Goal: Task Accomplishment & Management: Manage account settings

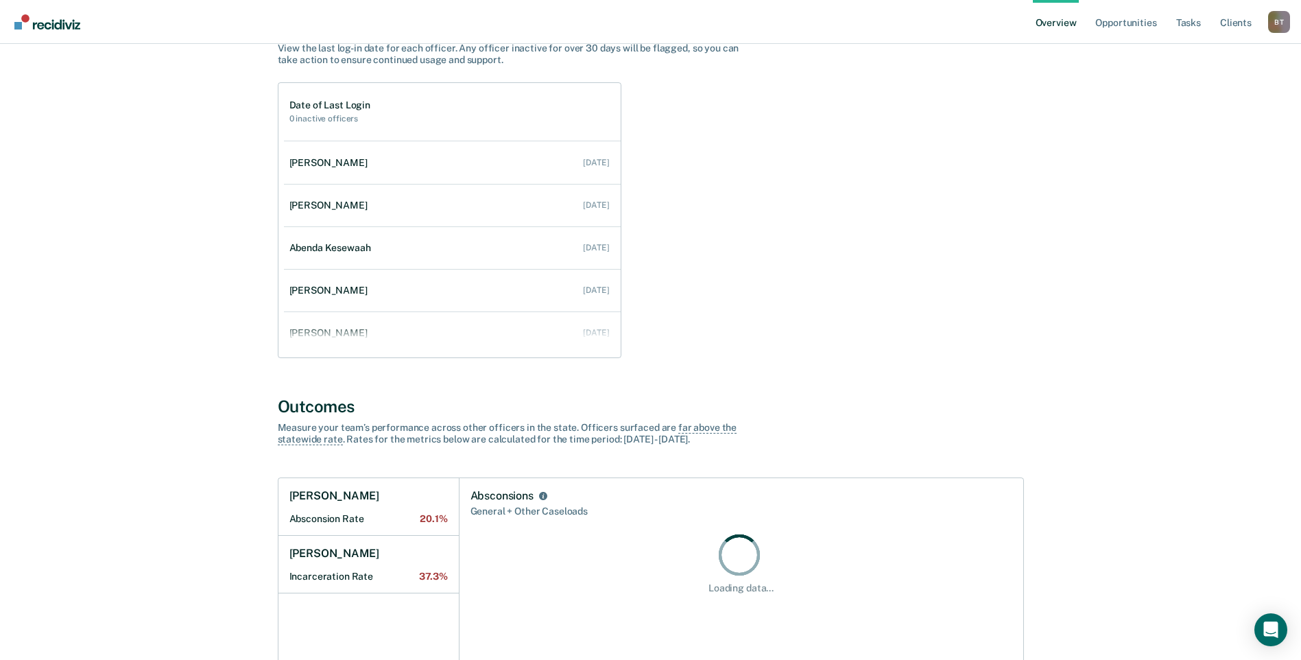
scroll to position [137, 0]
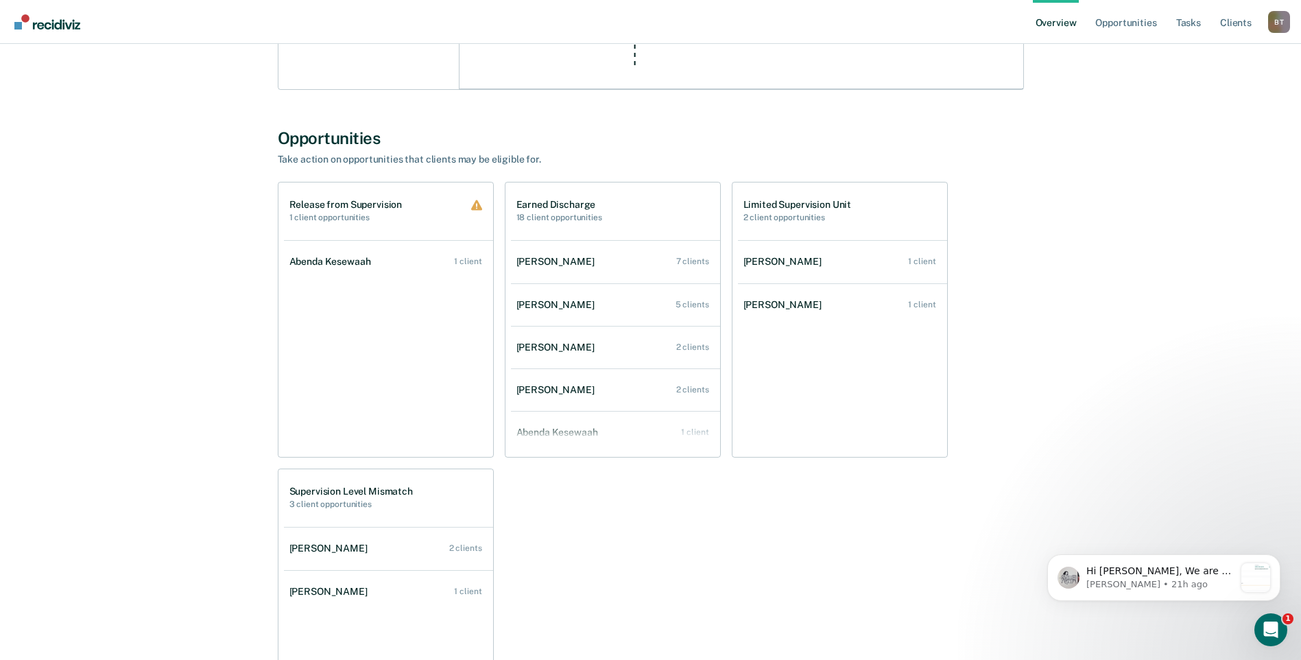
scroll to position [1097, 0]
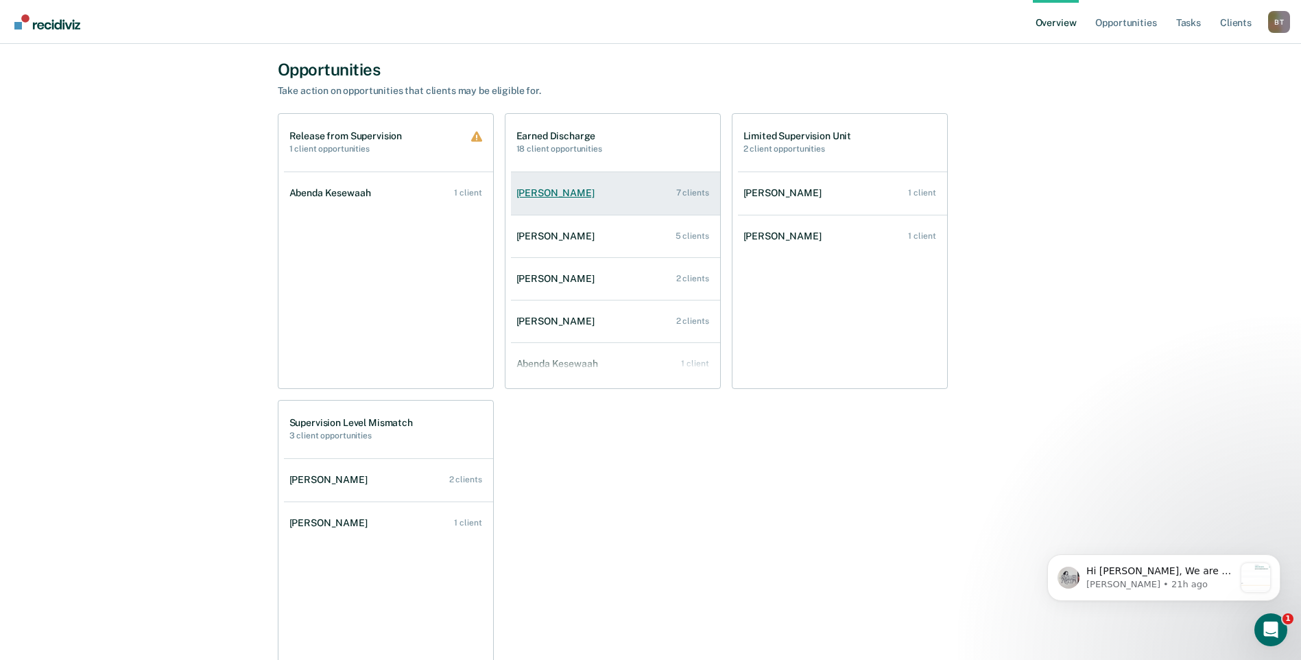
click at [564, 188] on div "[PERSON_NAME]" at bounding box center [558, 193] width 84 height 12
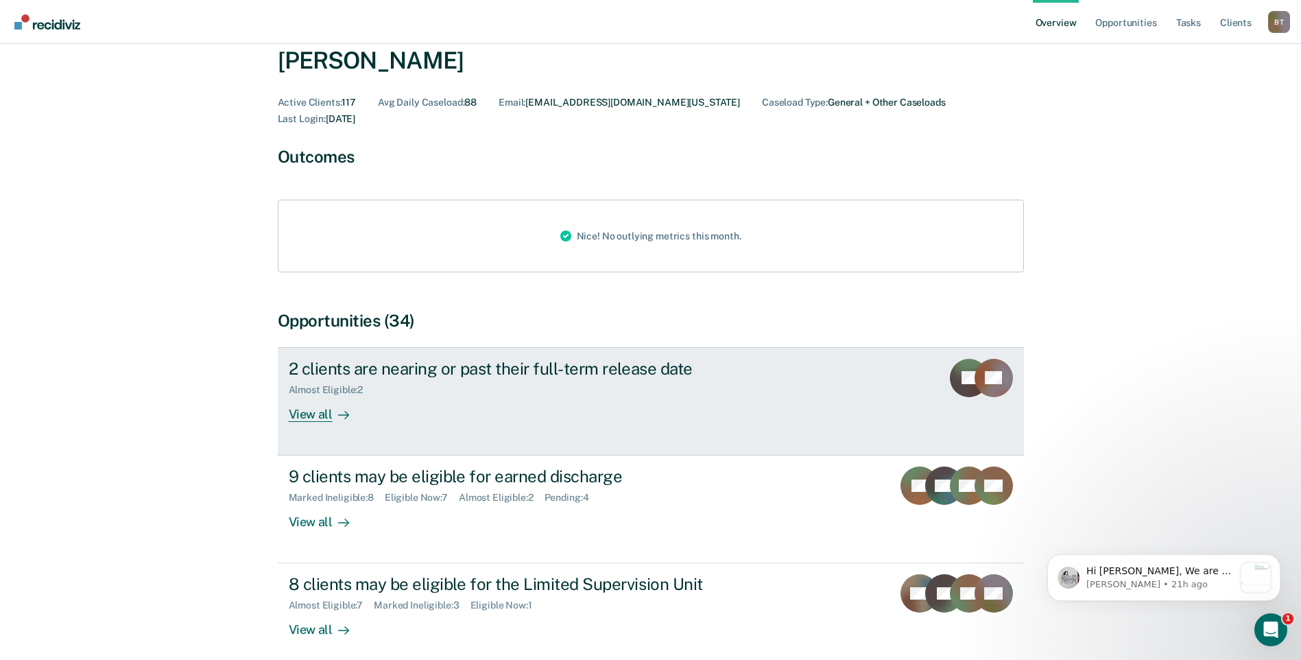
scroll to position [206, 0]
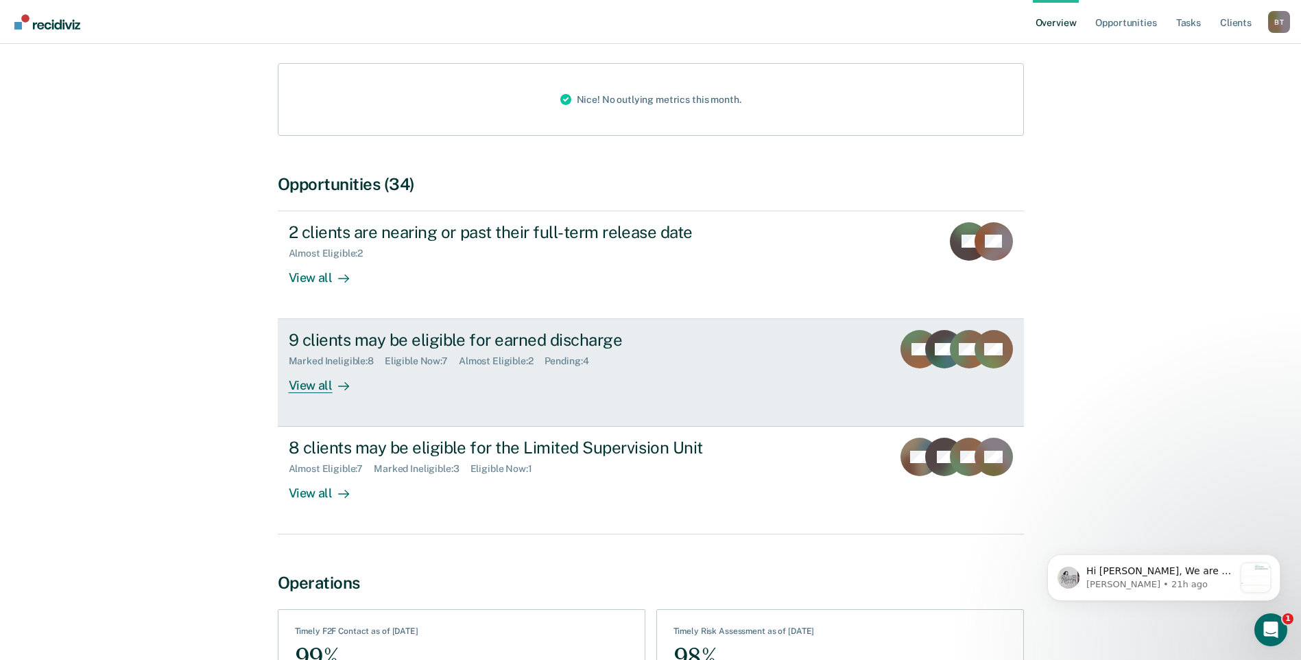
click at [311, 370] on div "View all" at bounding box center [327, 380] width 77 height 27
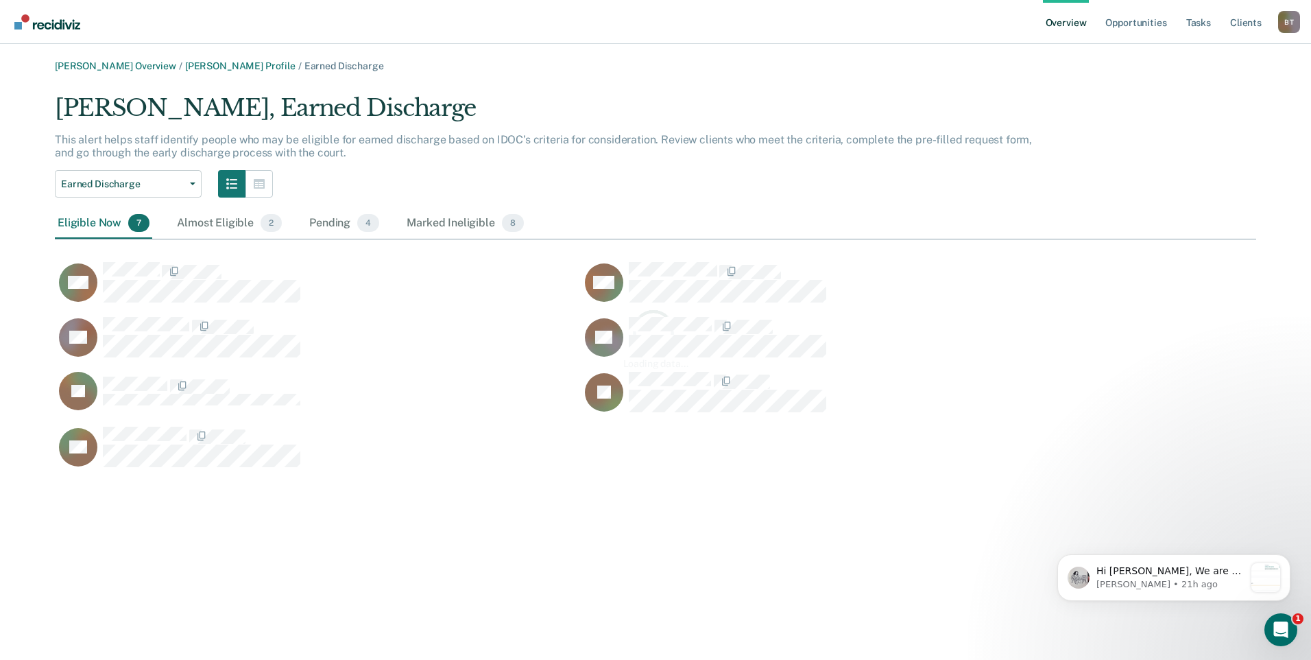
scroll to position [377, 1191]
click at [1138, 571] on p "Hi [PERSON_NAME], We are so excited to announce a brand new feature: AI case no…" at bounding box center [1171, 571] width 148 height 14
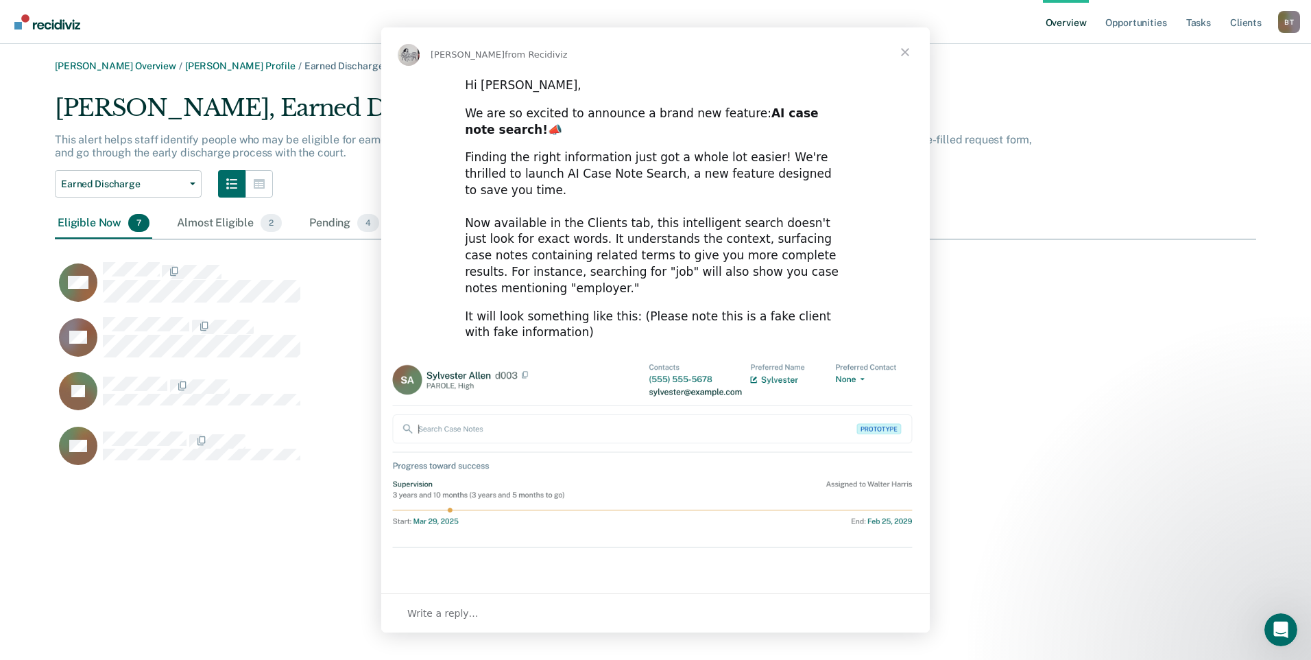
scroll to position [0, 0]
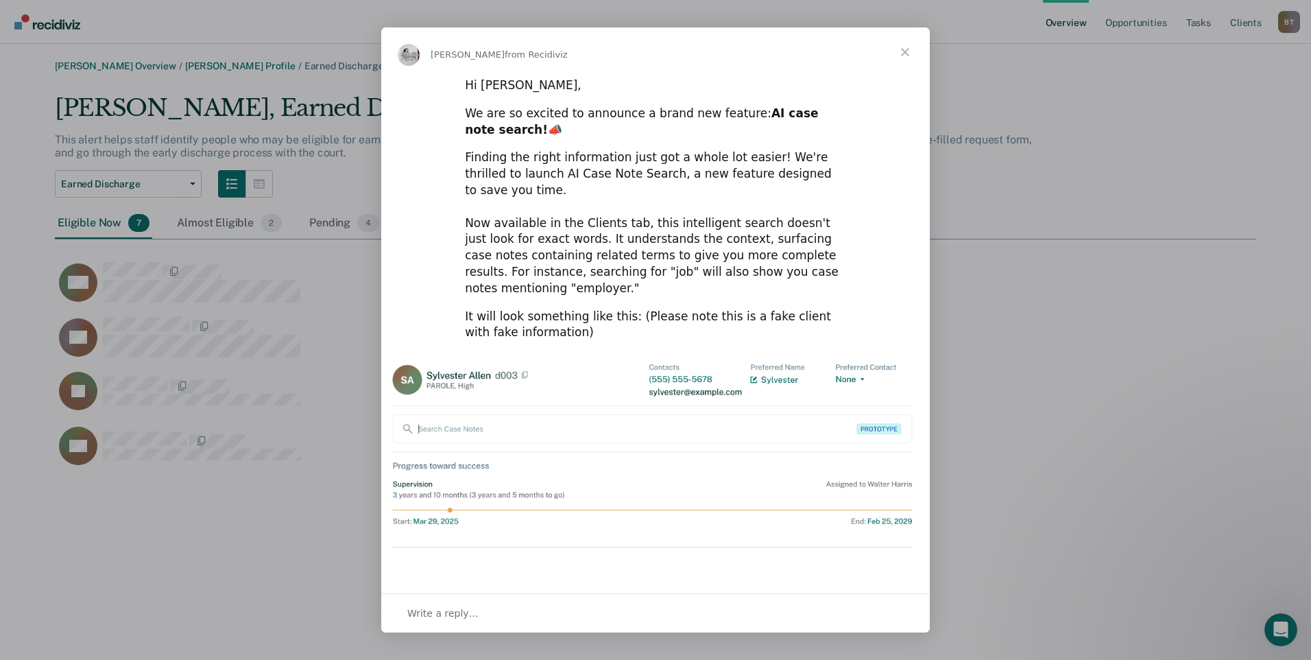
click at [904, 59] on span "Close" at bounding box center [905, 51] width 49 height 49
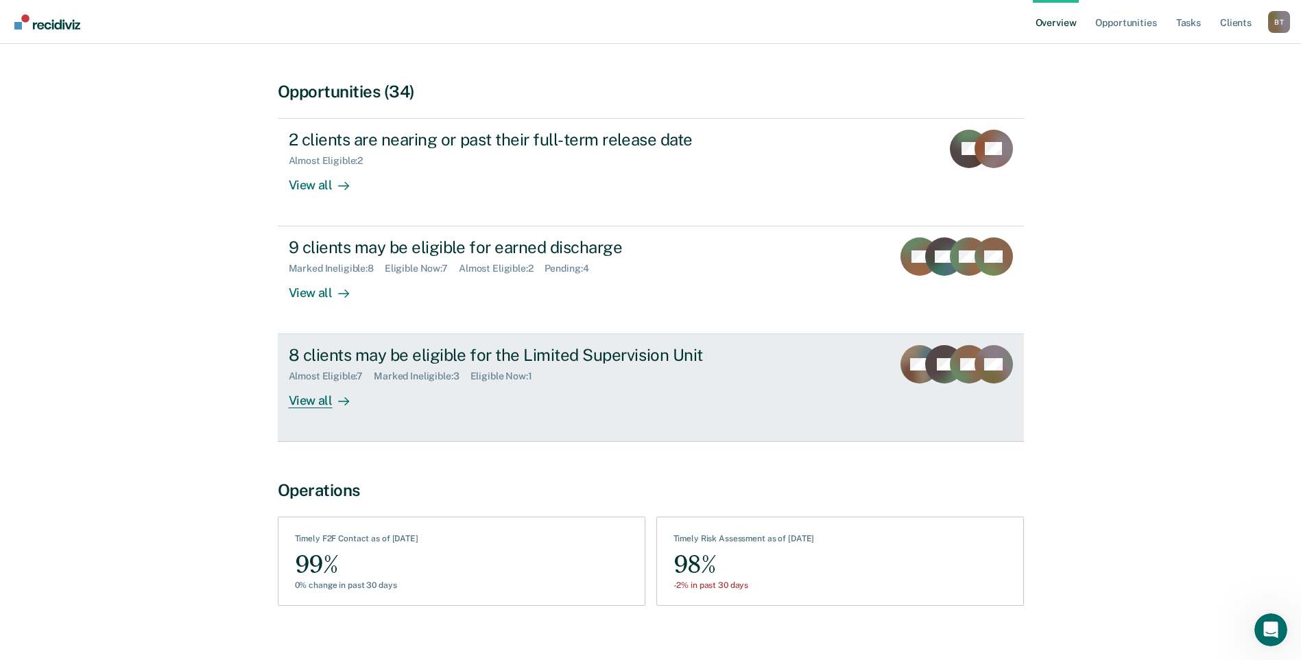
scroll to position [161, 0]
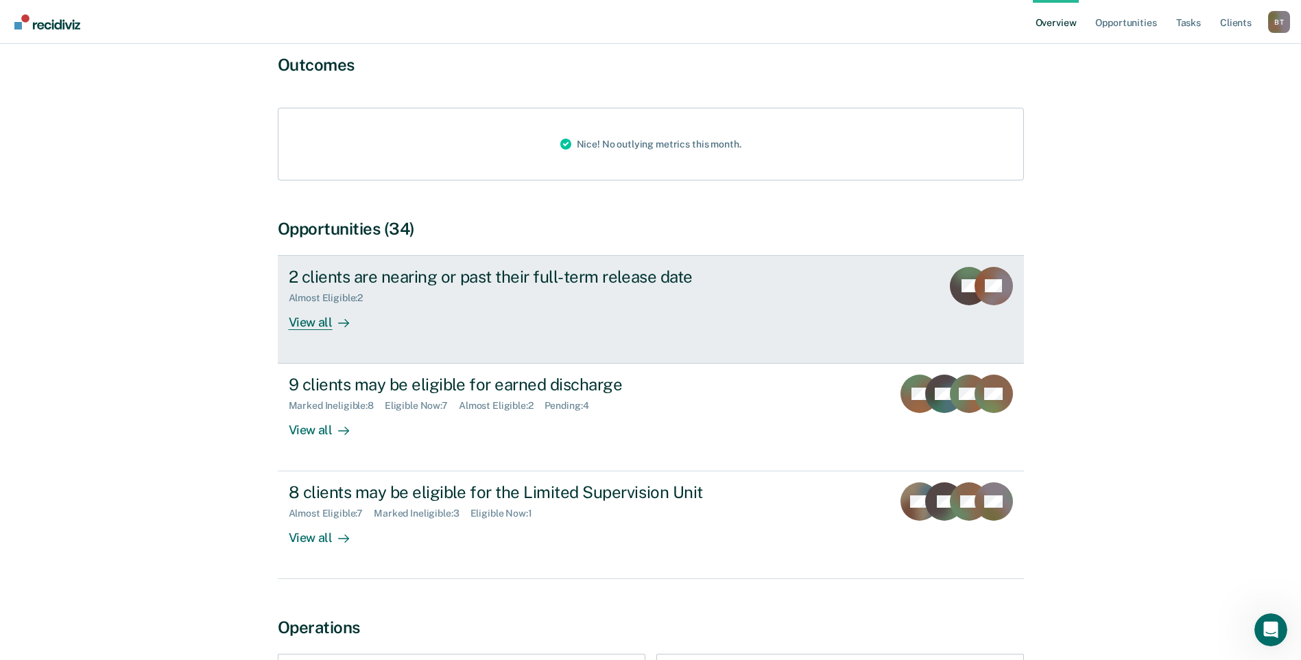
click at [309, 311] on div "View all" at bounding box center [327, 316] width 77 height 27
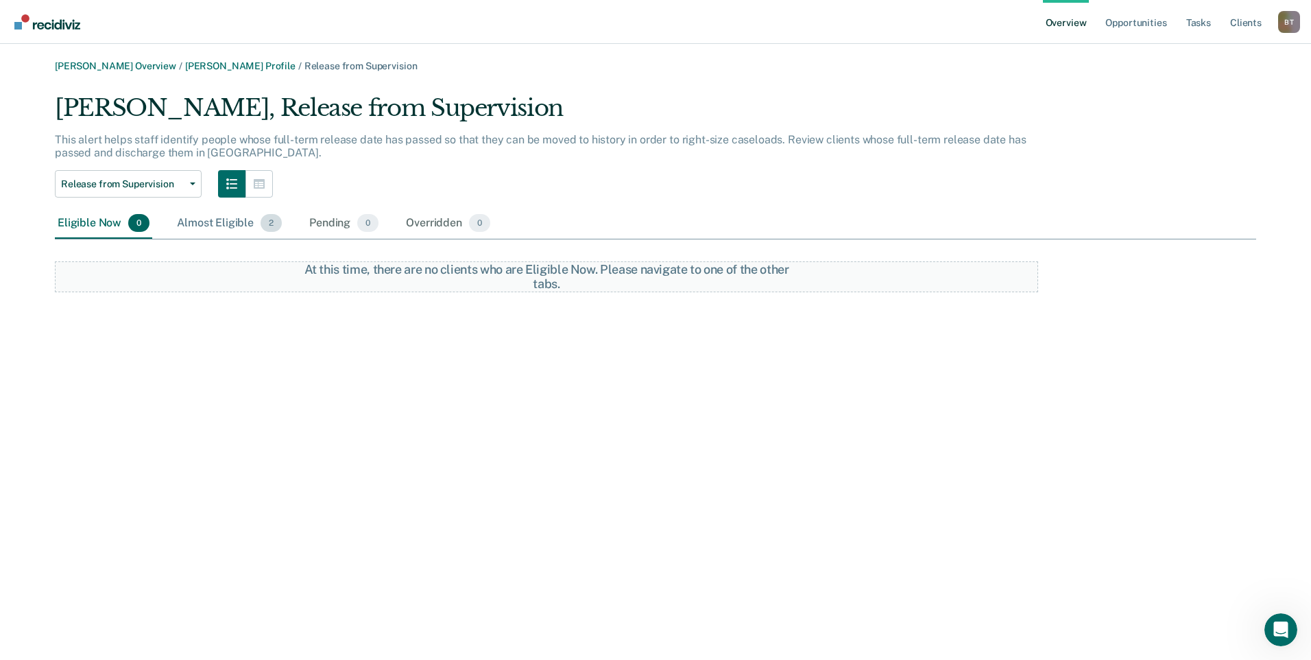
click at [246, 223] on div "Almost Eligible 2" at bounding box center [229, 224] width 110 height 30
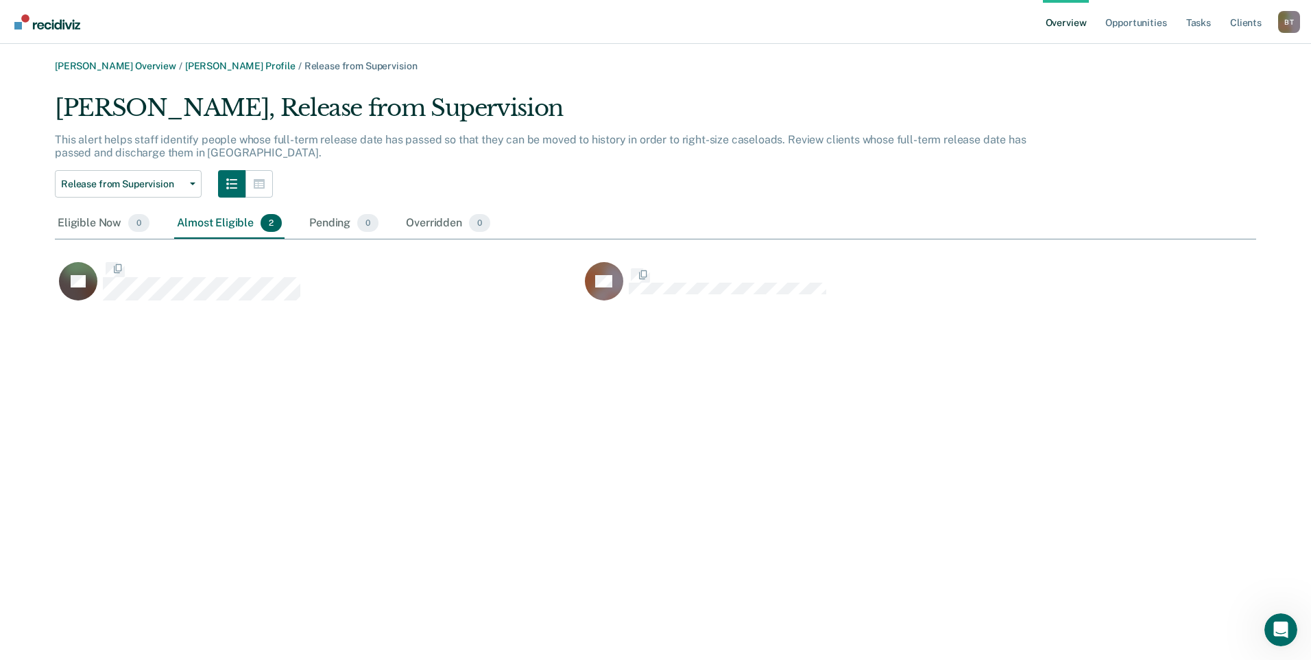
scroll to position [212, 1191]
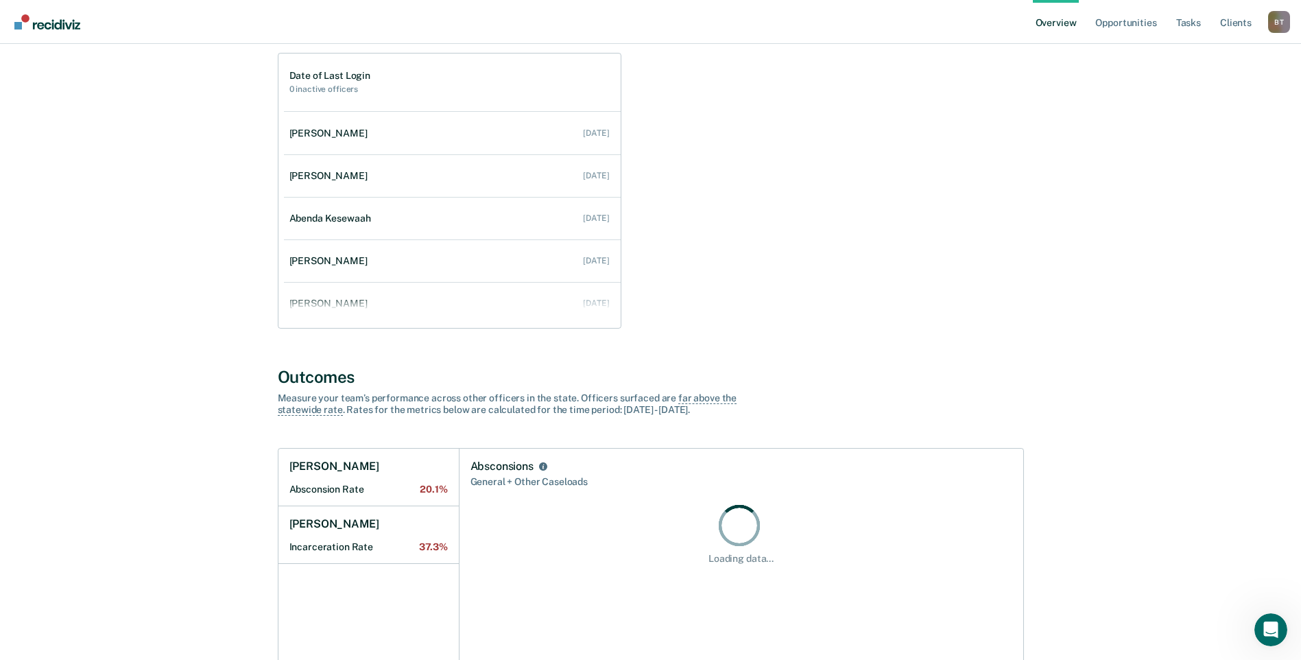
scroll to position [1097, 0]
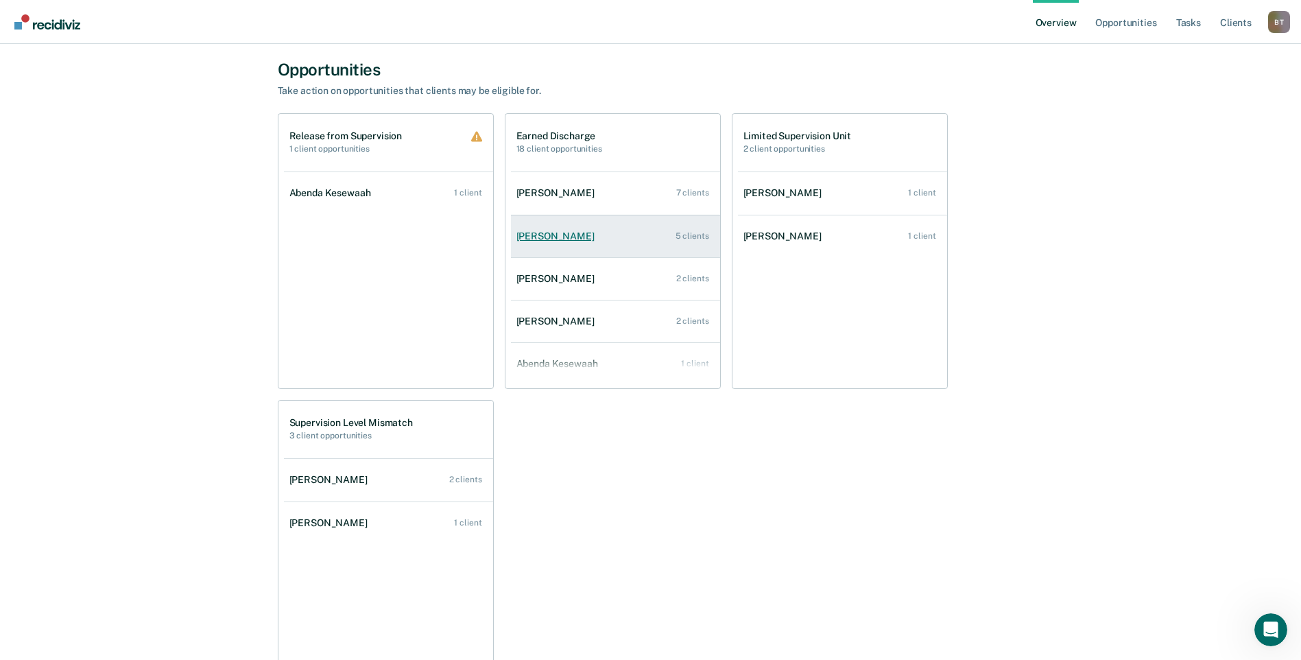
click at [543, 239] on div "[PERSON_NAME]" at bounding box center [558, 236] width 84 height 12
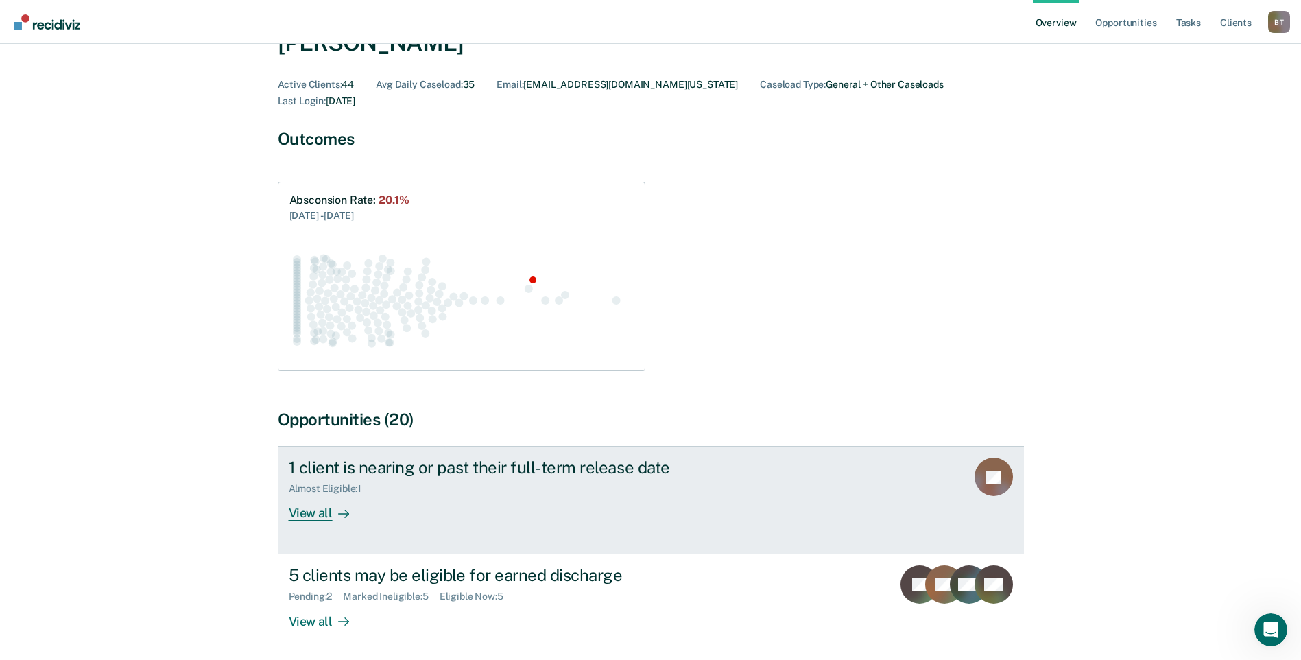
scroll to position [274, 0]
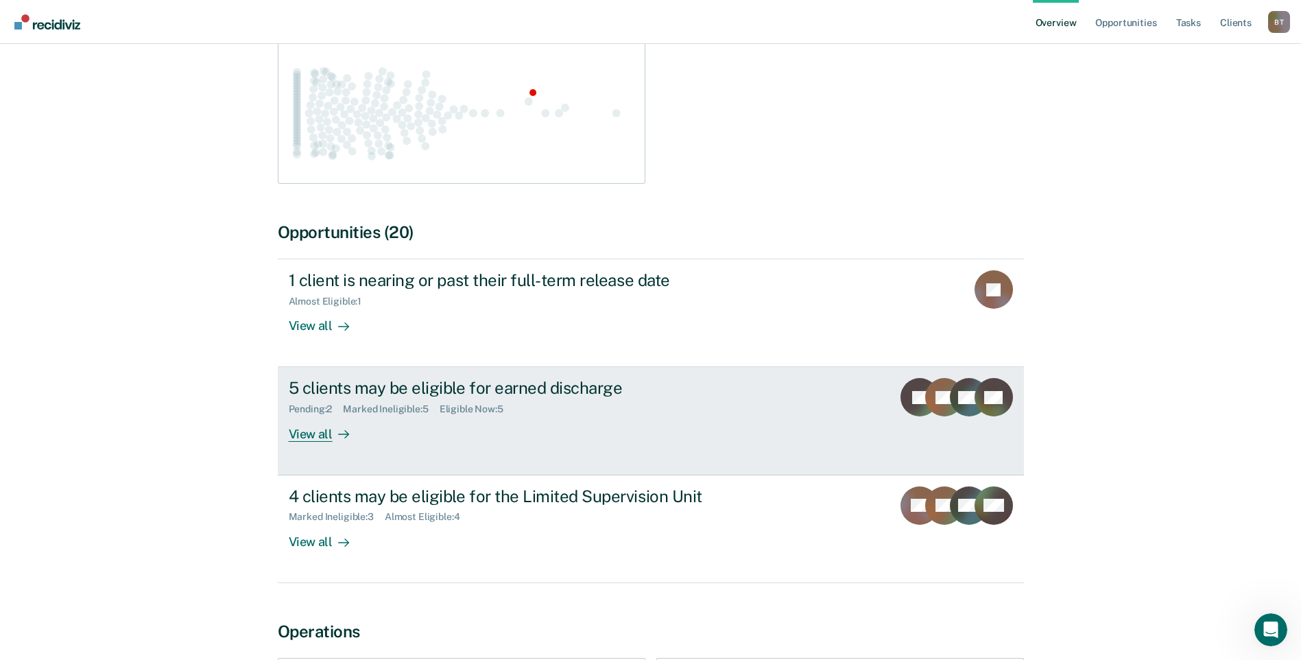
click at [304, 415] on div "View all" at bounding box center [327, 428] width 77 height 27
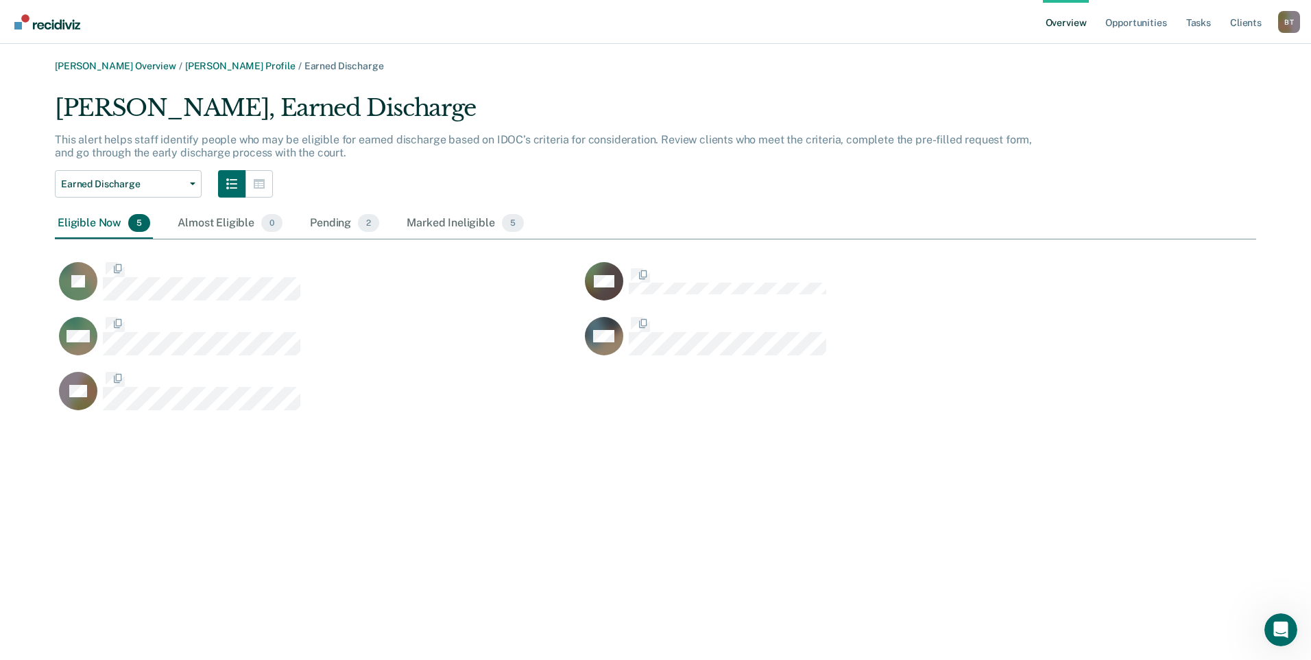
scroll to position [322, 1191]
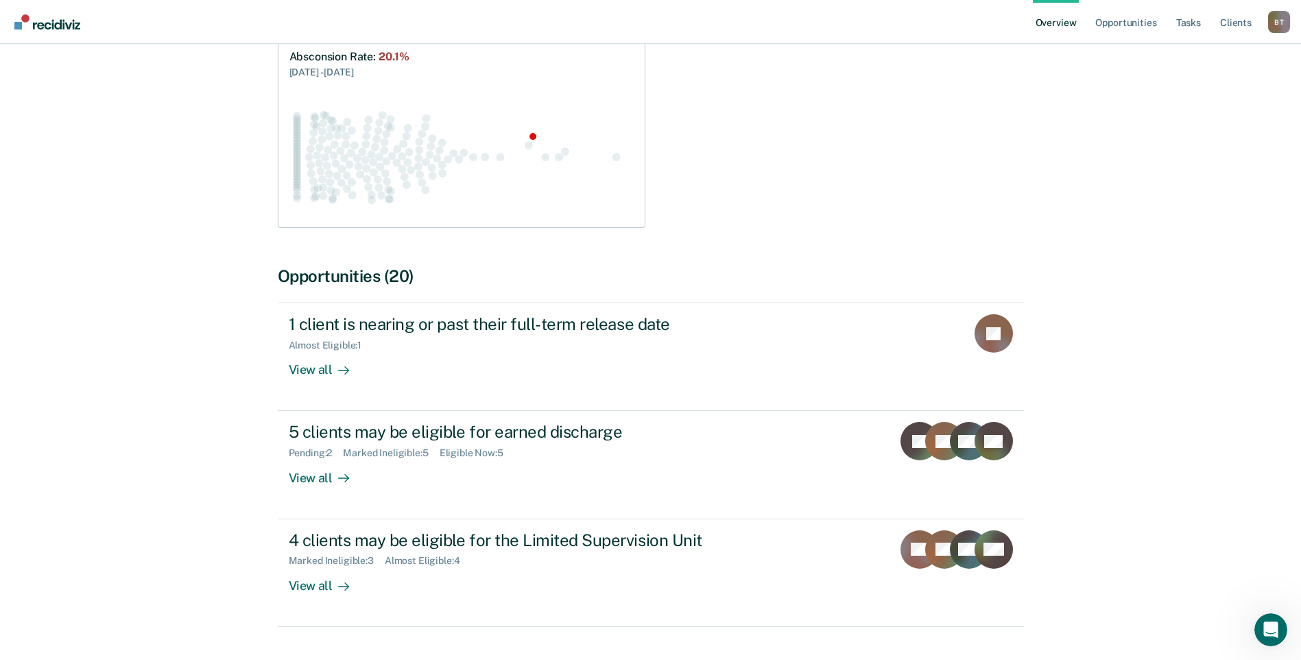
scroll to position [416, 0]
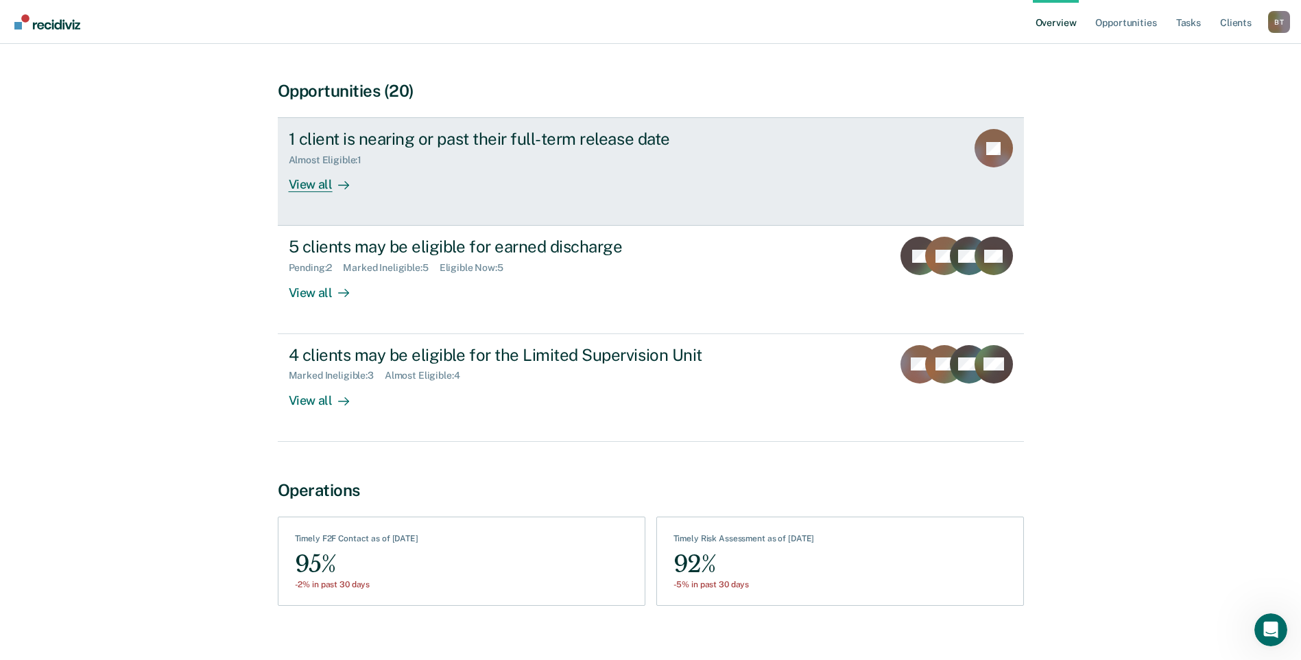
click at [317, 166] on div "View all" at bounding box center [327, 179] width 77 height 27
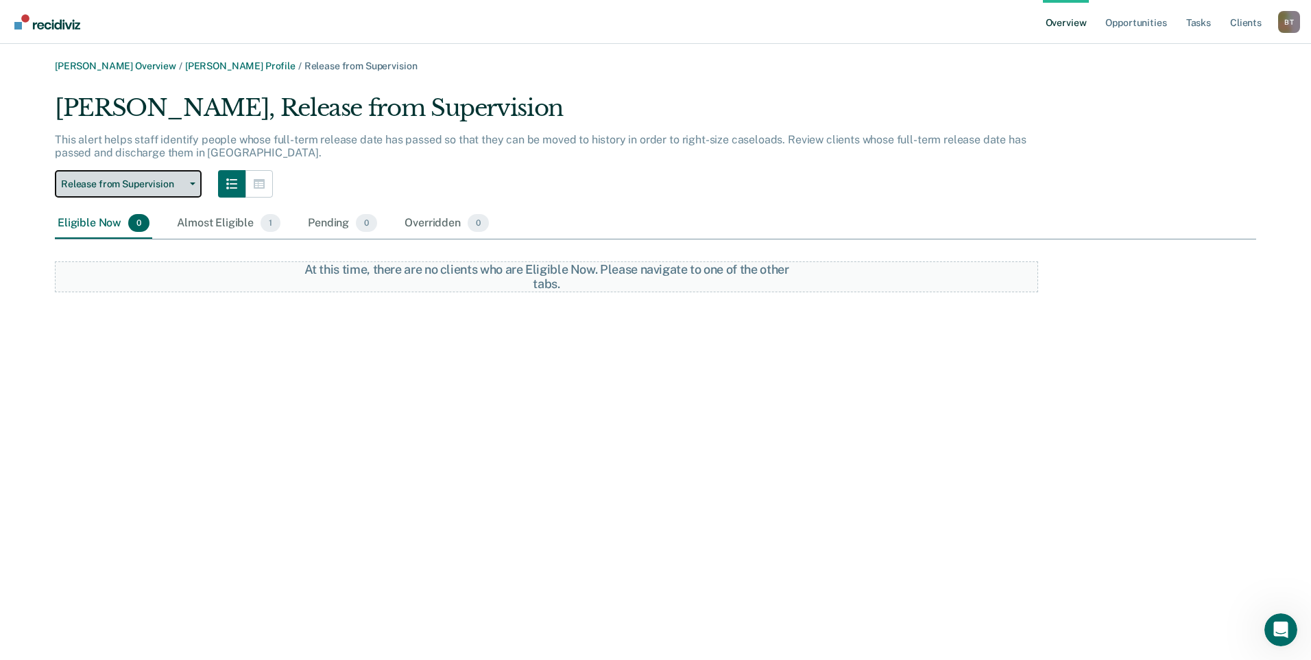
click at [191, 180] on button "Release from Supervision" at bounding box center [128, 183] width 147 height 27
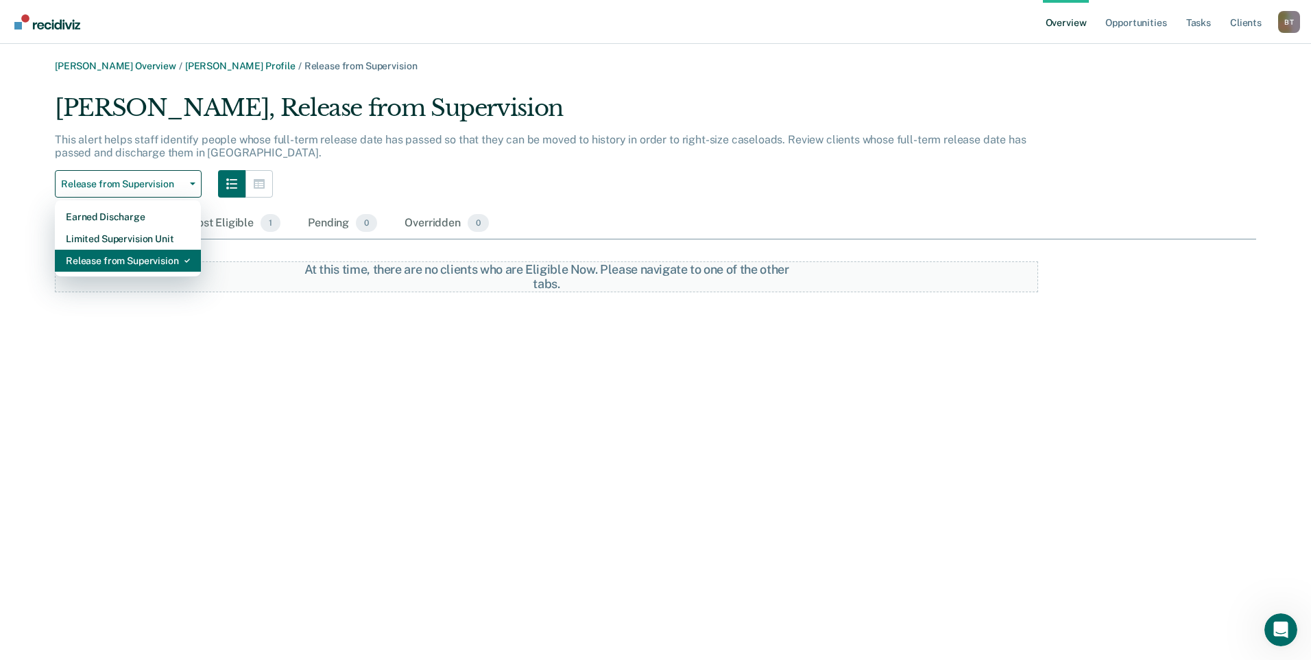
click at [143, 260] on div "Release from Supervision" at bounding box center [128, 261] width 124 height 22
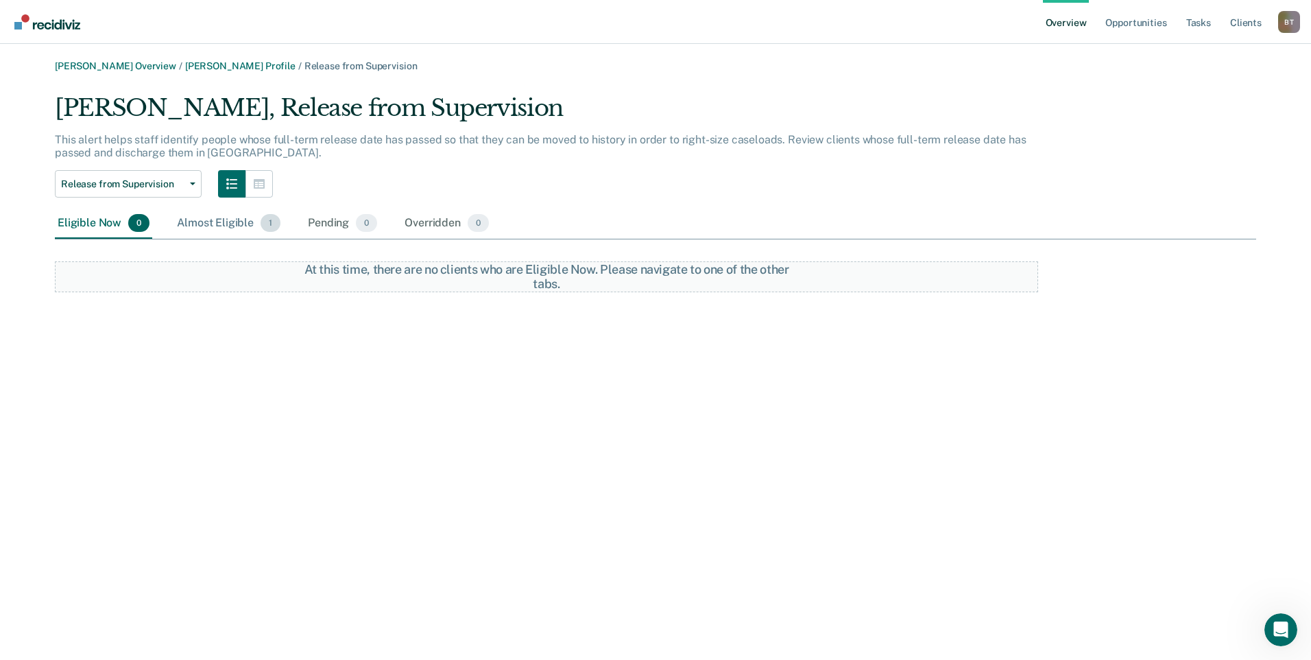
click at [219, 221] on div "Almost Eligible 1" at bounding box center [228, 224] width 109 height 30
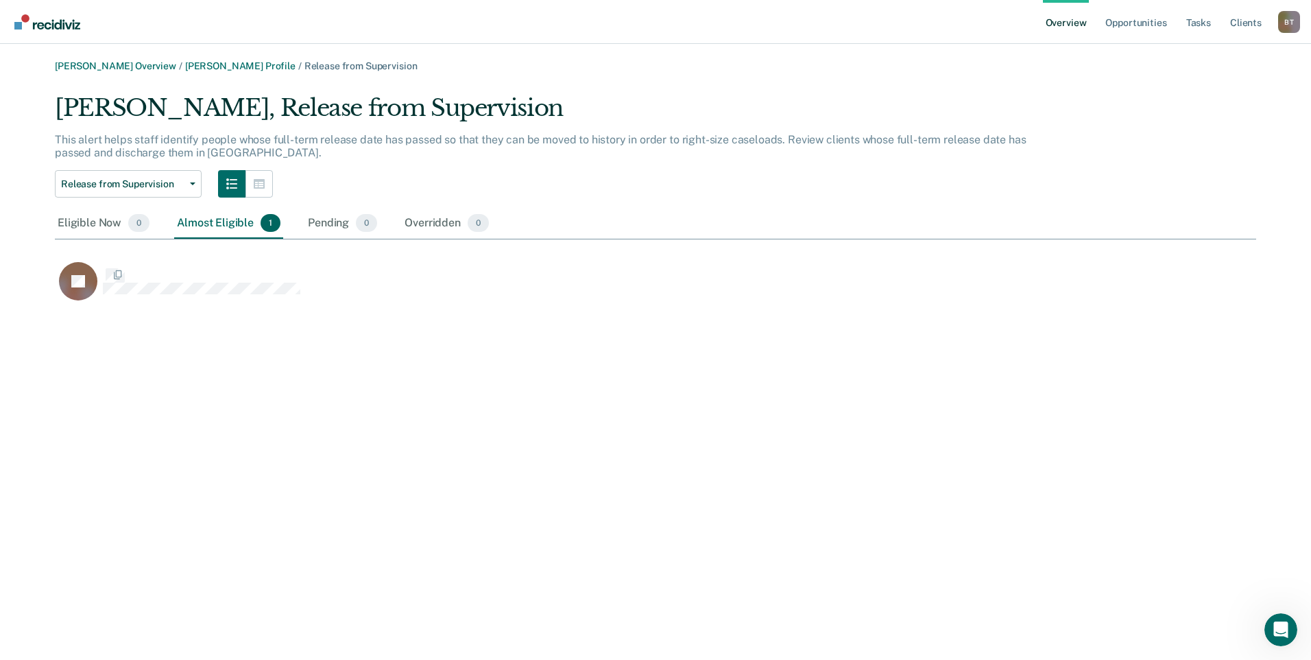
scroll to position [212, 1191]
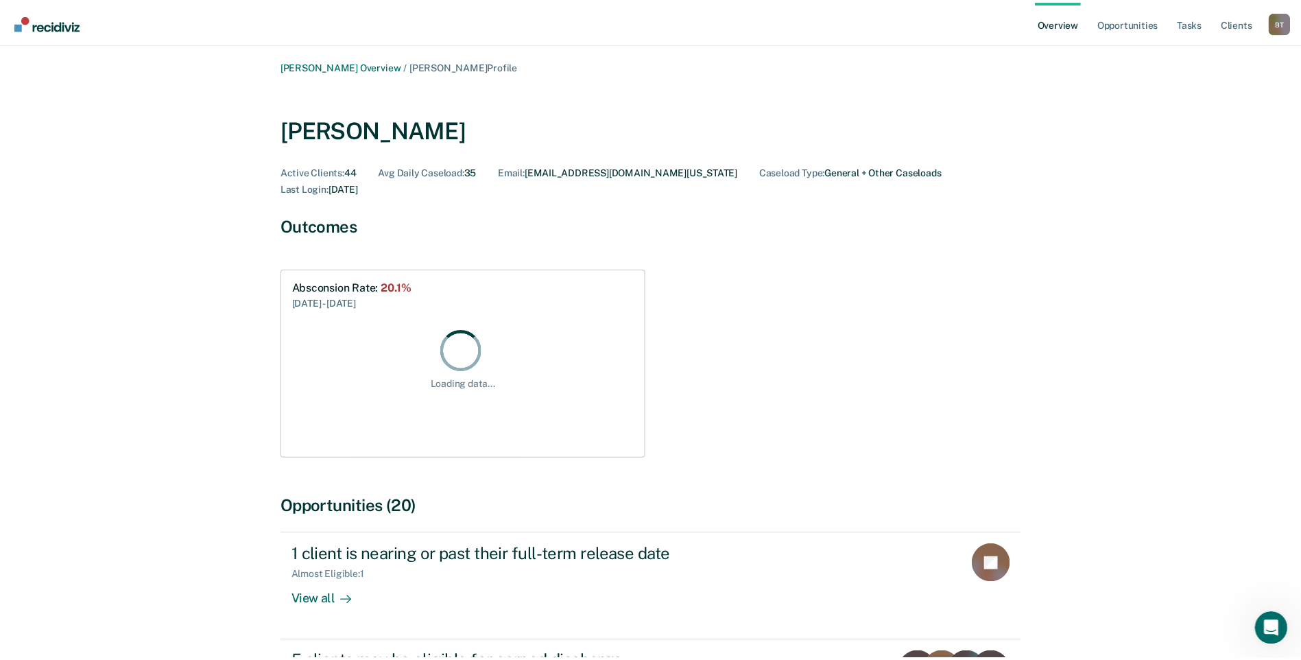
scroll to position [416, 0]
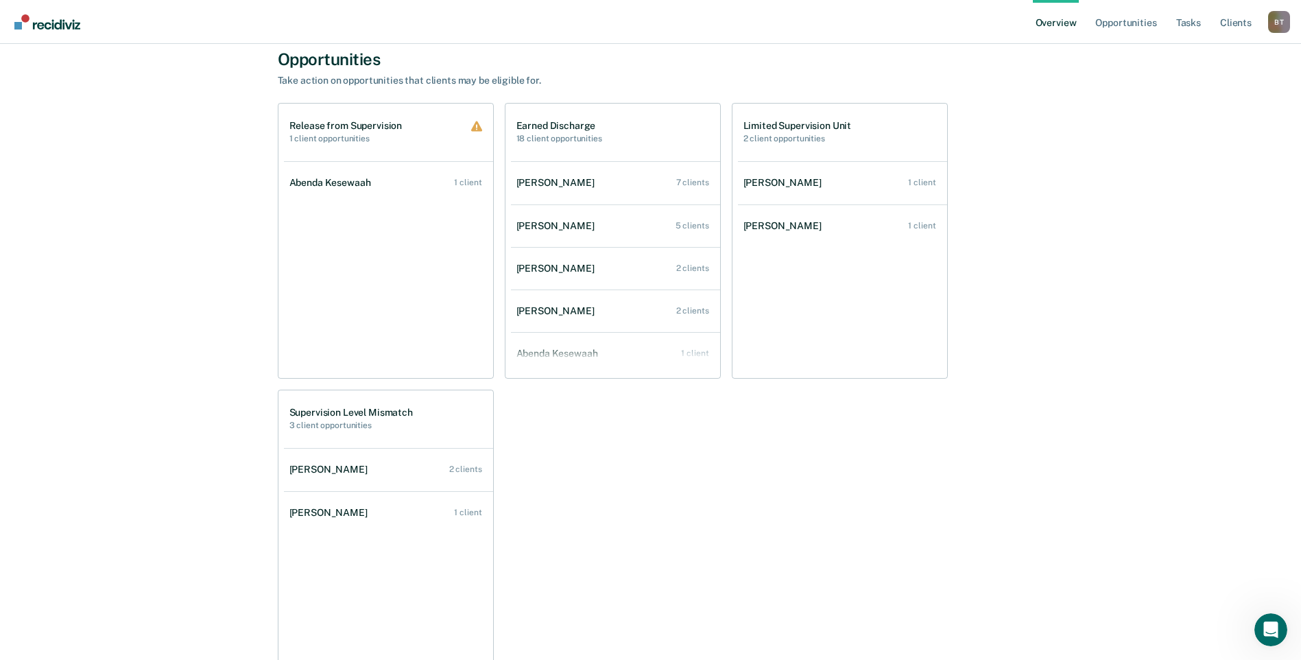
scroll to position [1029, 0]
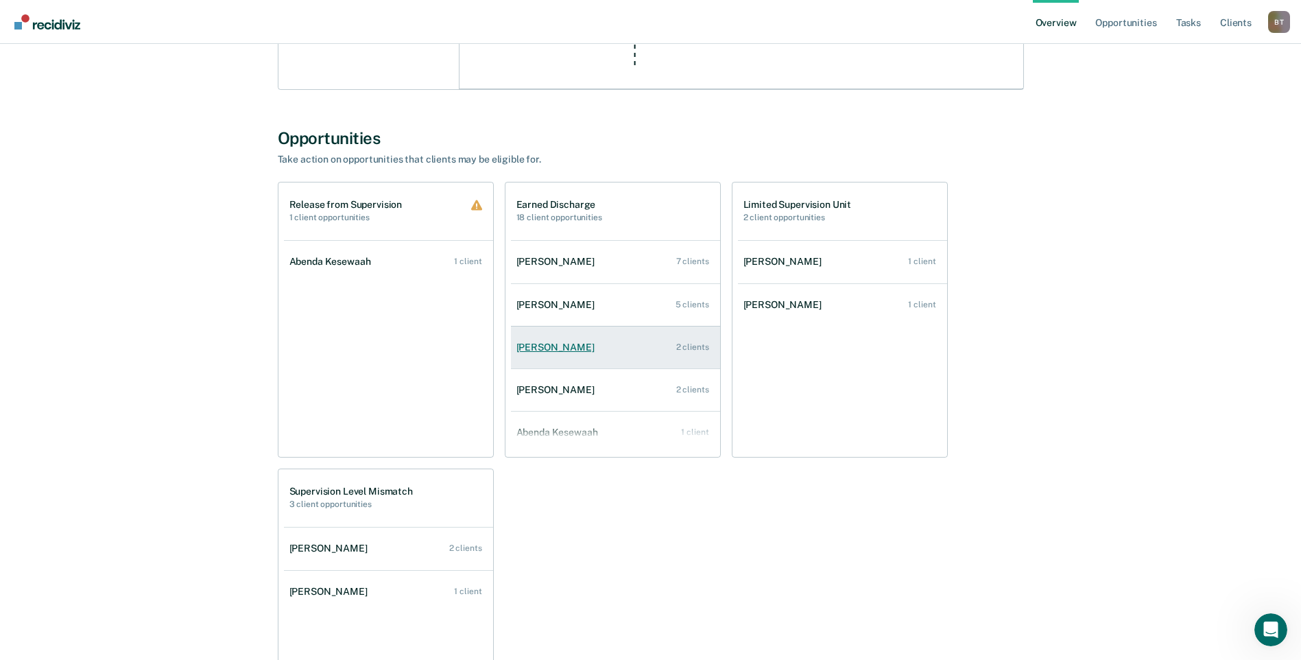
click at [543, 346] on div "[PERSON_NAME]" at bounding box center [558, 348] width 84 height 12
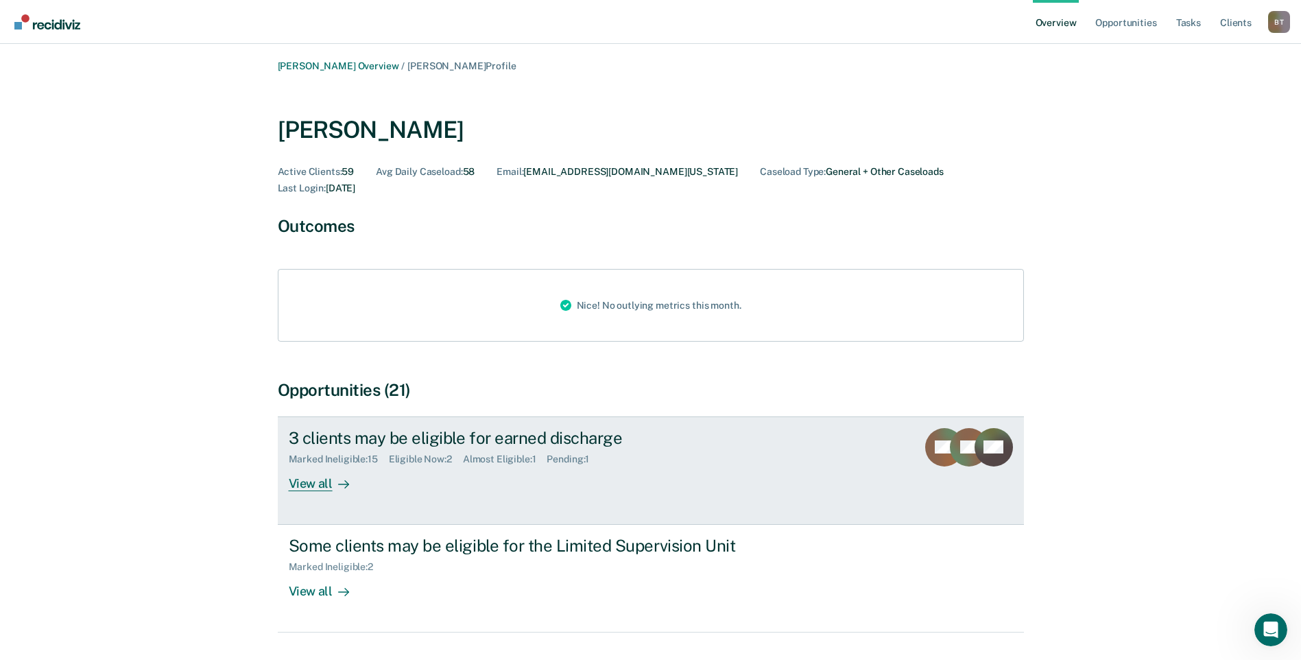
click at [320, 464] on div "View all" at bounding box center [327, 477] width 77 height 27
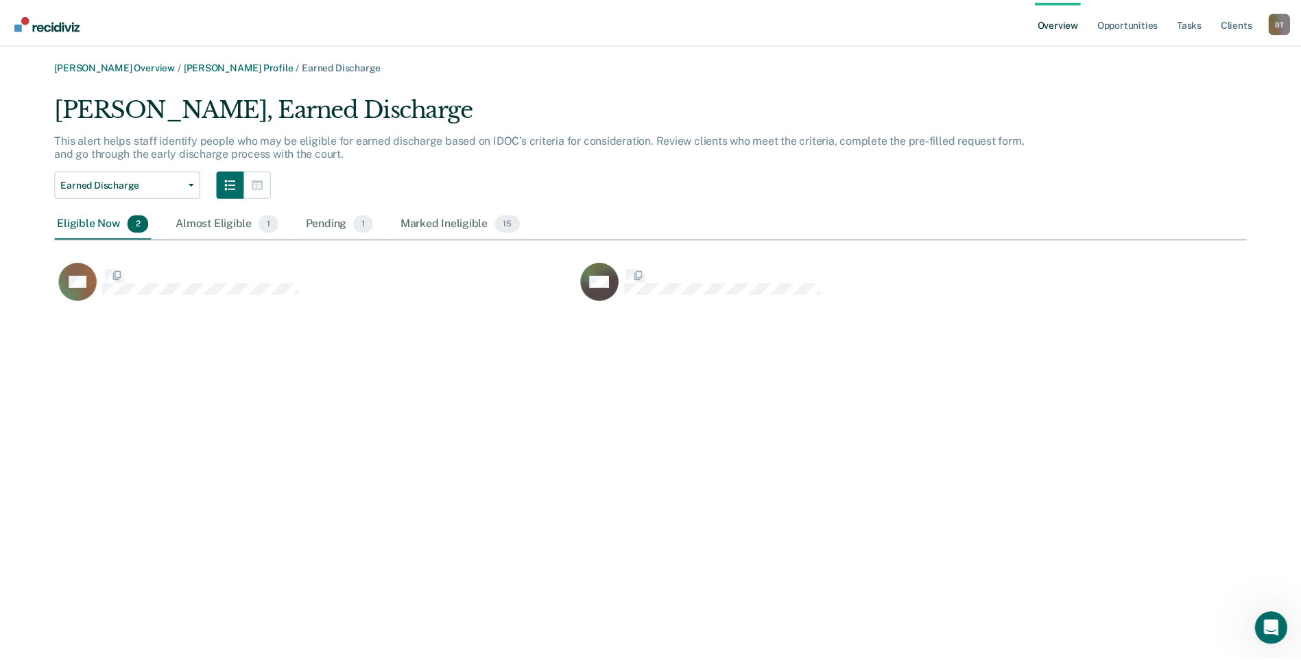
scroll to position [212, 1191]
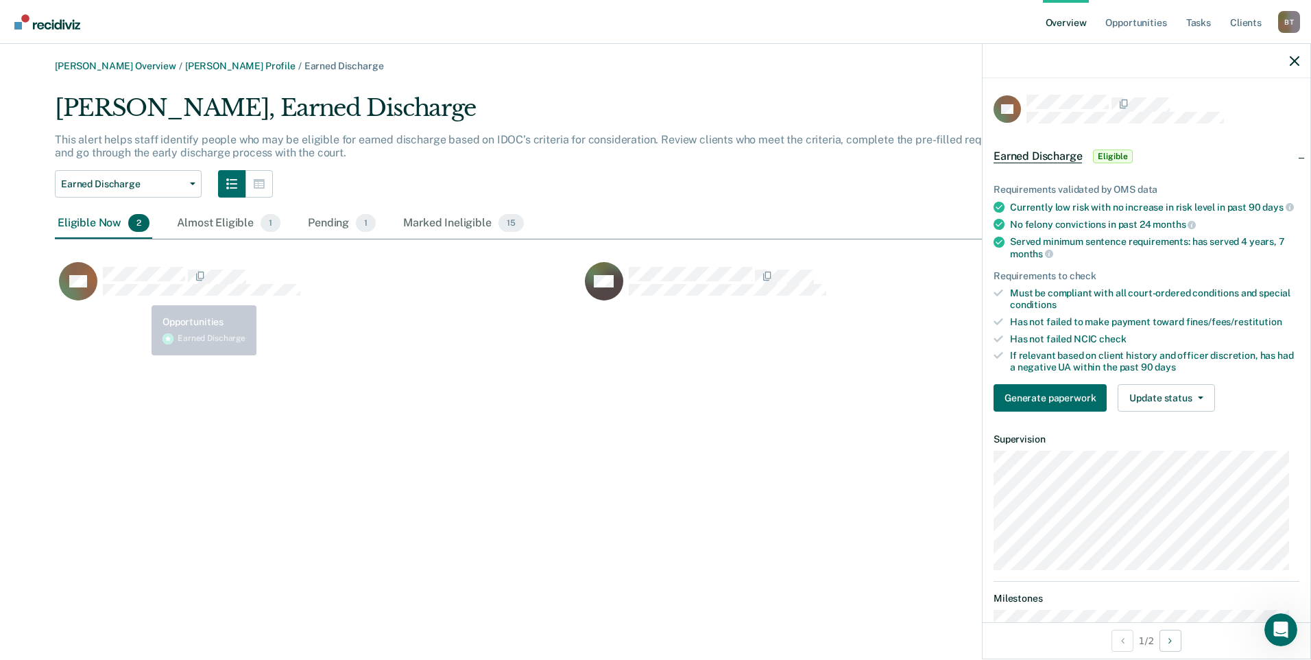
click at [184, 516] on div "[PERSON_NAME] Overview / [PERSON_NAME] Profile / Earned Discharge [PERSON_NAME]…" at bounding box center [655, 338] width 1278 height 556
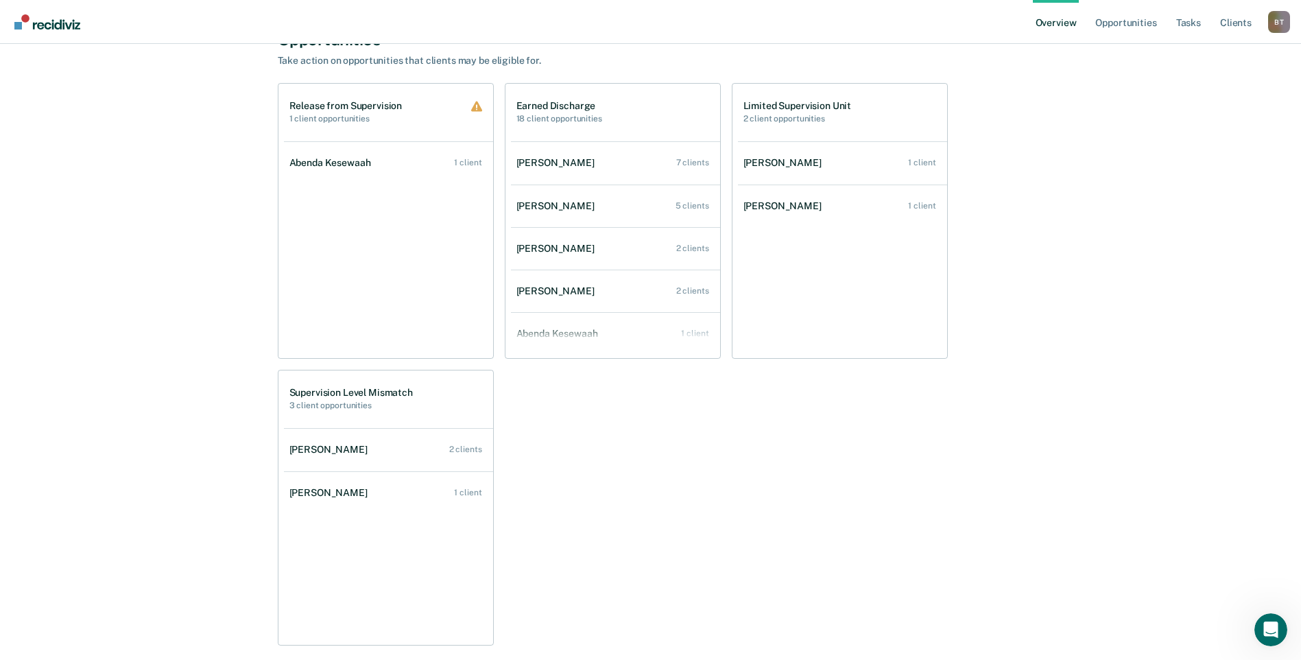
scroll to position [1097, 0]
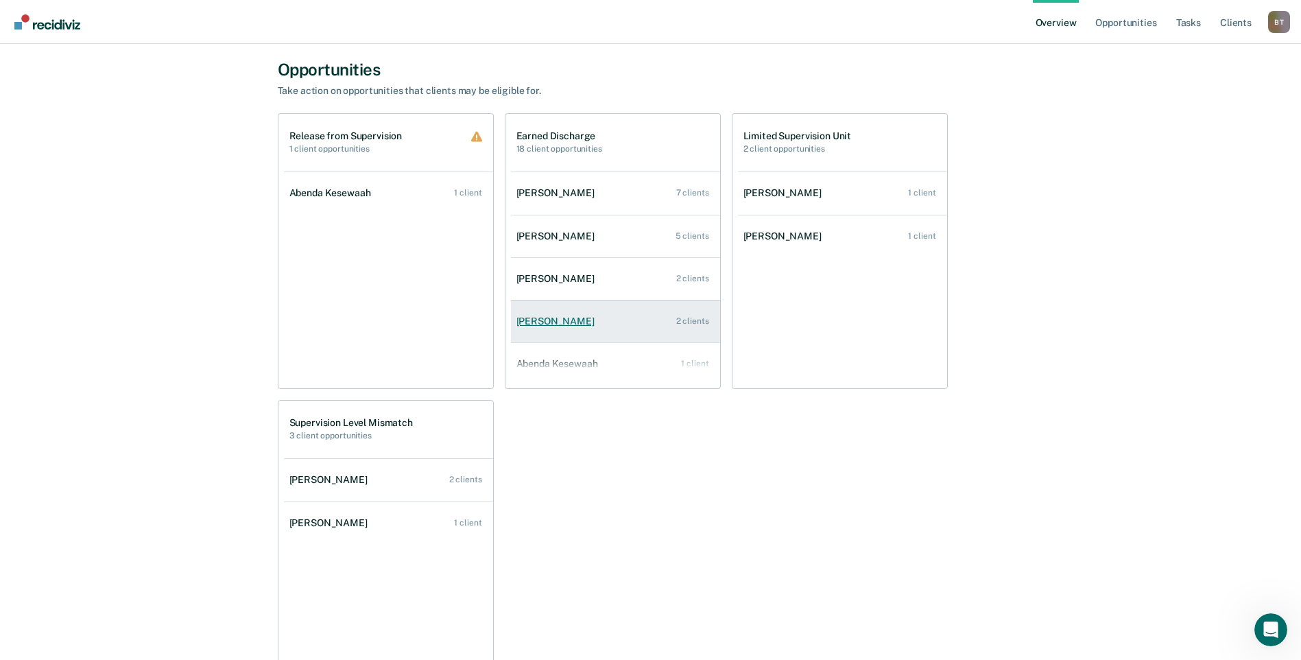
click at [555, 318] on div "[PERSON_NAME]" at bounding box center [558, 321] width 84 height 12
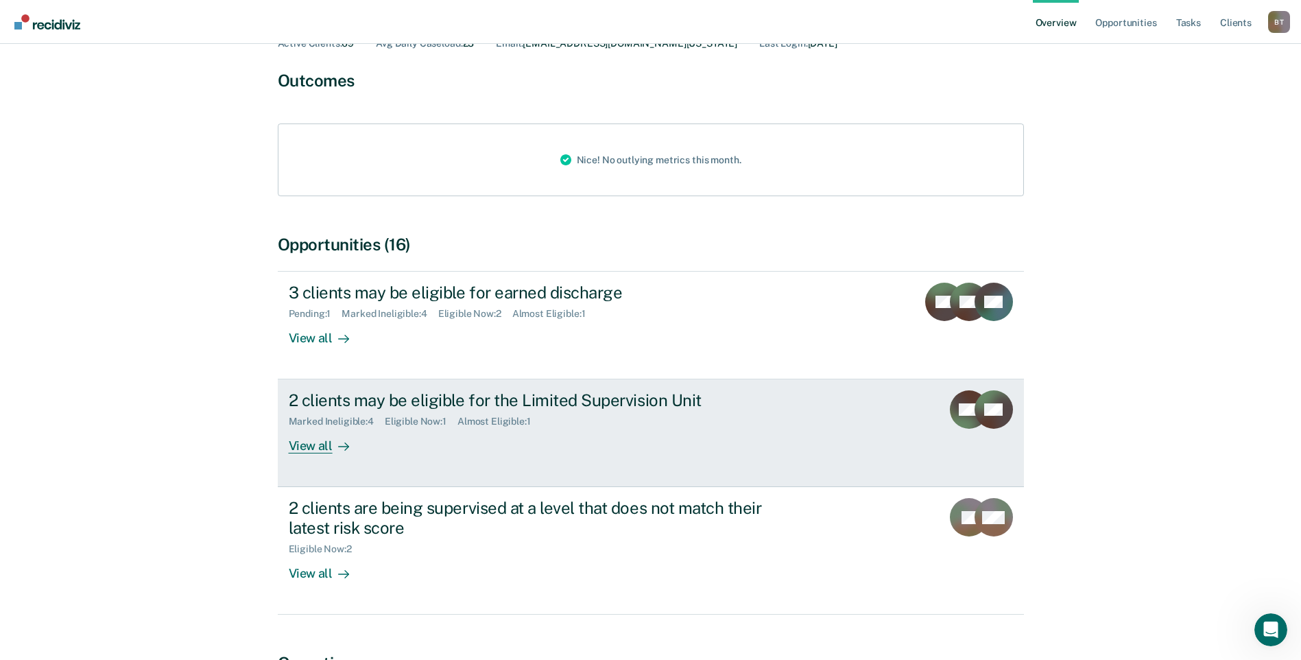
scroll to position [137, 0]
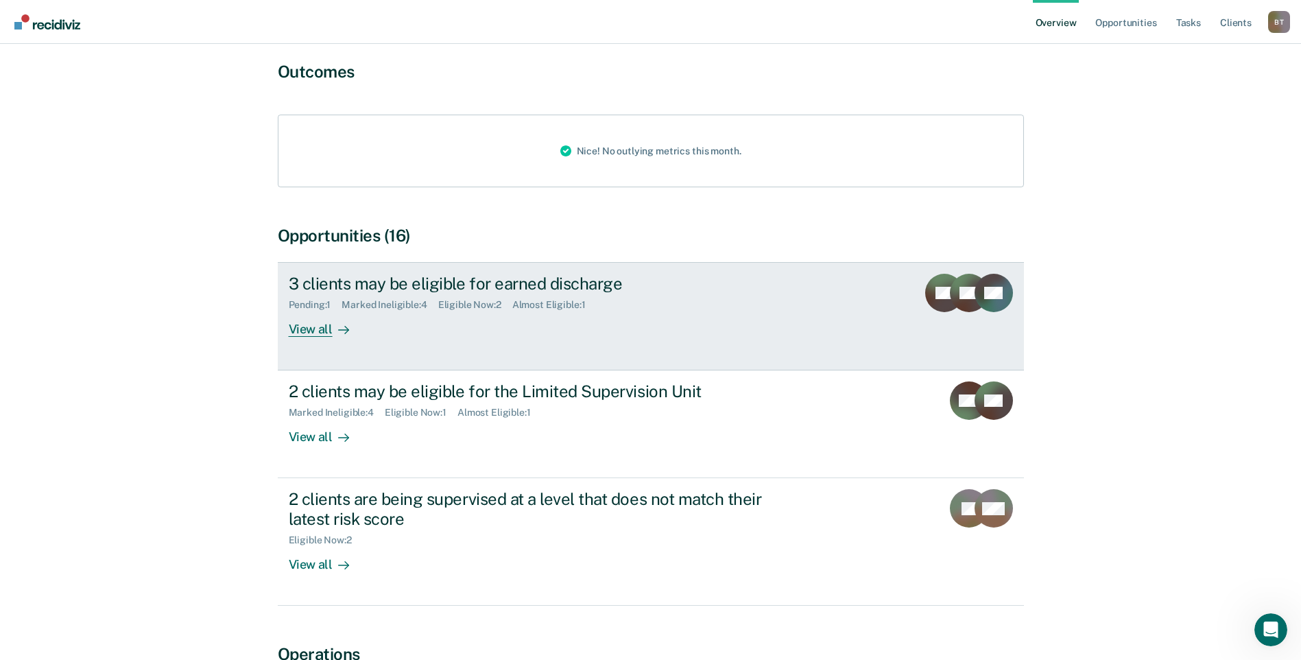
click at [321, 327] on div "View all" at bounding box center [327, 324] width 77 height 27
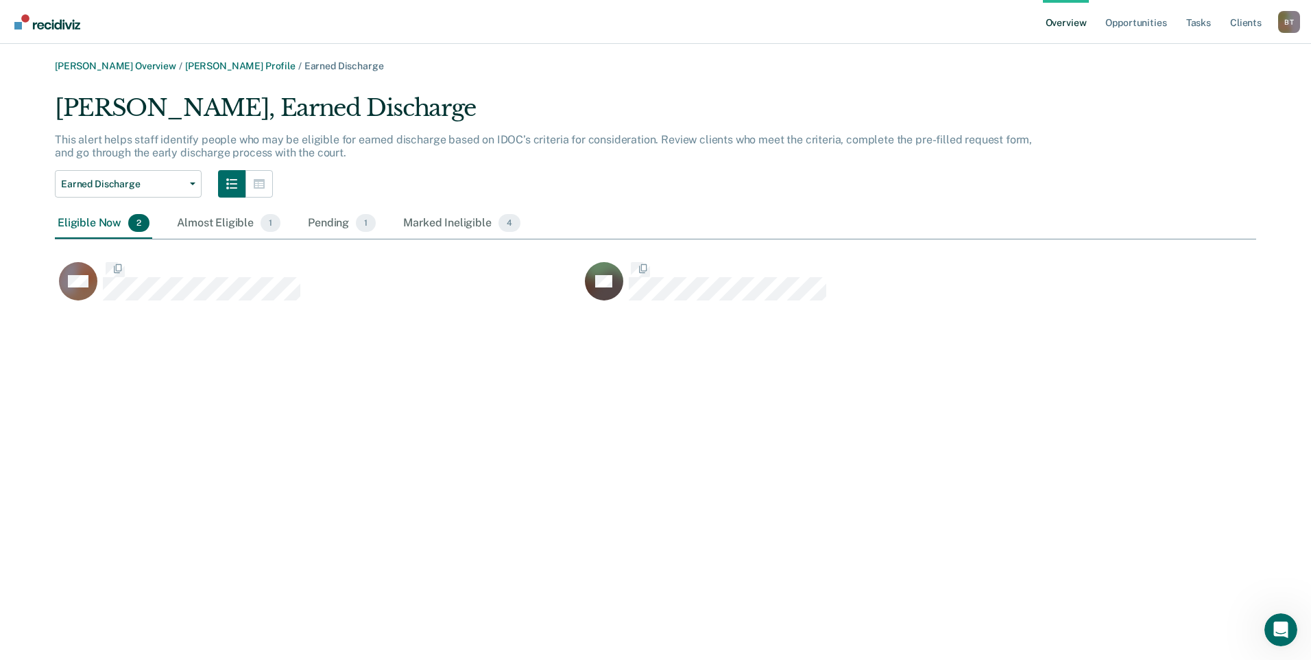
scroll to position [212, 1191]
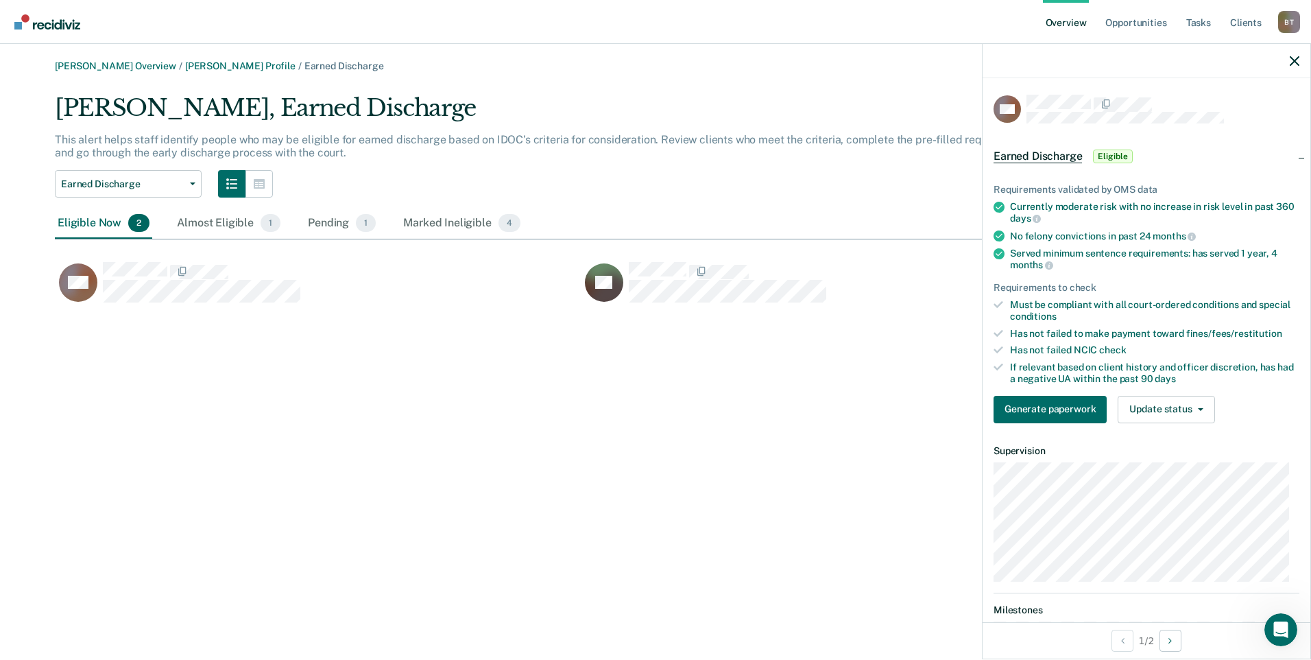
click at [198, 380] on div "[PERSON_NAME] Overview / [PERSON_NAME] Profile / Earned Discharge [PERSON_NAME]…" at bounding box center [655, 338] width 1278 height 556
click at [191, 183] on icon "button" at bounding box center [192, 183] width 5 height 3
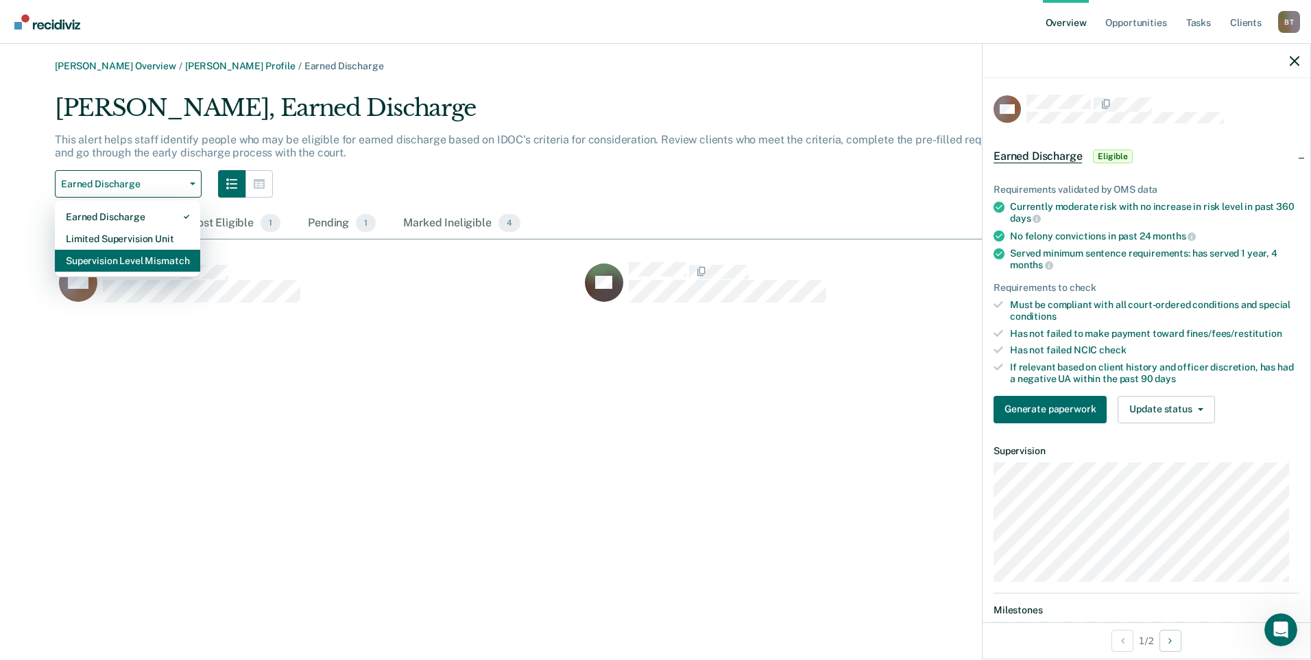
click at [139, 257] on div "Supervision Level Mismatch" at bounding box center [127, 261] width 123 height 22
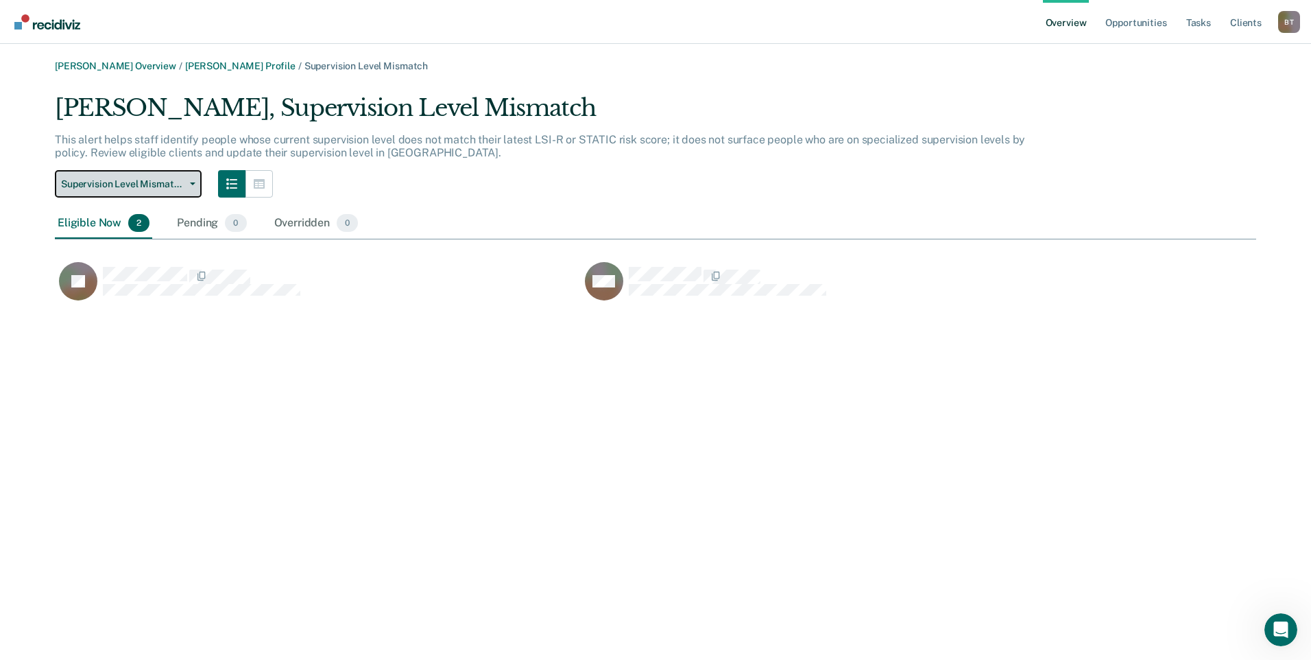
click at [191, 177] on button "Supervision Level Mismatch" at bounding box center [128, 183] width 147 height 27
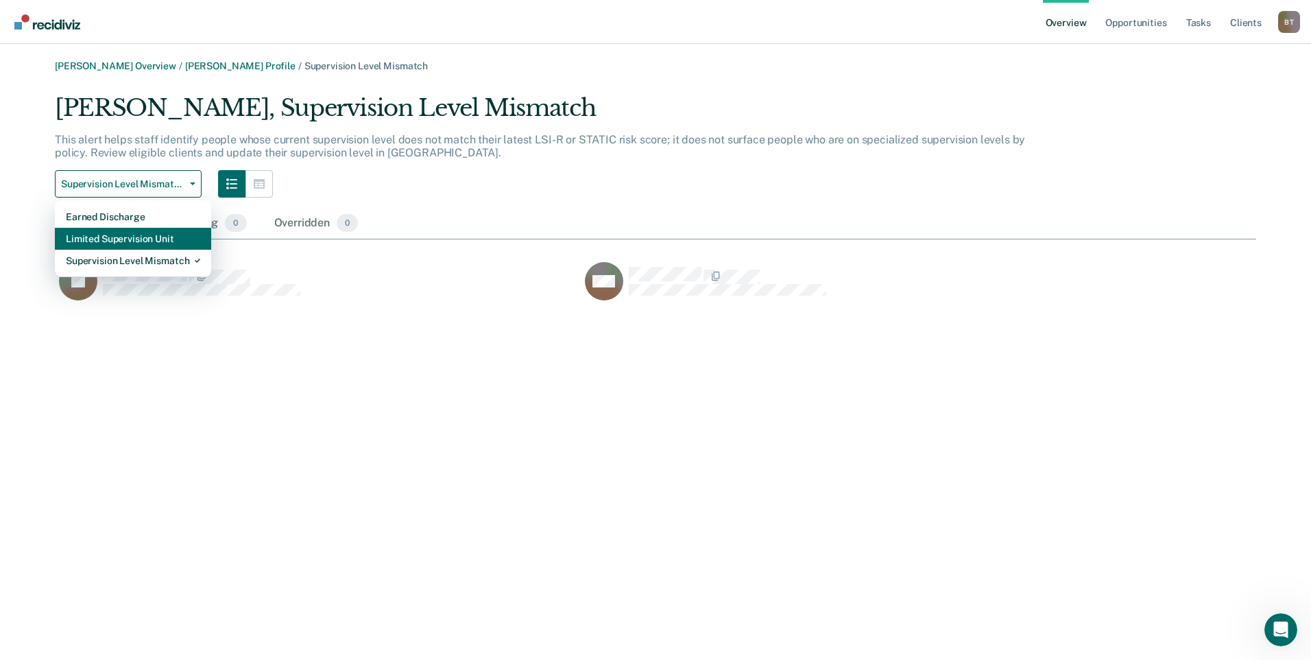
click at [164, 236] on div "Limited Supervision Unit" at bounding box center [133, 239] width 134 height 22
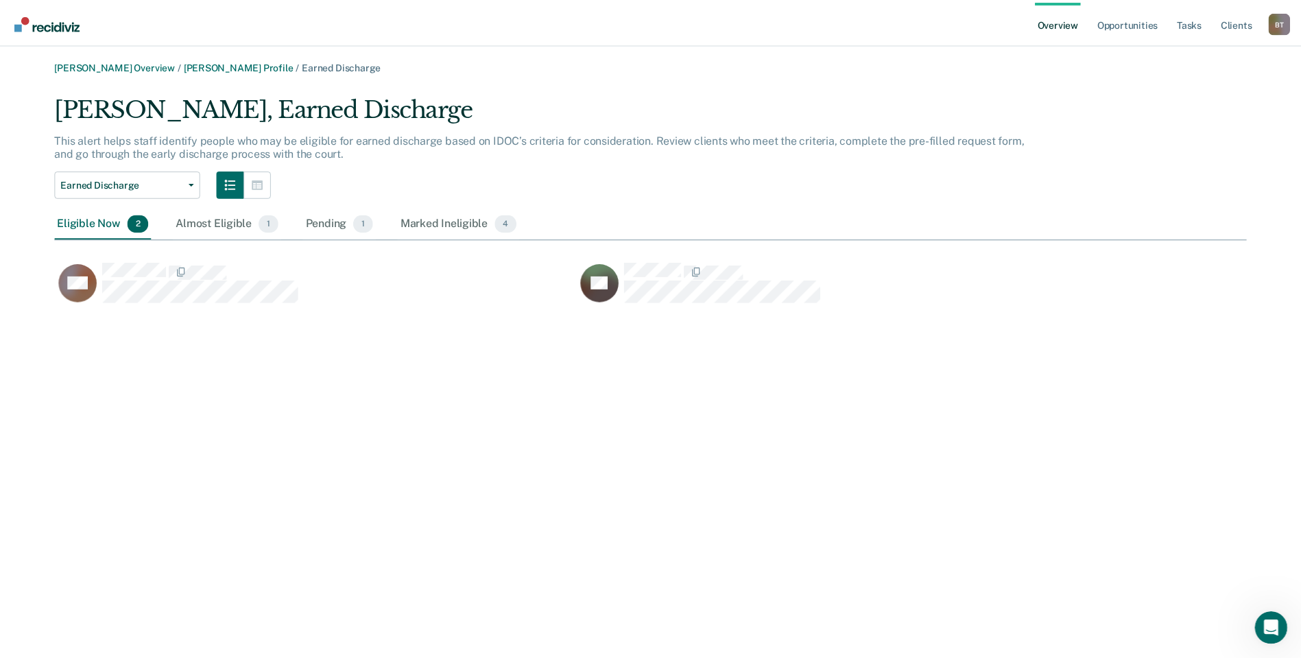
scroll to position [137, 0]
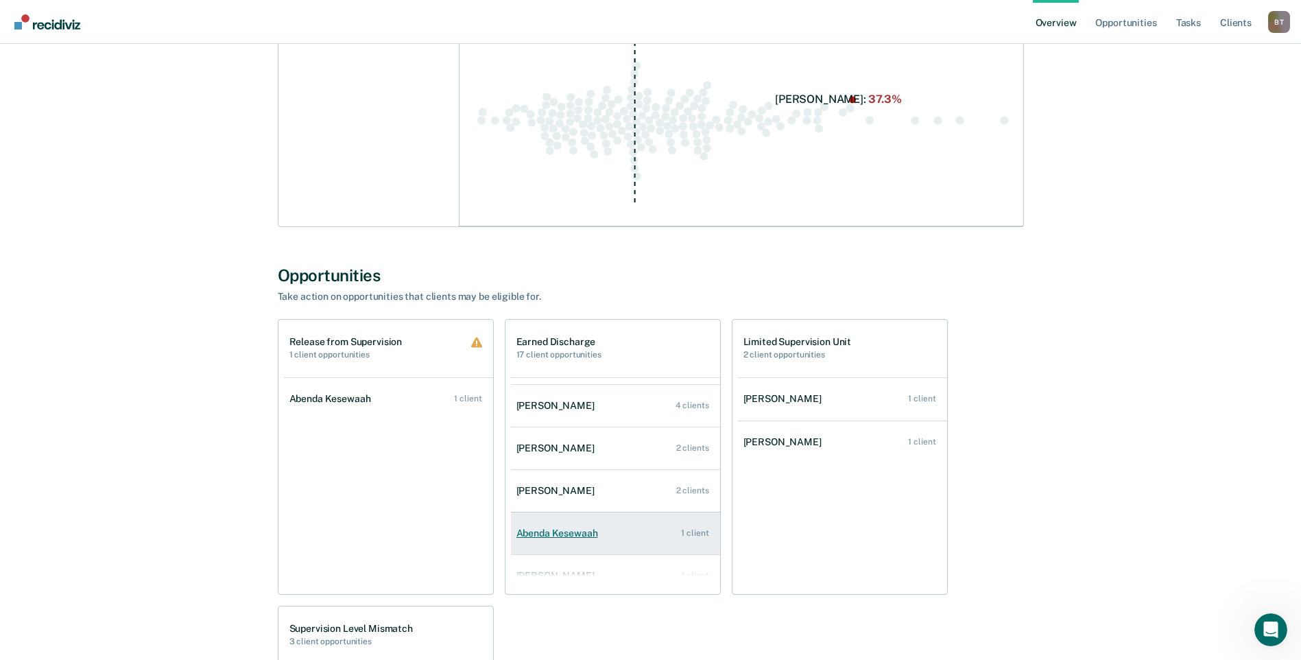
scroll to position [56, 0]
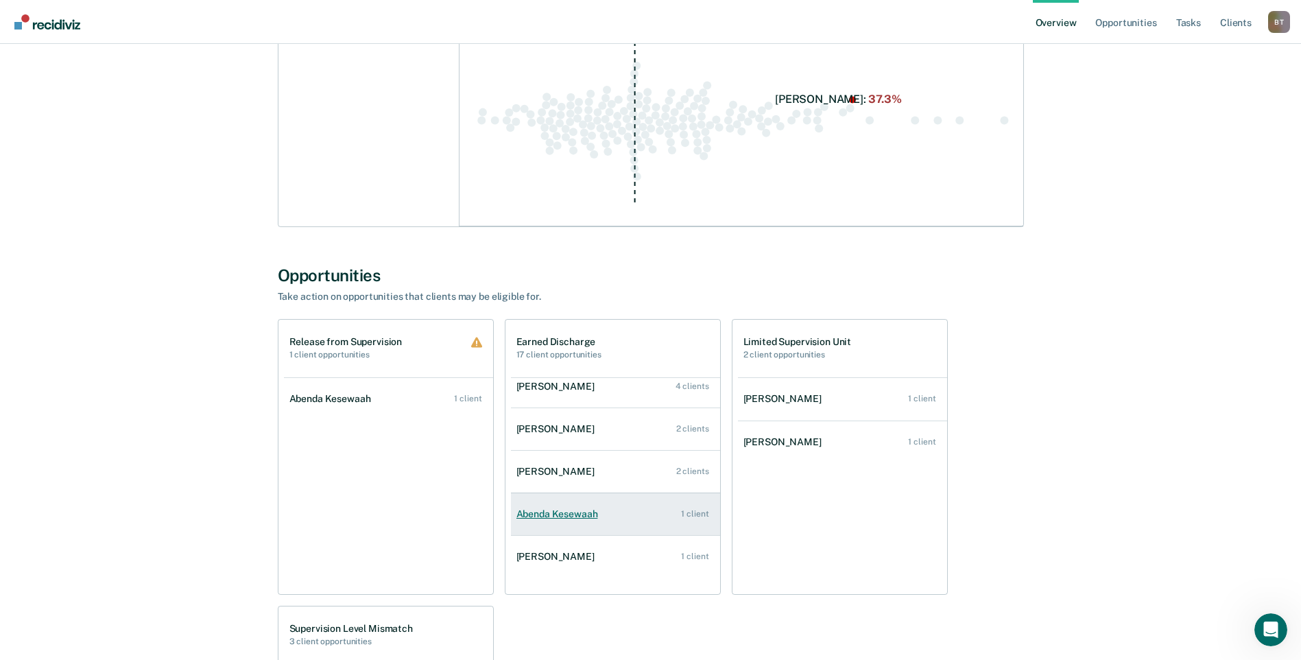
click at [548, 510] on div "Abenda Kesewaah" at bounding box center [559, 514] width 87 height 12
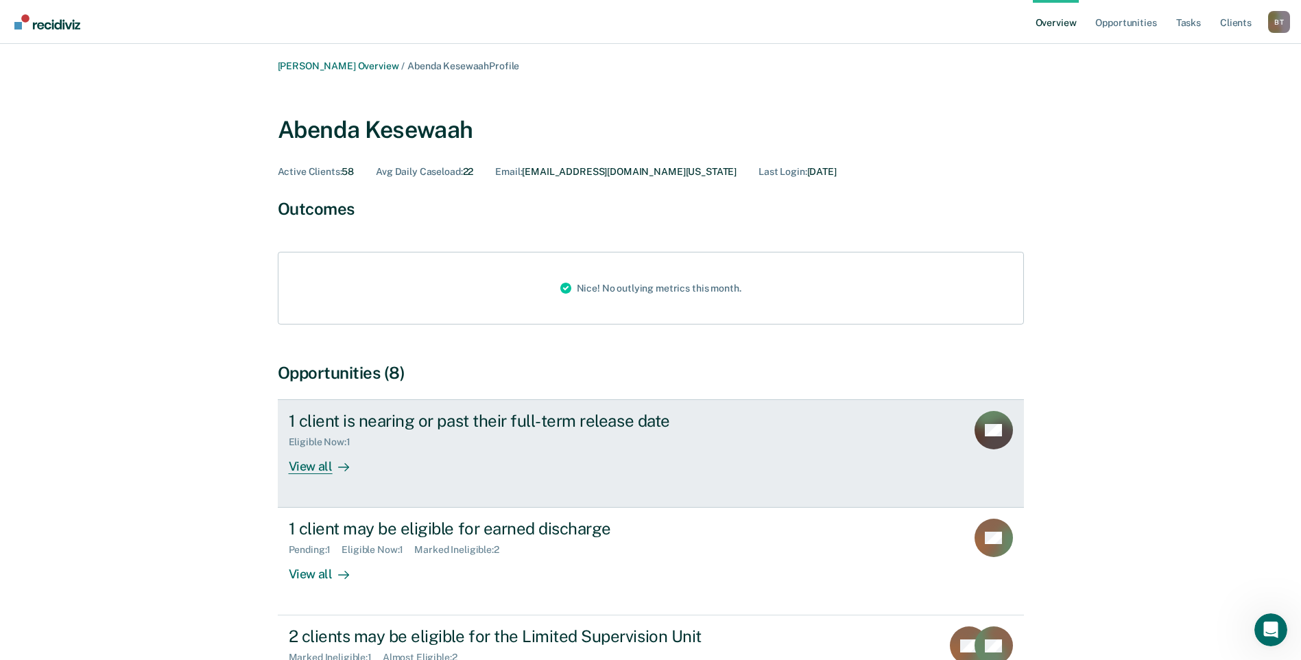
click at [305, 466] on div "View all" at bounding box center [327, 461] width 77 height 27
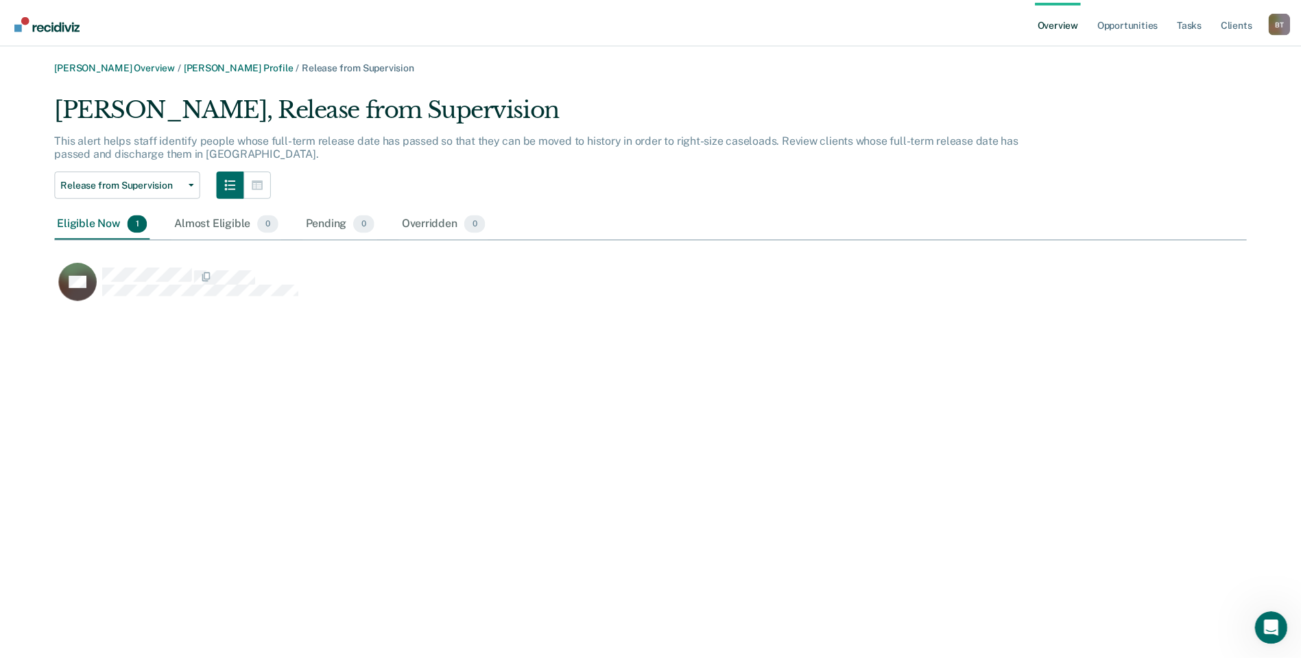
scroll to position [212, 1191]
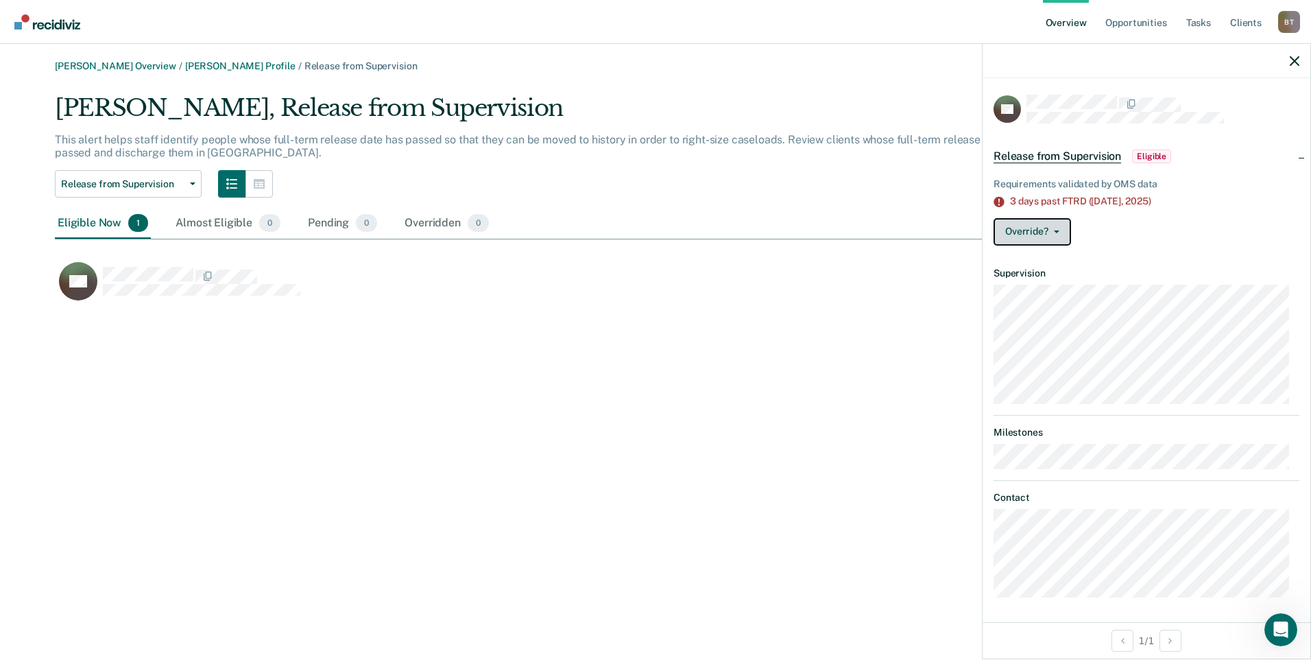
click at [1056, 230] on icon "button" at bounding box center [1056, 231] width 5 height 3
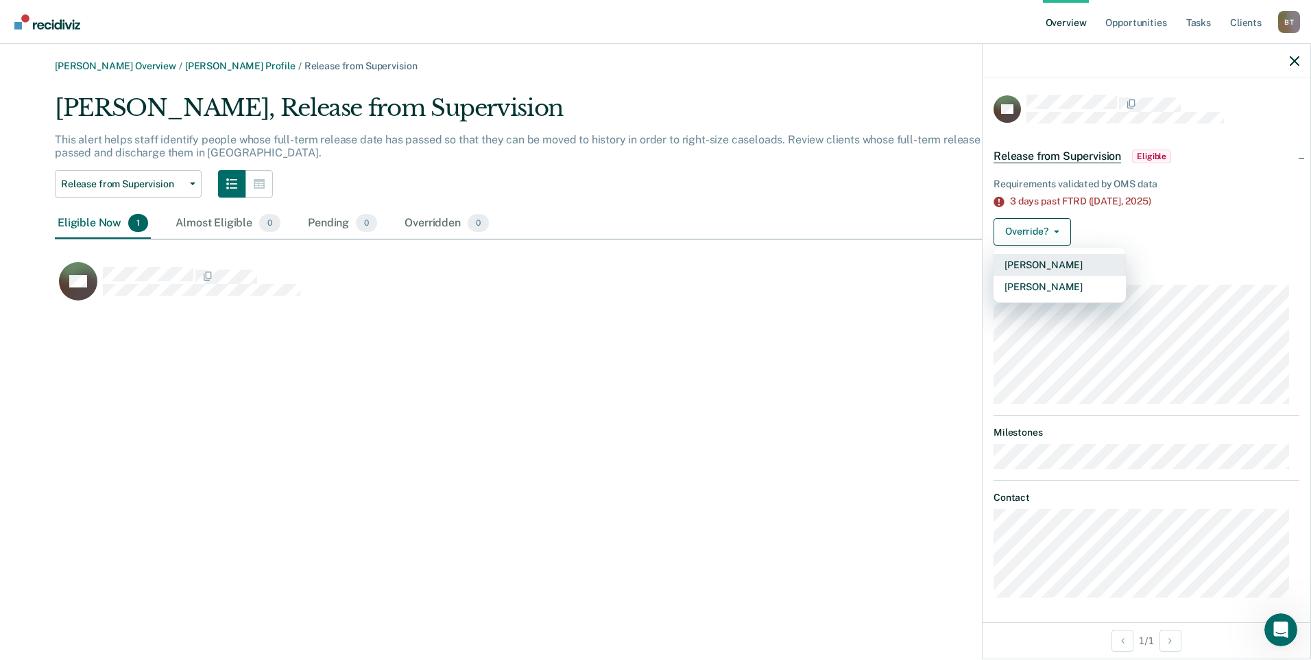
click at [1056, 260] on button "[PERSON_NAME]" at bounding box center [1060, 265] width 132 height 22
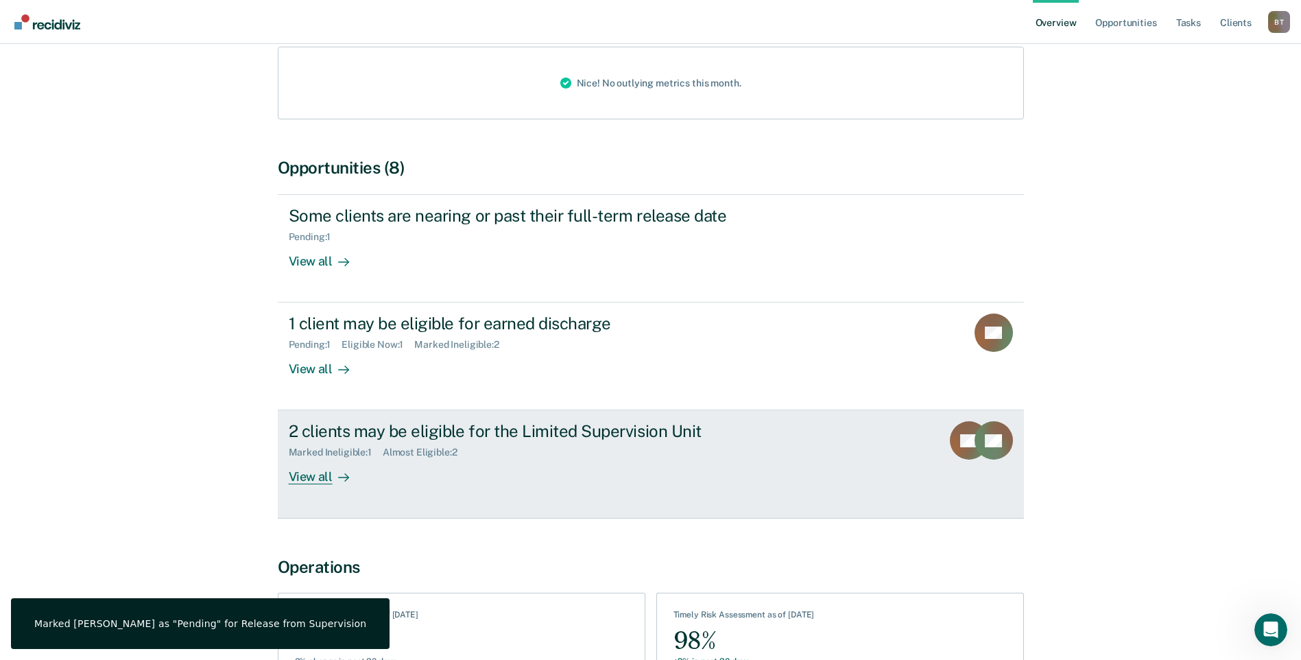
scroll to position [206, 0]
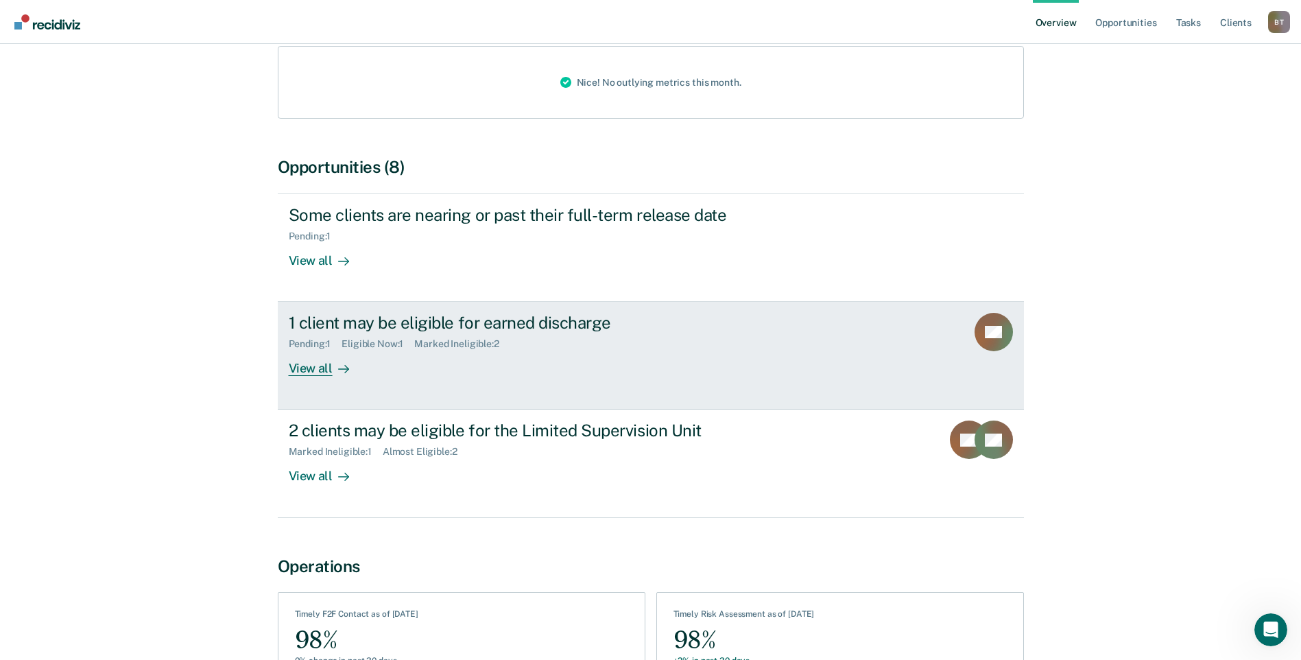
click at [315, 370] on div "View all" at bounding box center [327, 363] width 77 height 27
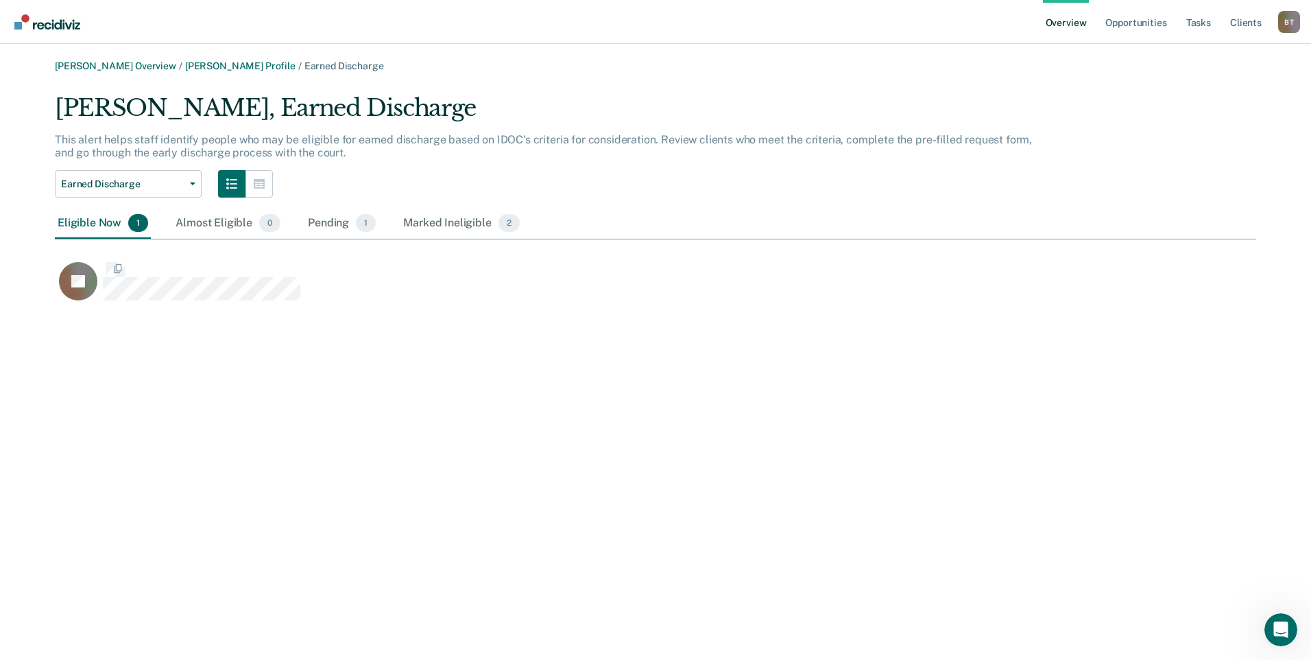
scroll to position [212, 1191]
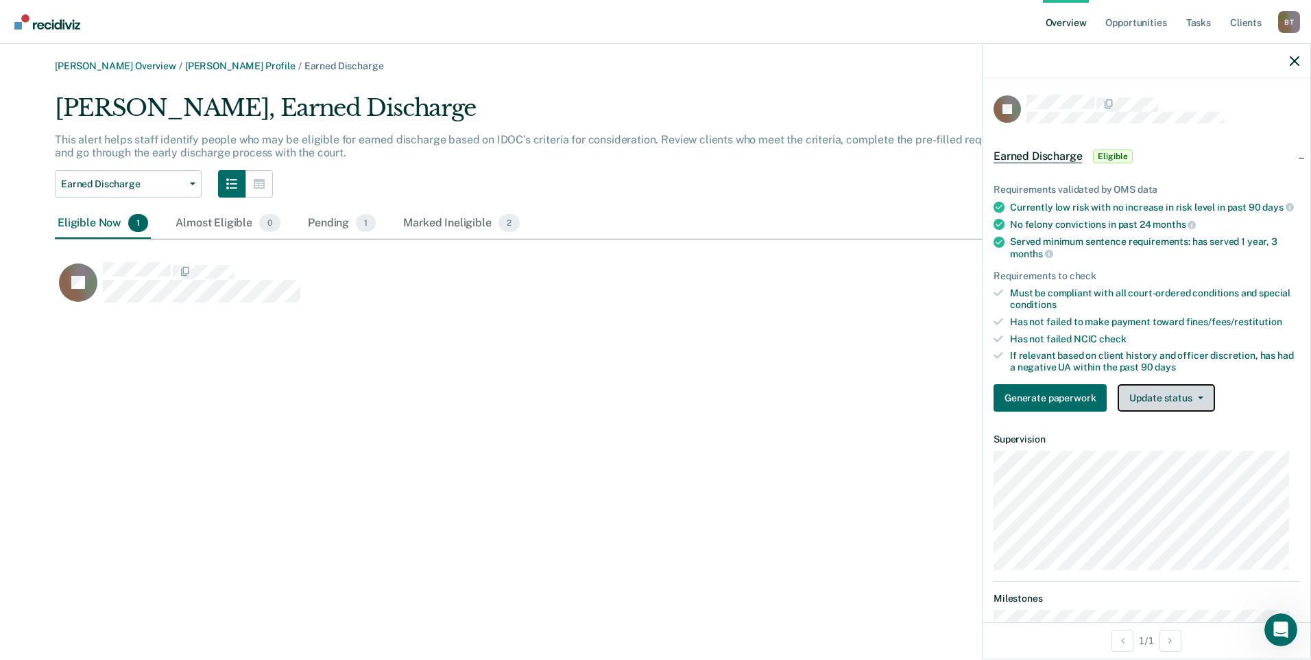
click at [1142, 405] on button "Update status" at bounding box center [1166, 397] width 97 height 27
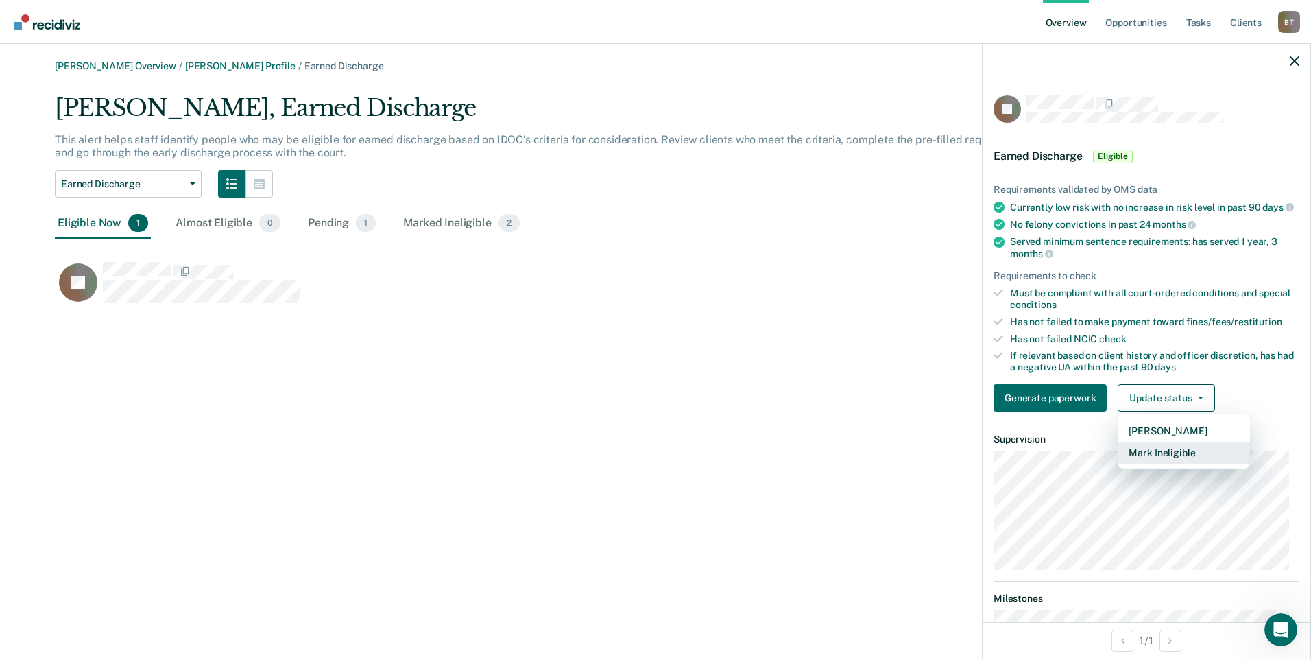
click at [1157, 460] on button "Mark Ineligible" at bounding box center [1184, 453] width 132 height 22
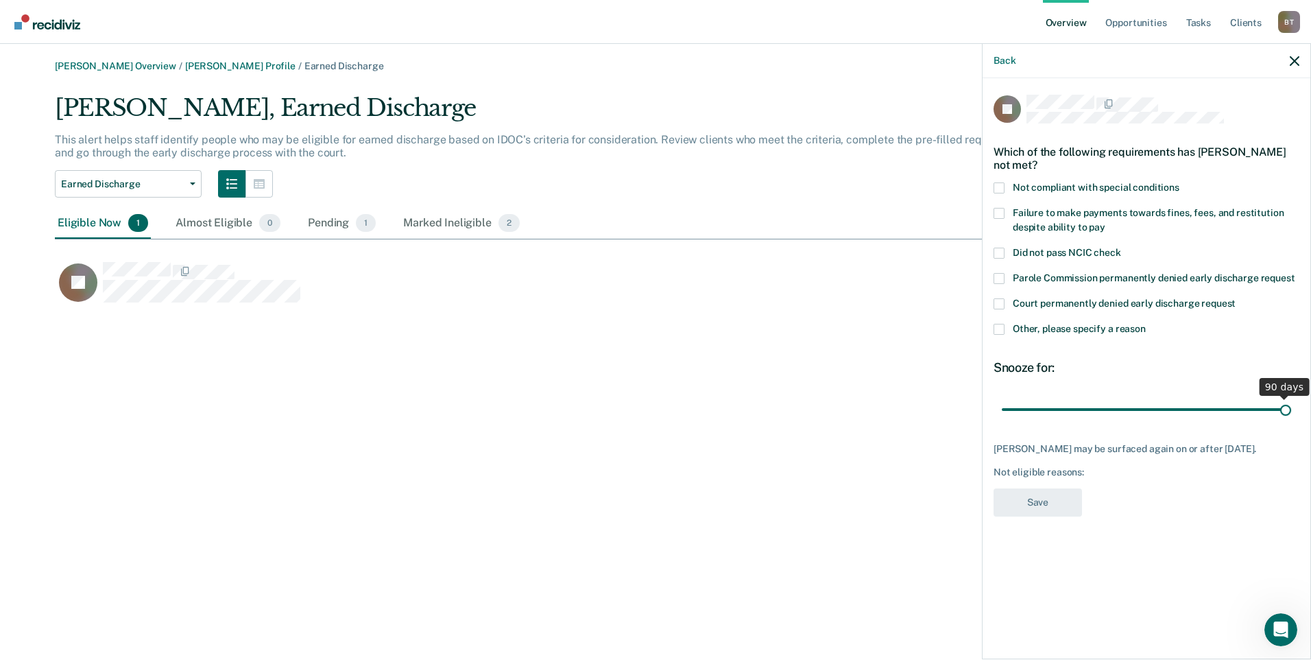
drag, startPoint x: 1099, startPoint y: 407, endPoint x: 1297, endPoint y: 400, distance: 197.6
type input "90"
click at [1291, 400] on input "range" at bounding box center [1146, 409] width 289 height 24
click at [997, 326] on span at bounding box center [999, 329] width 11 height 11
click at [1146, 324] on input "Other, please specify a reason" at bounding box center [1146, 324] width 0 height 0
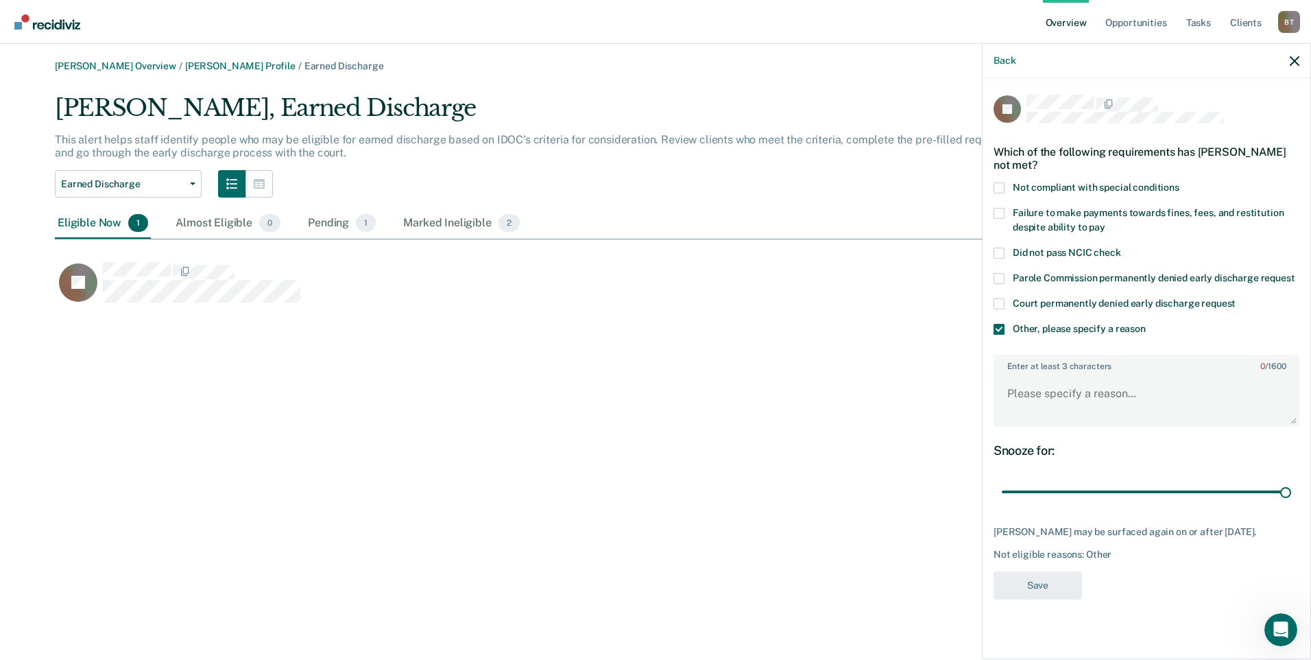
click at [1001, 187] on span at bounding box center [999, 187] width 11 height 11
click at [1180, 182] on input "Not compliant with special conditions" at bounding box center [1180, 182] width 0 height 0
click at [998, 324] on span at bounding box center [999, 329] width 11 height 11
click at [1146, 324] on input "Other, please specify a reason" at bounding box center [1146, 324] width 0 height 0
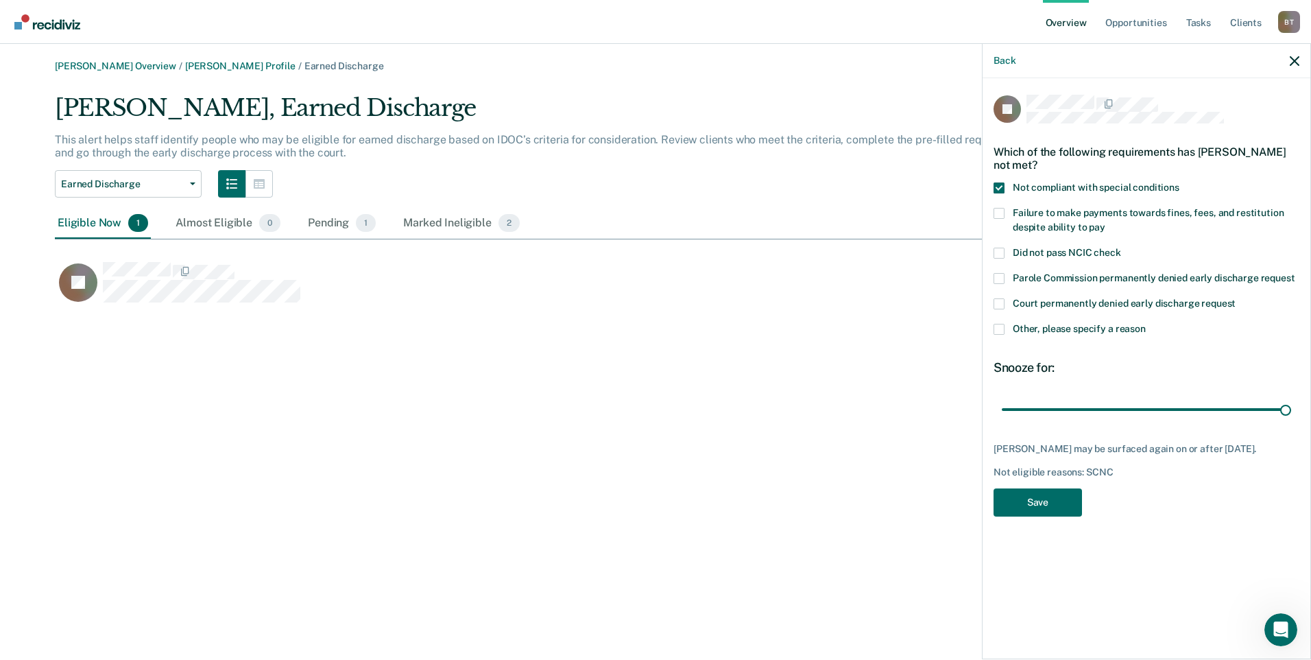
click at [997, 325] on span at bounding box center [999, 329] width 11 height 11
click at [1146, 324] on input "Other, please specify a reason" at bounding box center [1146, 324] width 0 height 0
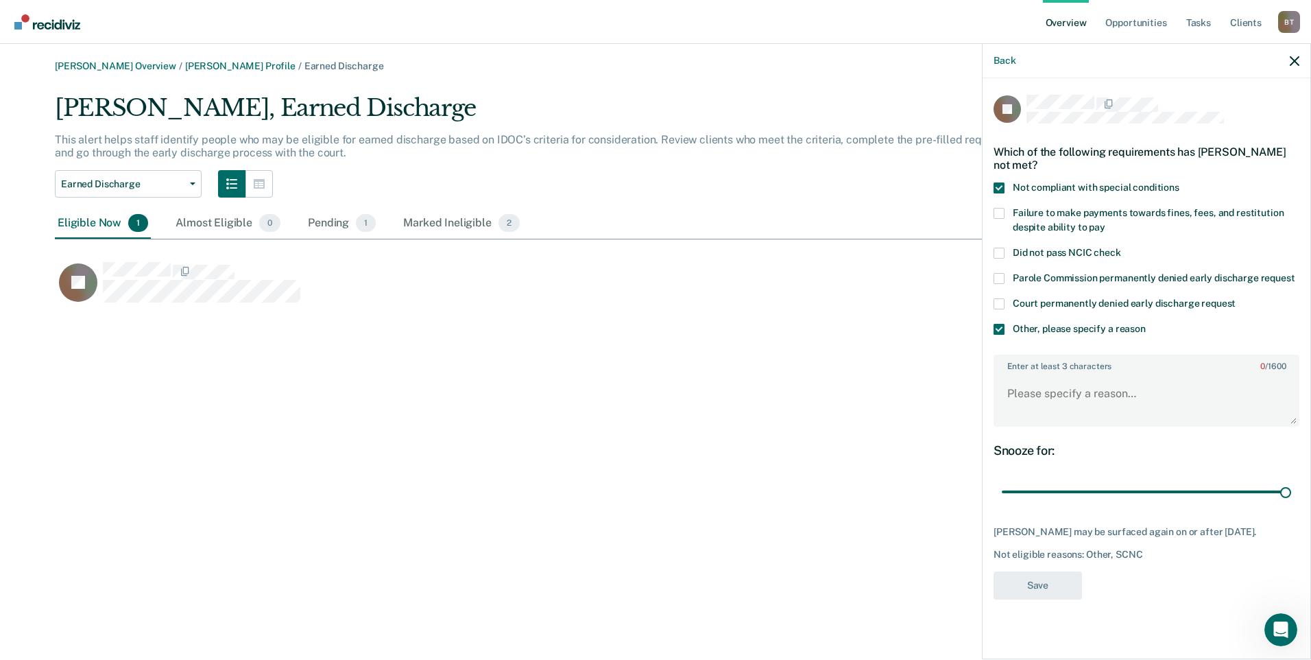
click at [997, 325] on span at bounding box center [999, 329] width 11 height 11
click at [1146, 324] on input "Other, please specify a reason" at bounding box center [1146, 324] width 0 height 0
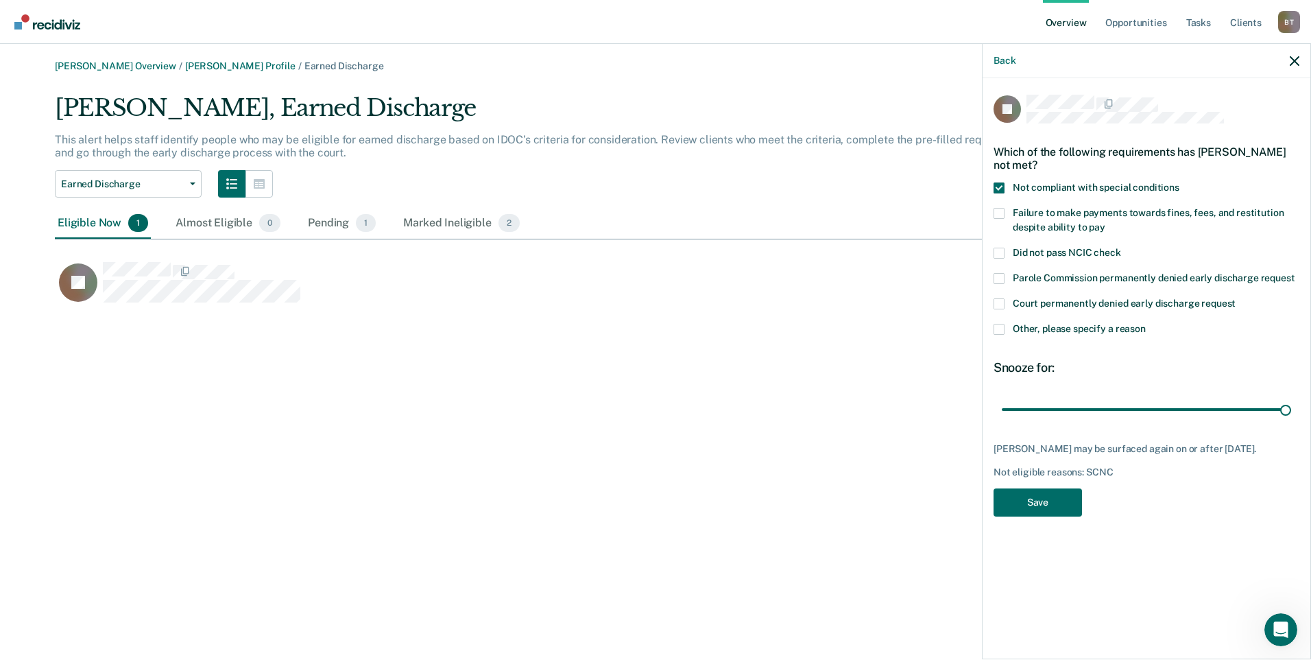
click at [998, 211] on span at bounding box center [999, 213] width 11 height 11
click at [1106, 222] on input "Failure to make payments towards fines, fees, and restitution despite ability t…" at bounding box center [1106, 222] width 0 height 0
click at [1036, 498] on button "Save" at bounding box center [1038, 502] width 88 height 28
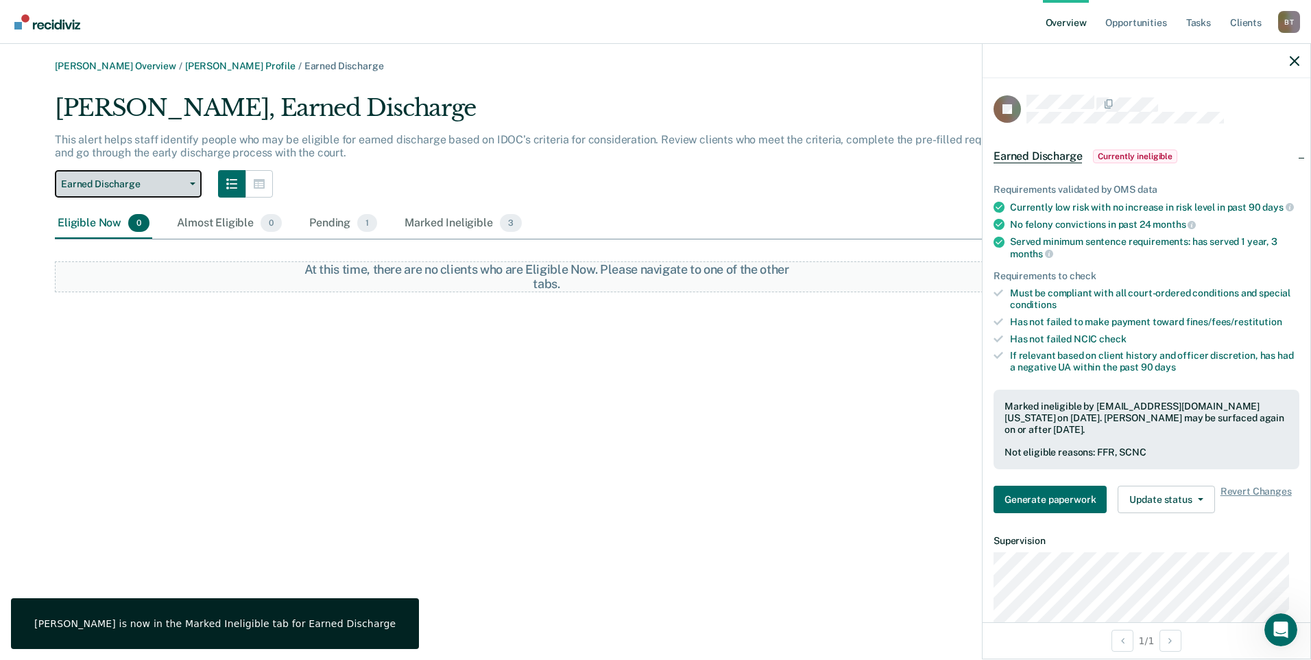
click at [193, 184] on icon "button" at bounding box center [192, 183] width 5 height 3
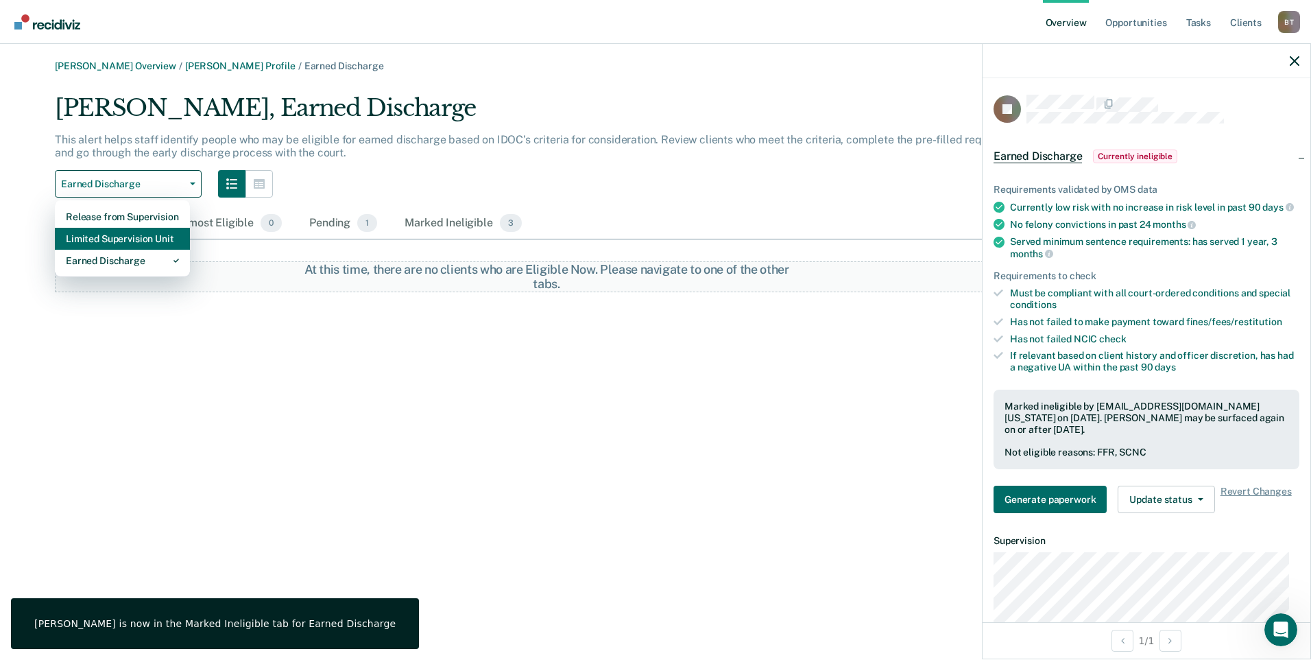
click at [145, 240] on div "Limited Supervision Unit" at bounding box center [122, 239] width 113 height 22
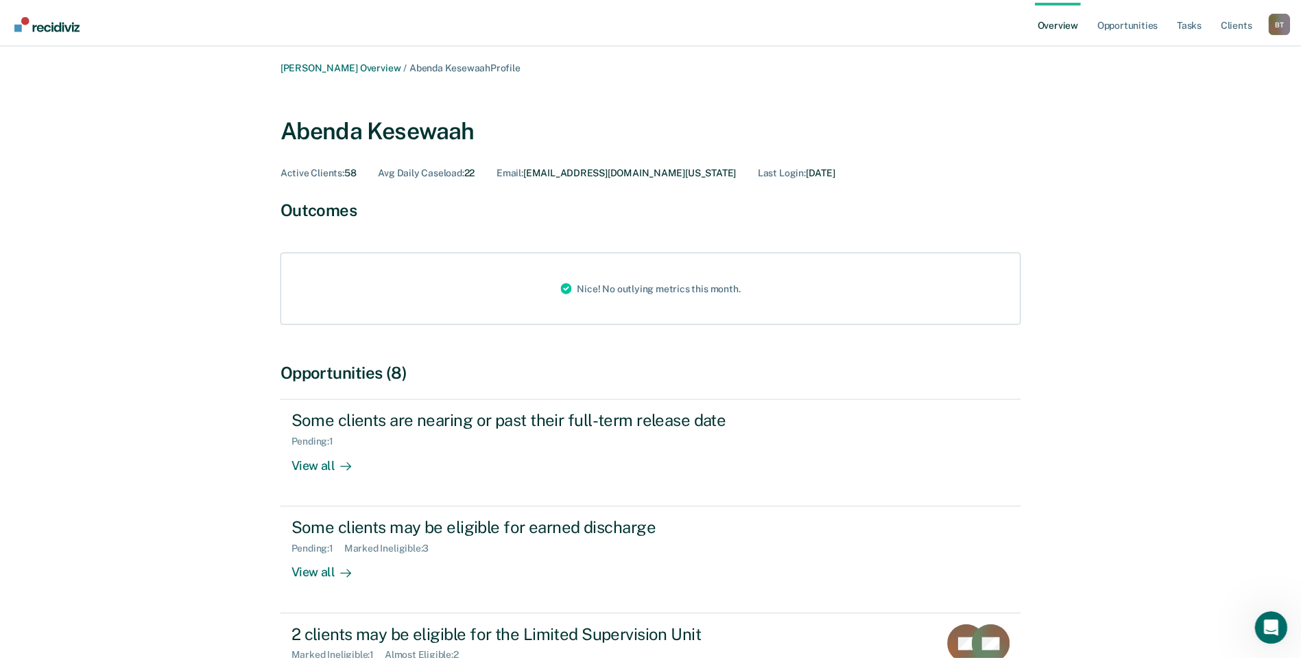
scroll to position [206, 0]
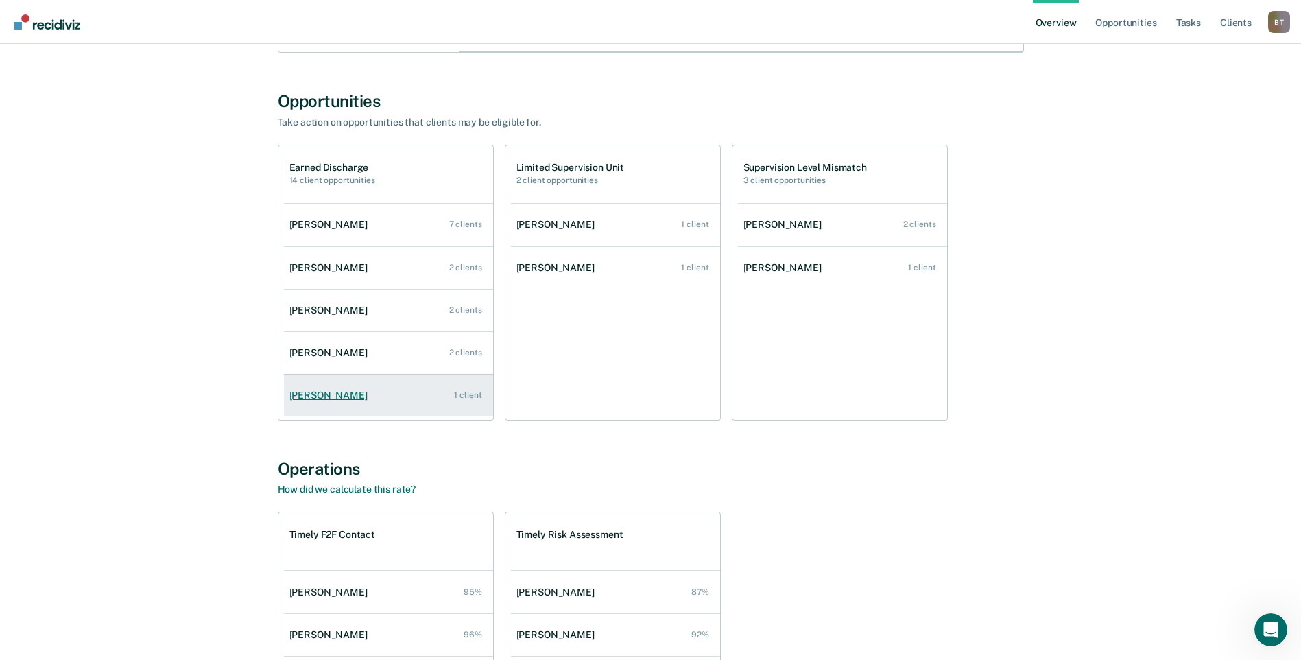
scroll to position [1059, 0]
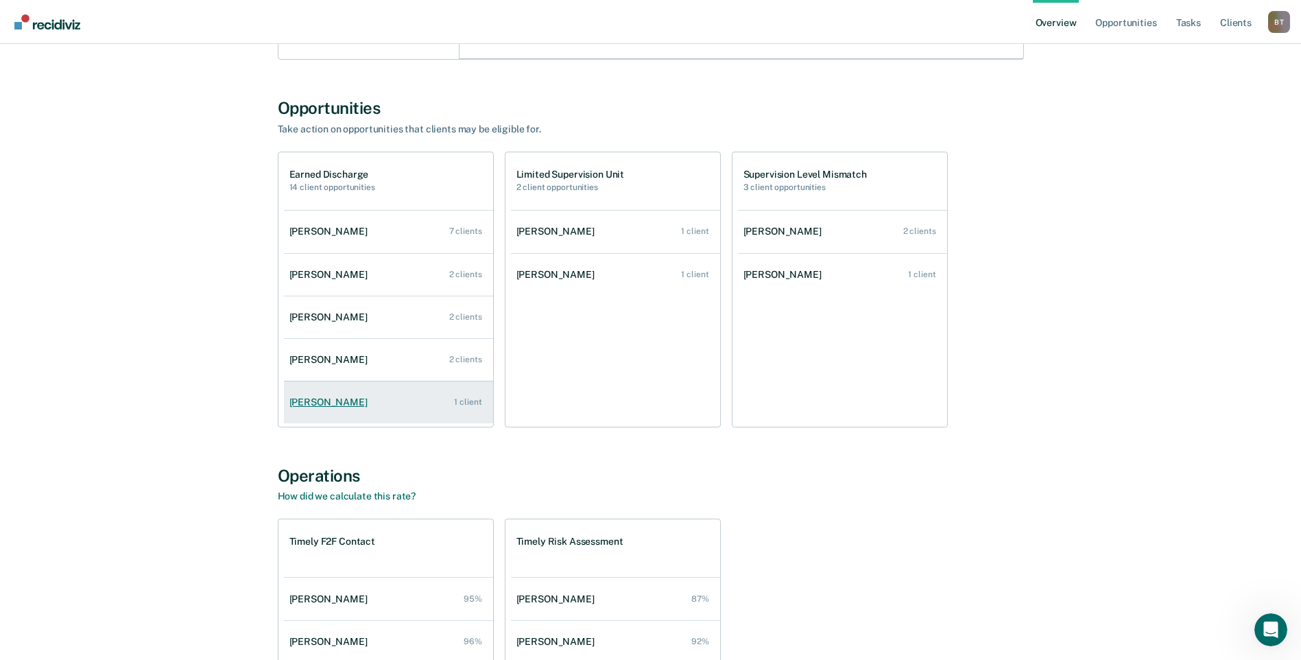
click at [326, 401] on div "[PERSON_NAME]" at bounding box center [331, 402] width 84 height 12
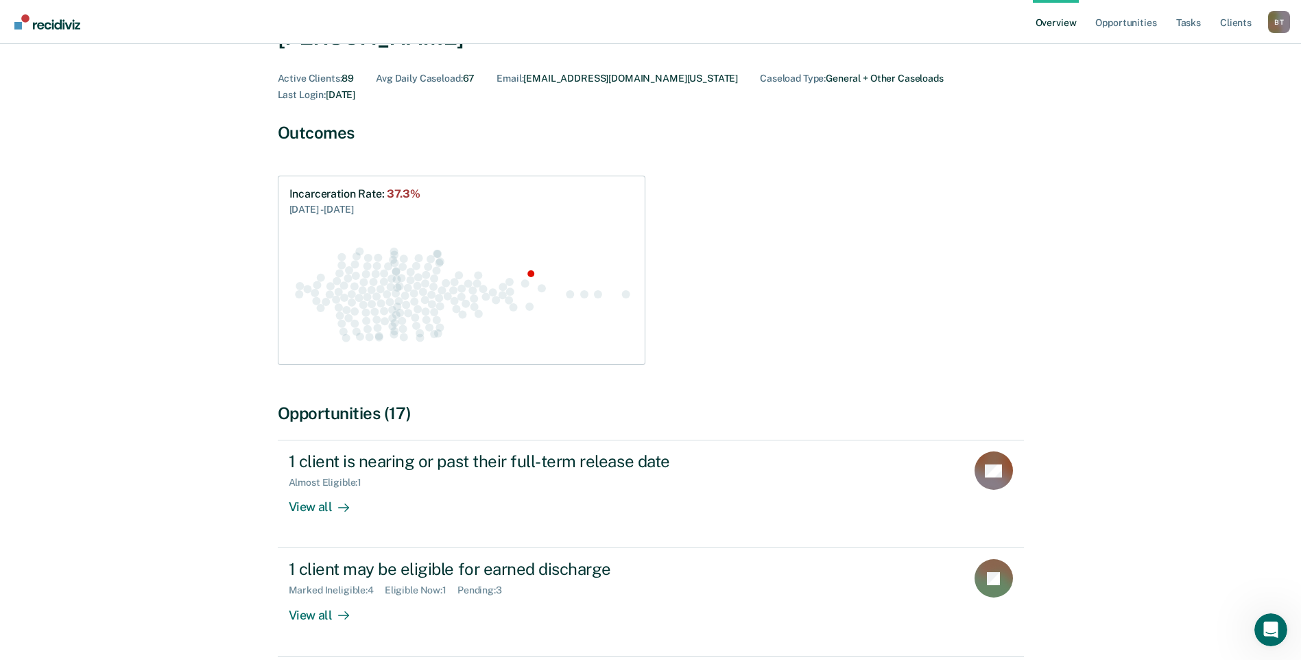
scroll to position [206, 0]
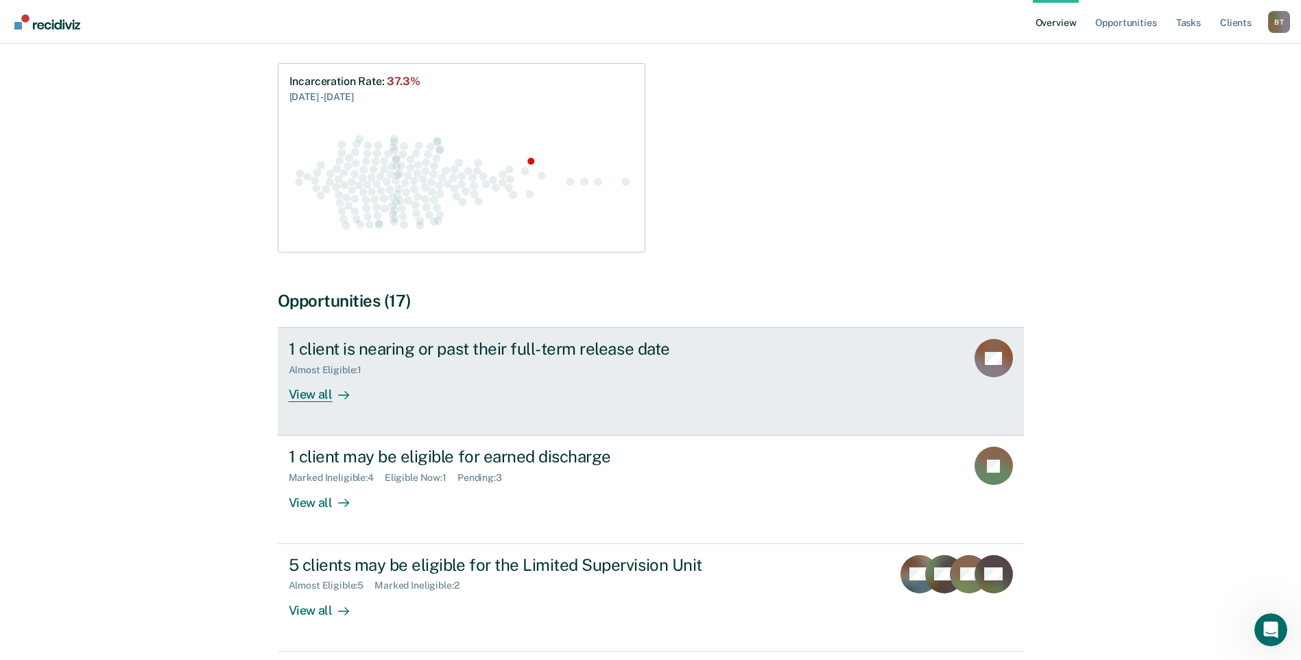
click at [303, 377] on div "View all" at bounding box center [327, 389] width 77 height 27
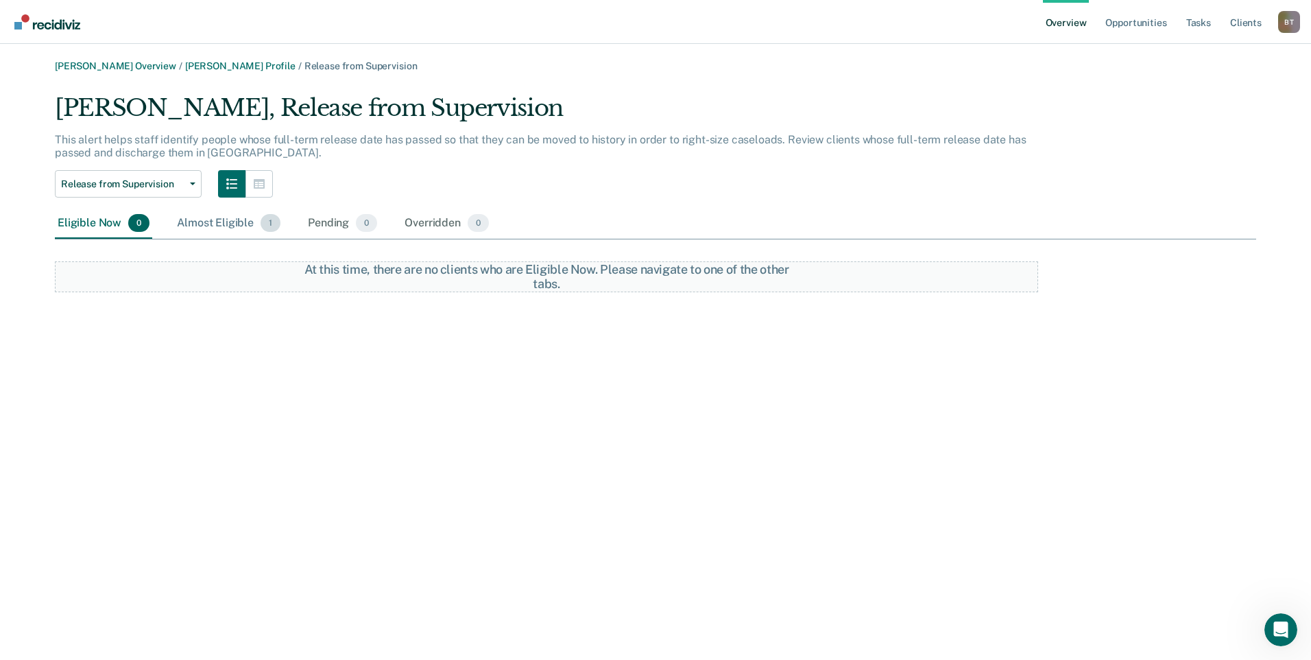
click at [213, 222] on div "Almost Eligible 1" at bounding box center [228, 224] width 109 height 30
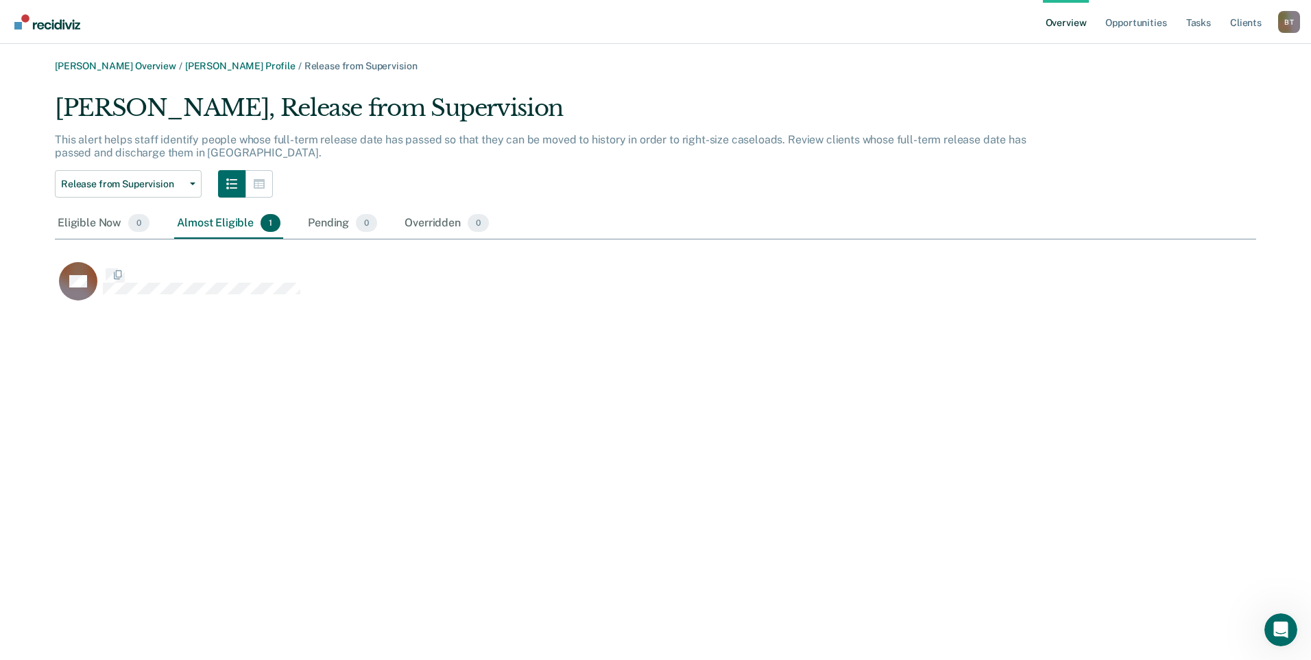
scroll to position [212, 1191]
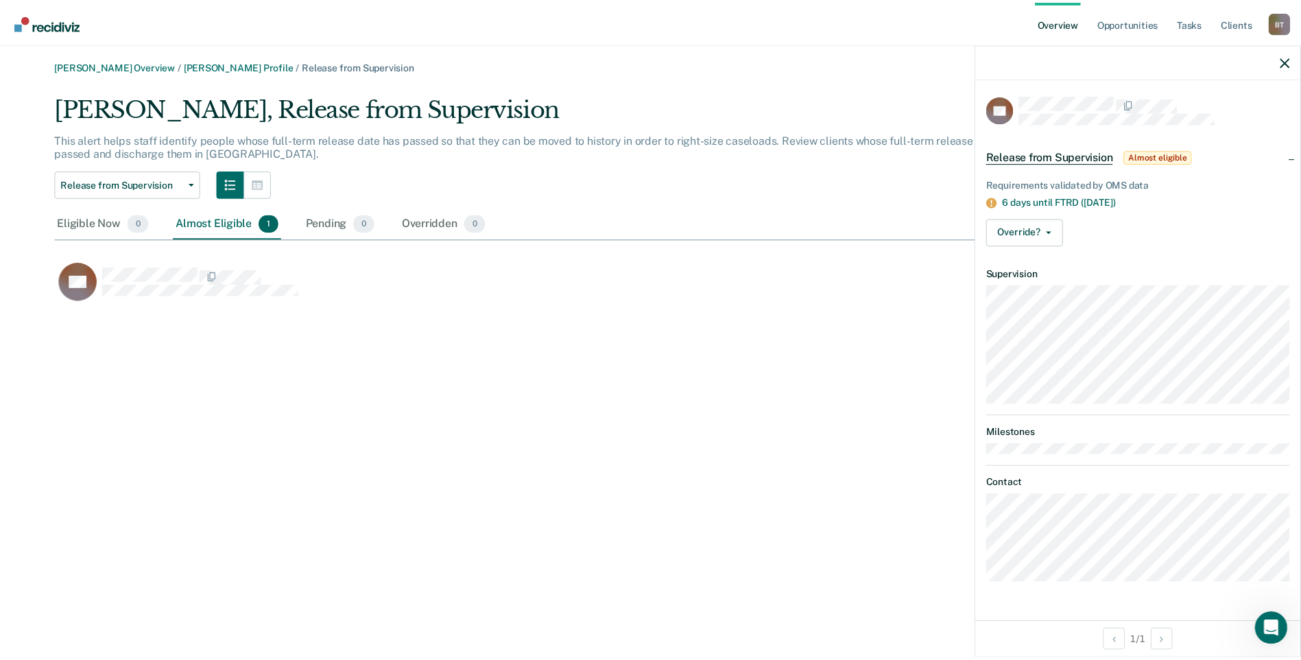
scroll to position [206, 0]
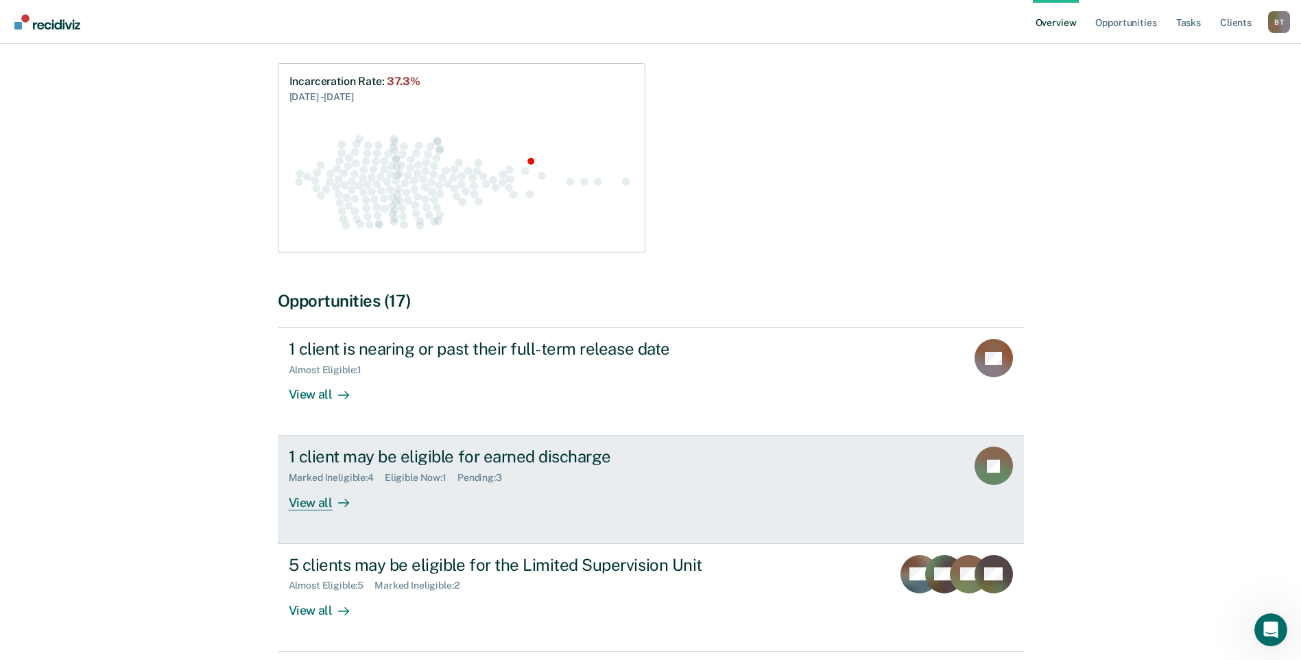
click at [308, 487] on div "View all" at bounding box center [327, 497] width 77 height 27
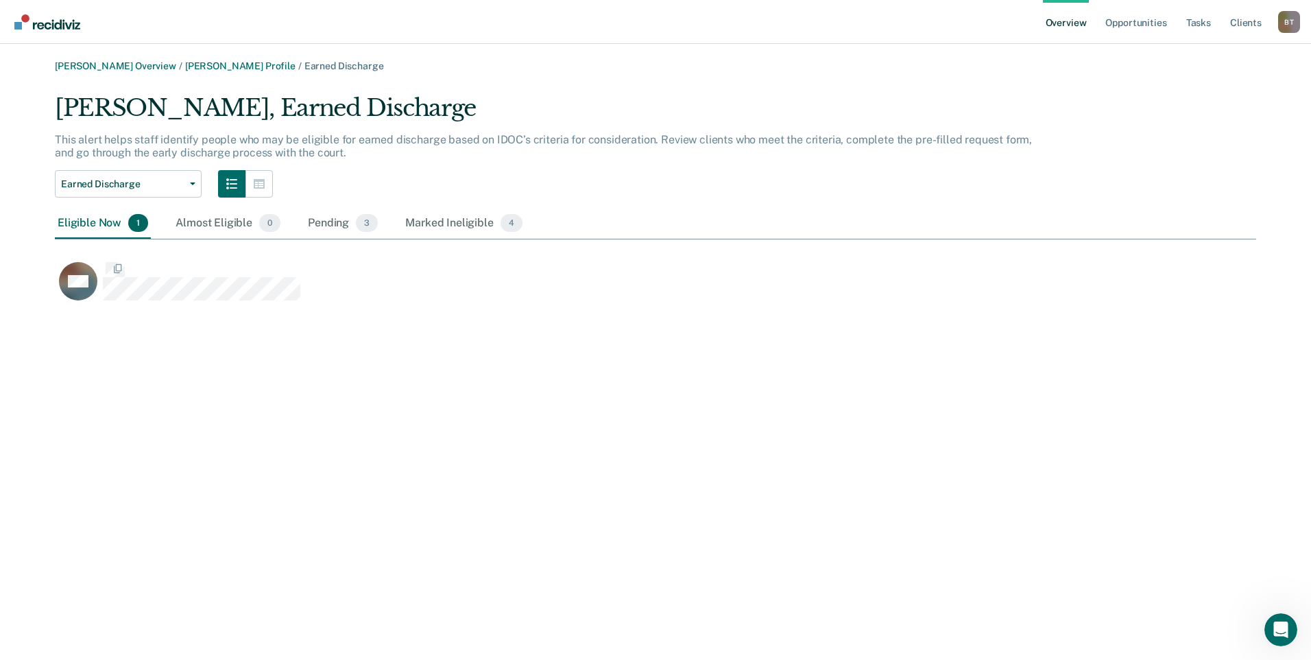
scroll to position [212, 1191]
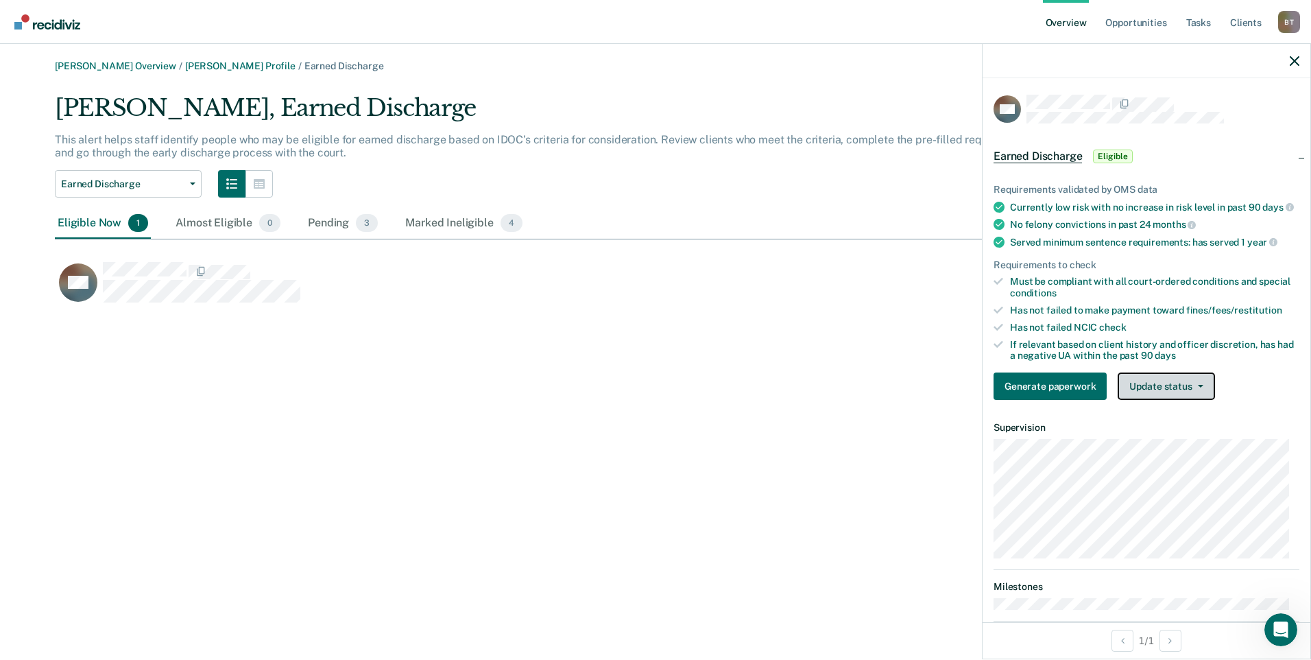
click at [1175, 398] on button "Update status" at bounding box center [1166, 385] width 97 height 27
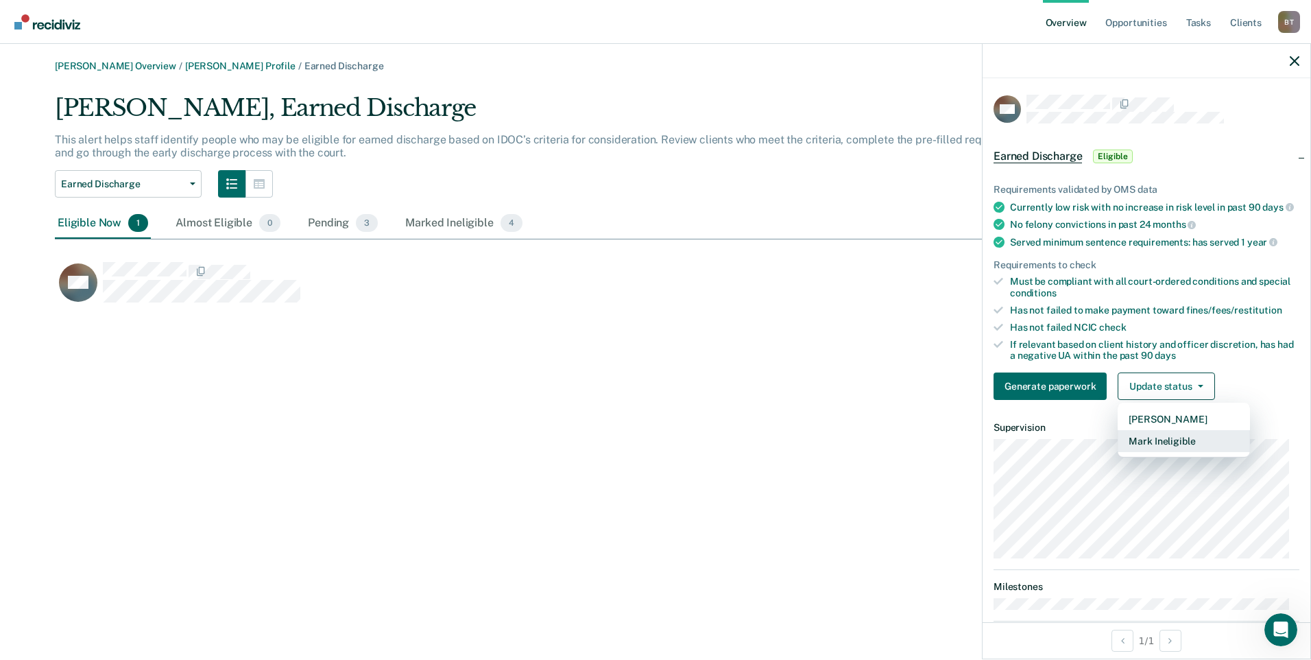
click at [1171, 452] on button "Mark Ineligible" at bounding box center [1184, 441] width 132 height 22
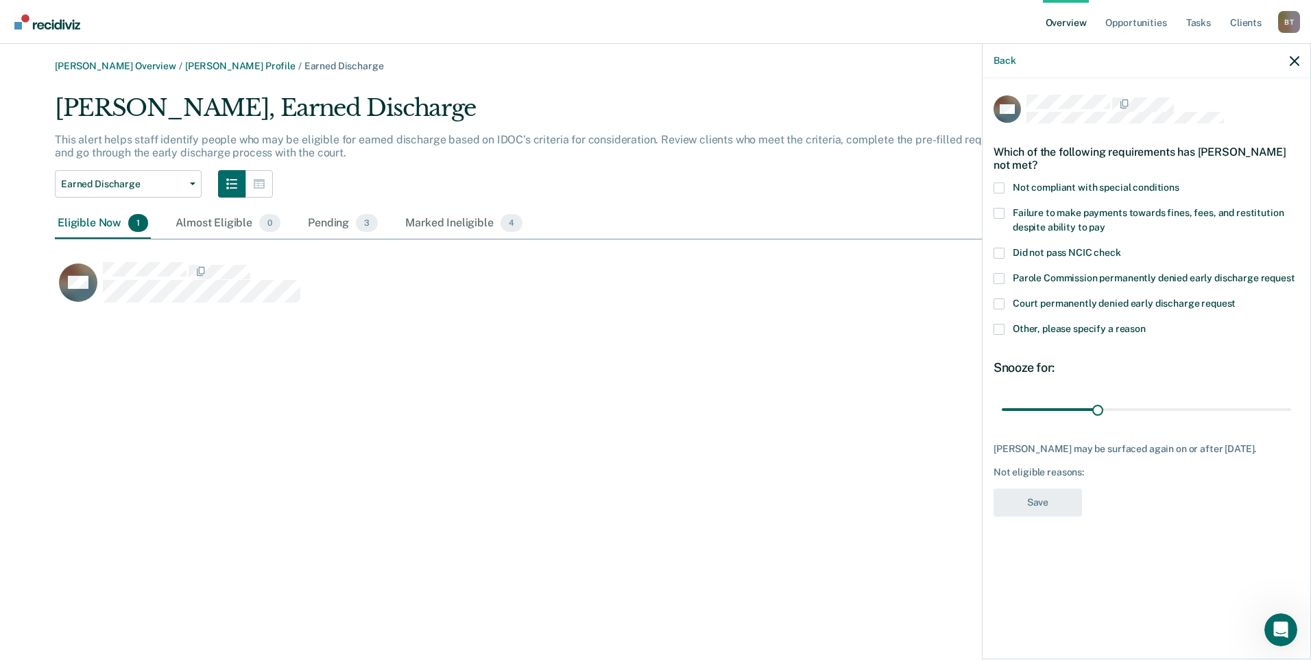
click at [994, 186] on span at bounding box center [999, 187] width 11 height 11
click at [1180, 182] on input "Not compliant with special conditions" at bounding box center [1180, 182] width 0 height 0
drag, startPoint x: 1096, startPoint y: 403, endPoint x: 1329, endPoint y: 392, distance: 232.7
type input "90"
click at [1291, 397] on input "range" at bounding box center [1146, 409] width 289 height 24
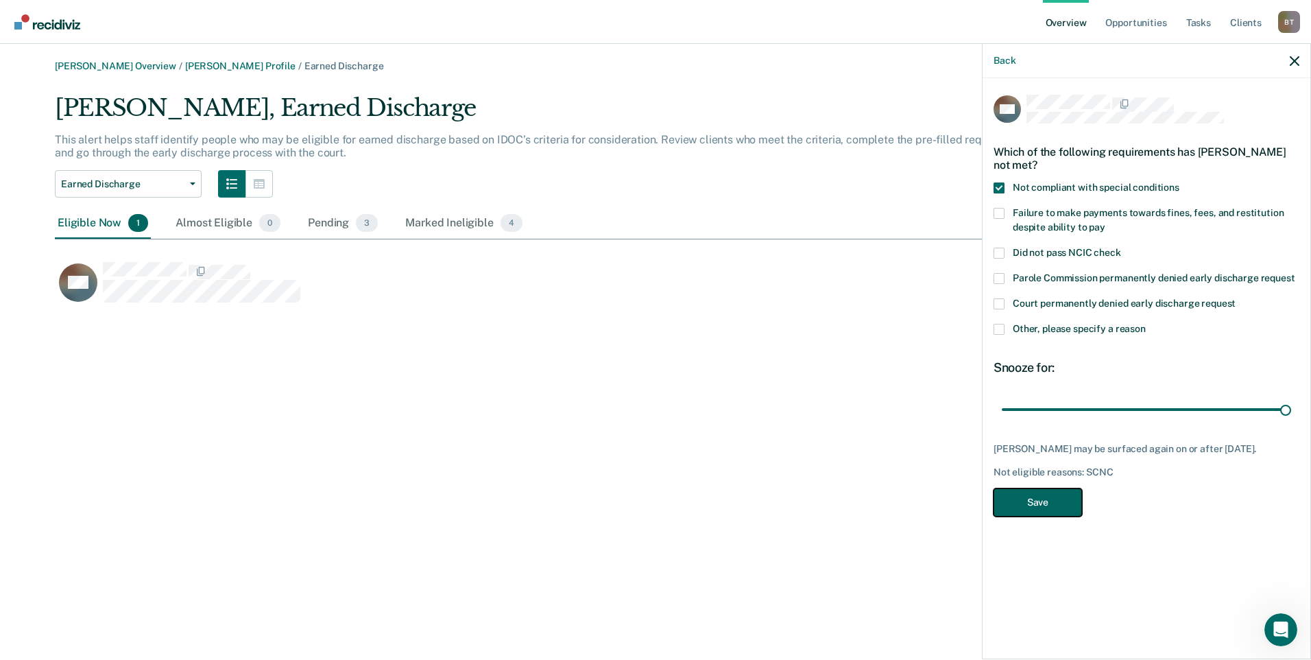
click at [1049, 503] on button "Save" at bounding box center [1038, 502] width 88 height 28
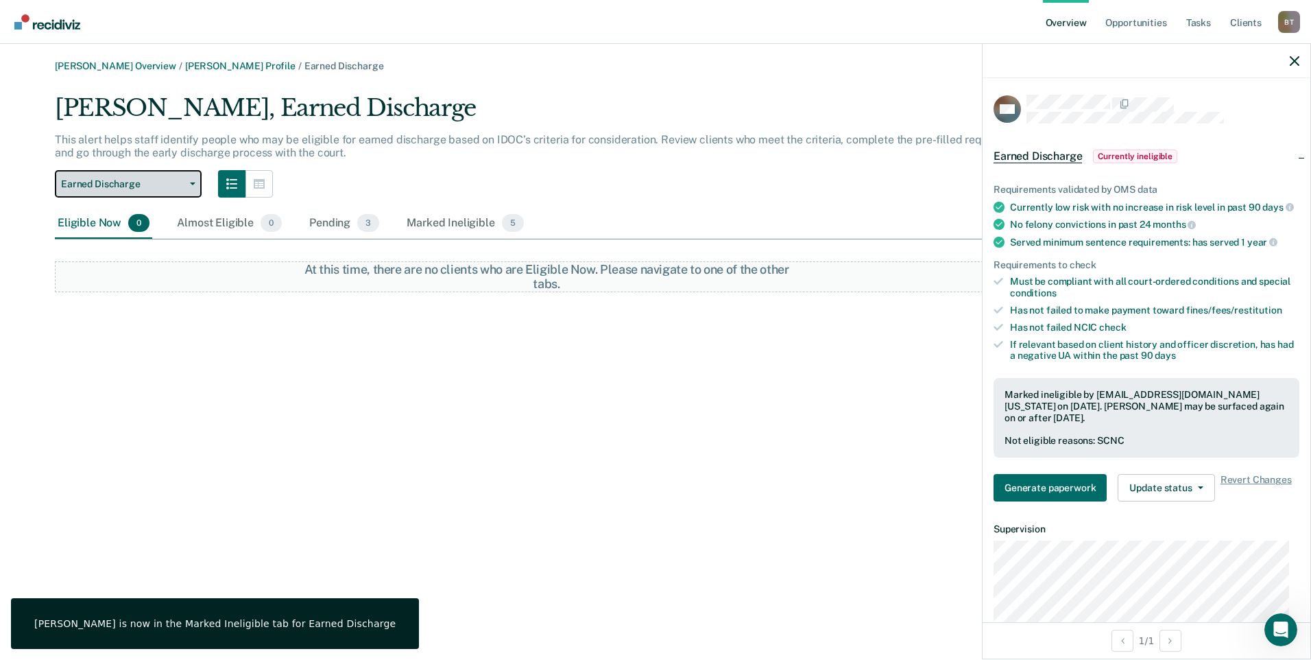
click at [192, 187] on button "Earned Discharge" at bounding box center [128, 183] width 147 height 27
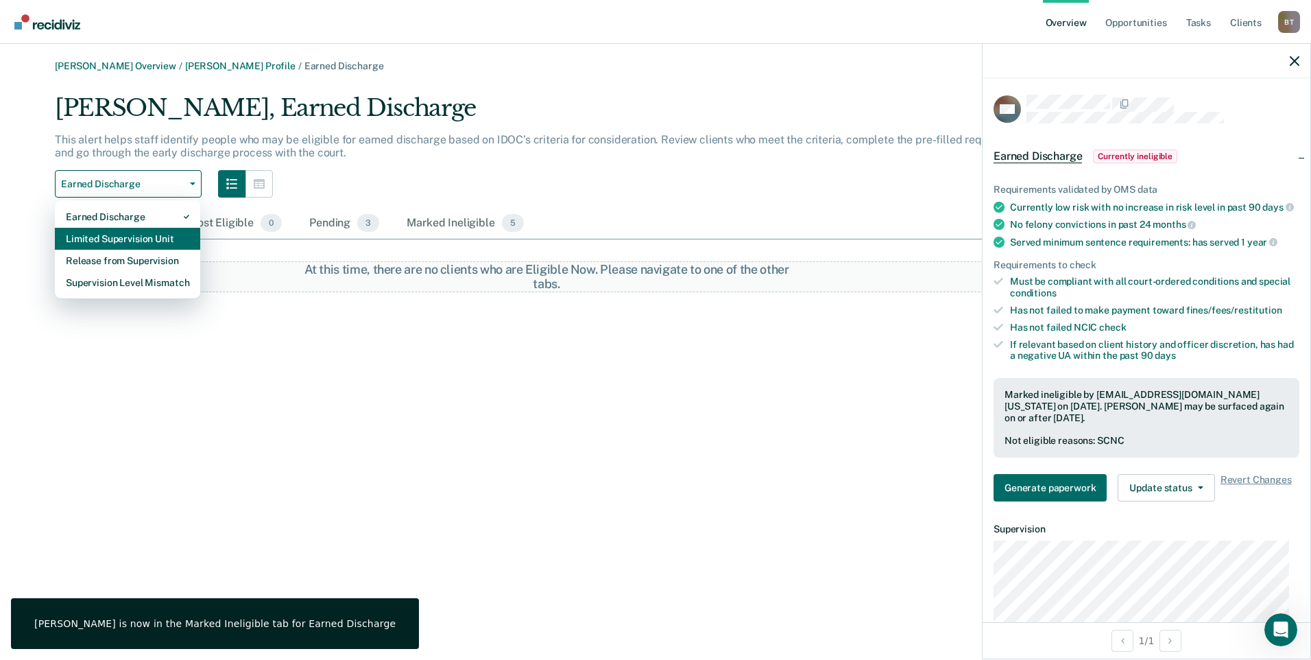
click at [118, 243] on div "Limited Supervision Unit" at bounding box center [127, 239] width 123 height 22
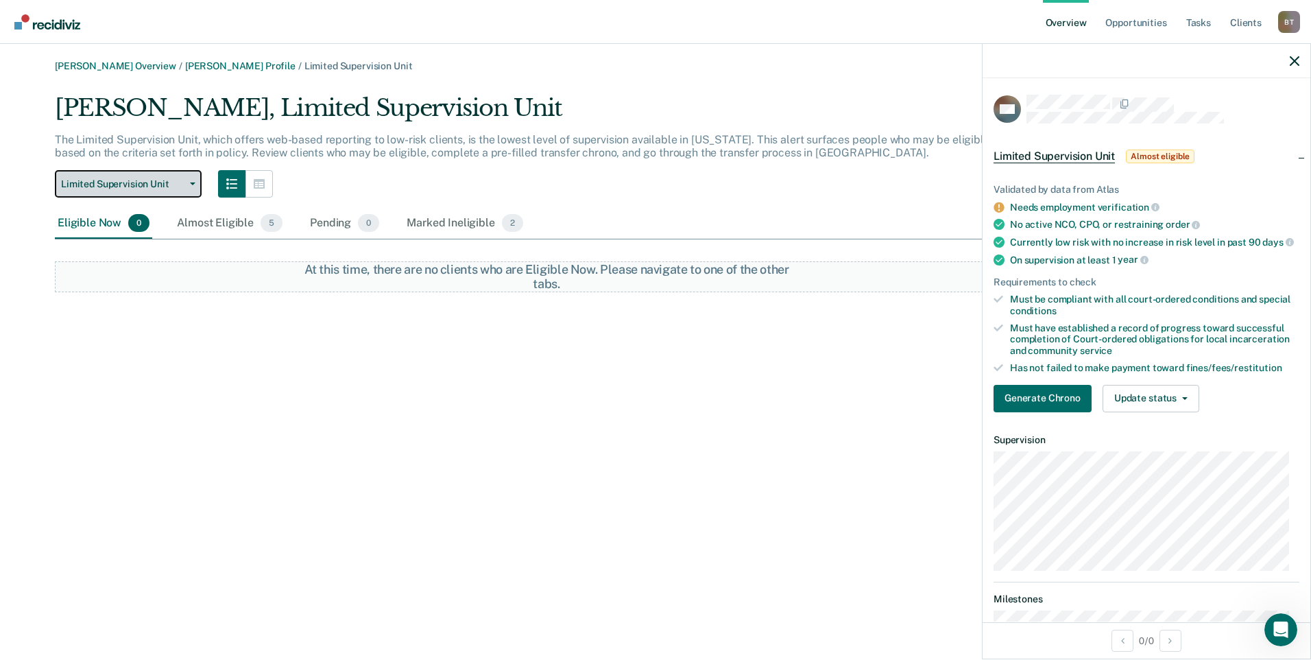
click at [191, 179] on button "Limited Supervision Unit" at bounding box center [128, 183] width 147 height 27
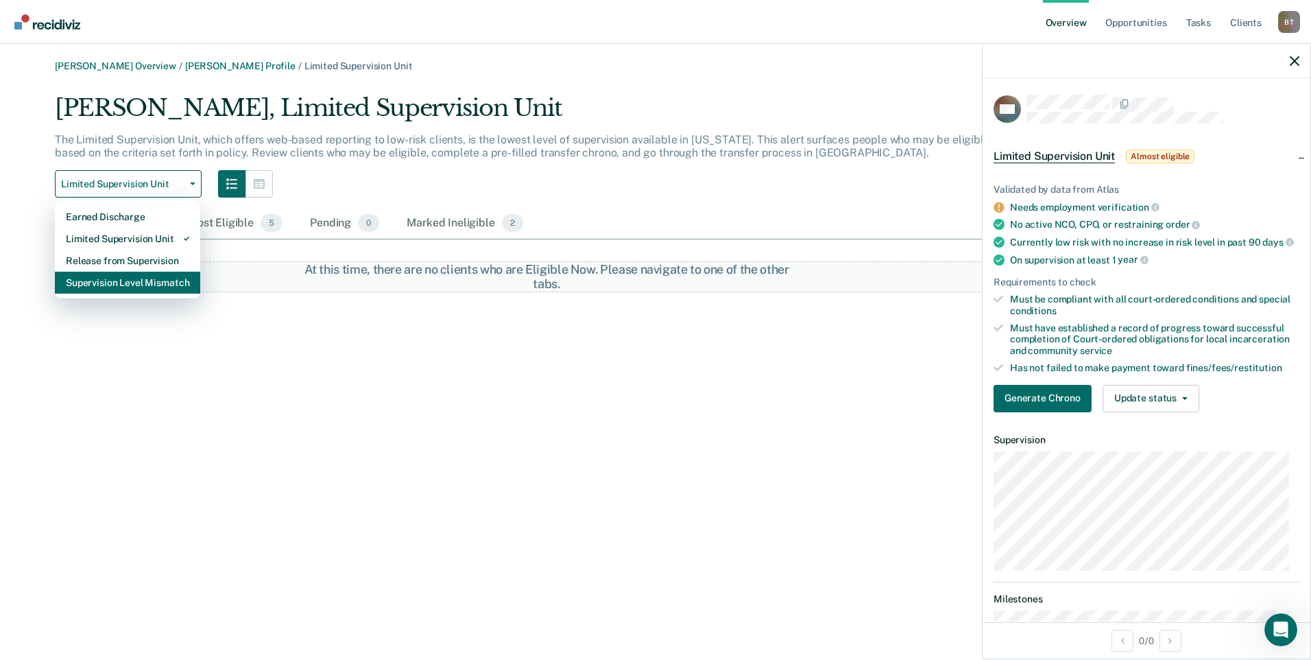
click at [146, 280] on div "Supervision Level Mismatch" at bounding box center [127, 283] width 123 height 22
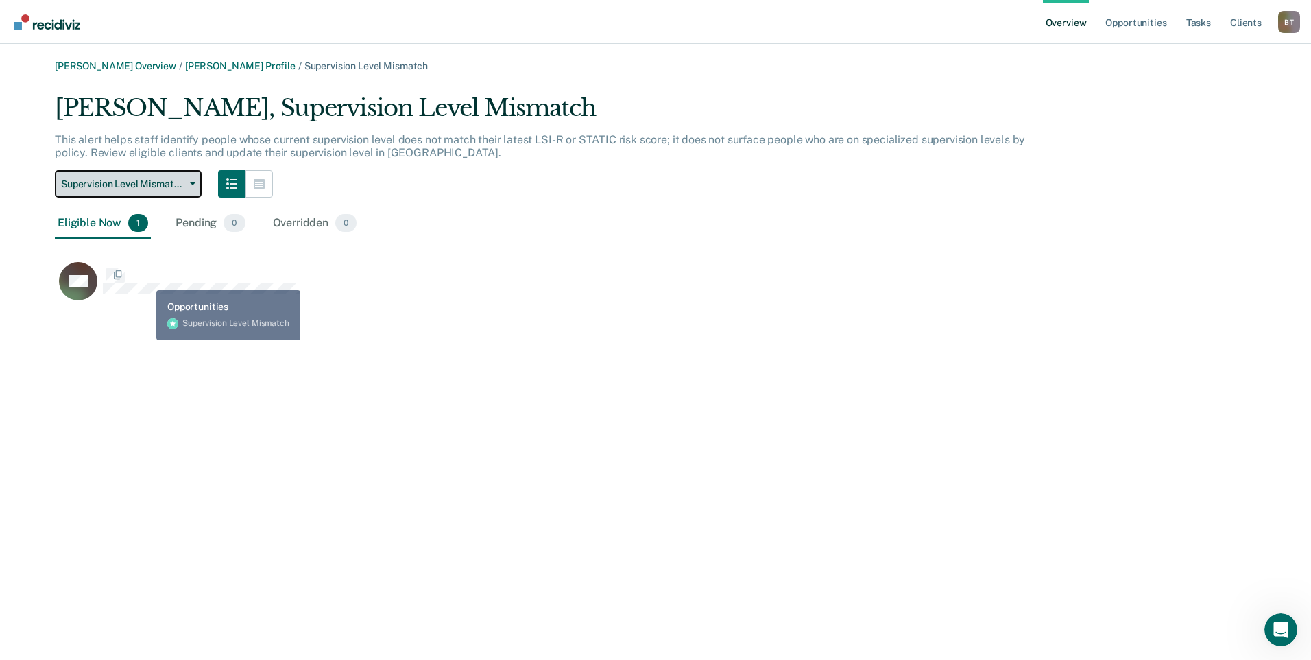
scroll to position [212, 1191]
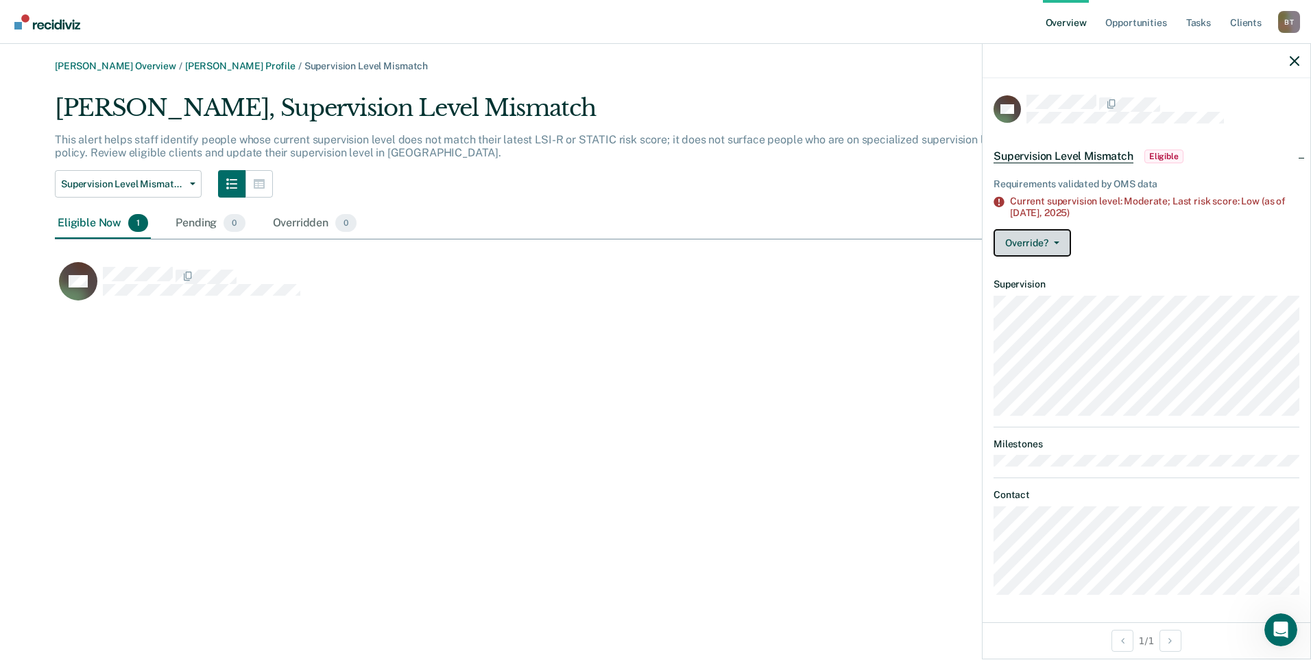
click at [1057, 239] on button "Override?" at bounding box center [1033, 242] width 78 height 27
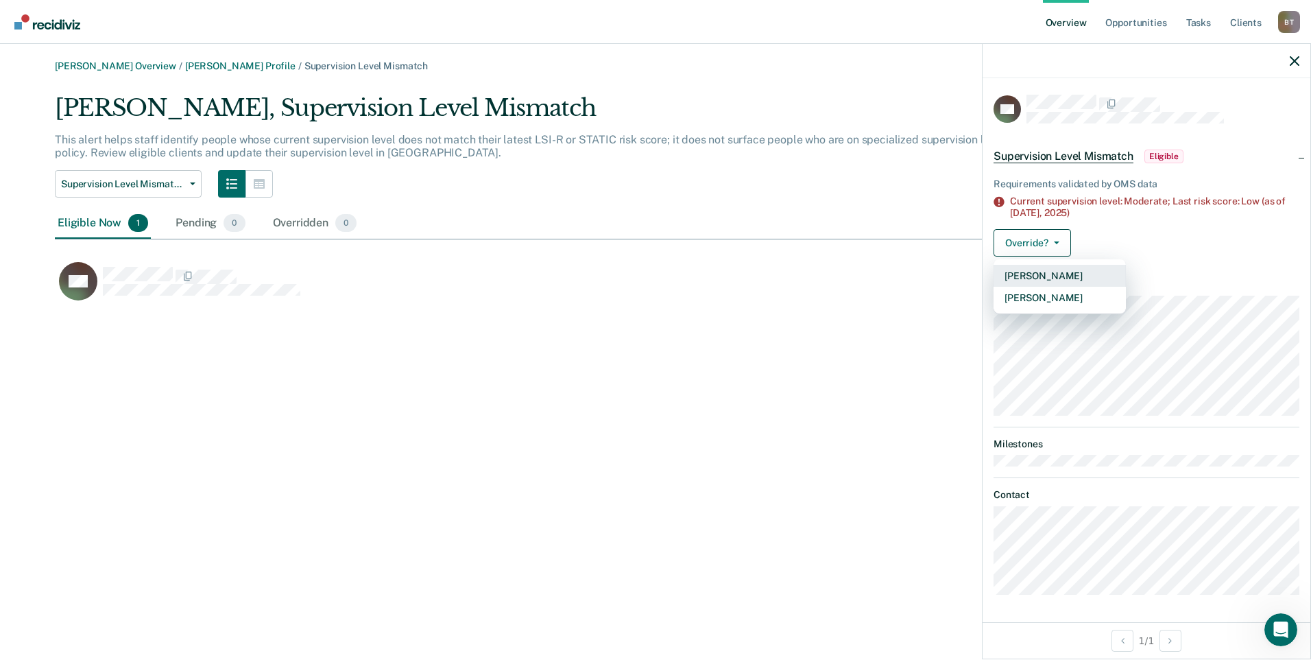
click at [1056, 273] on button "[PERSON_NAME]" at bounding box center [1060, 276] width 132 height 22
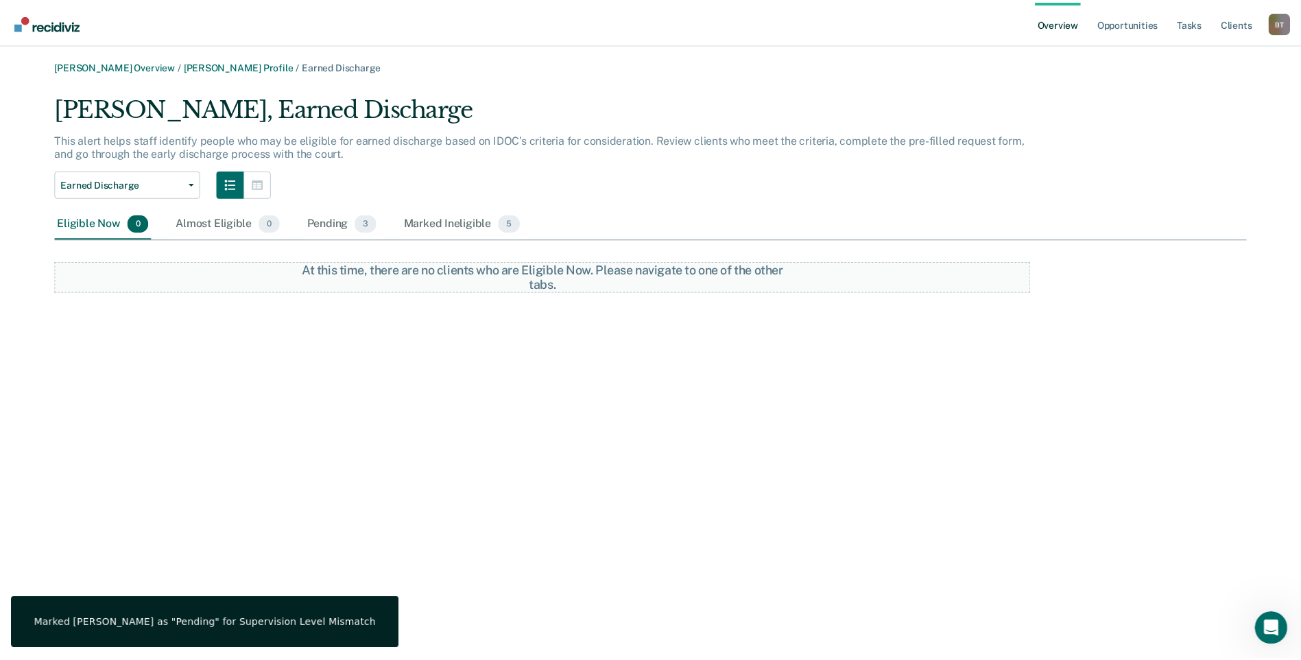
scroll to position [206, 0]
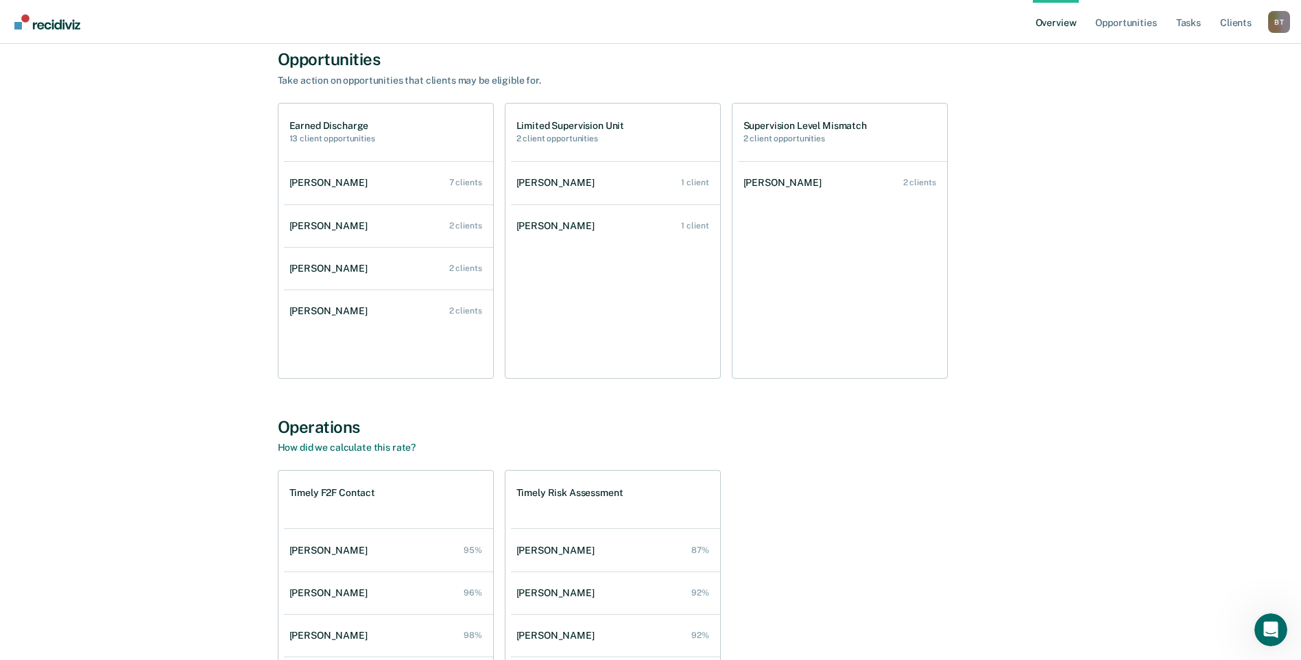
scroll to position [1029, 0]
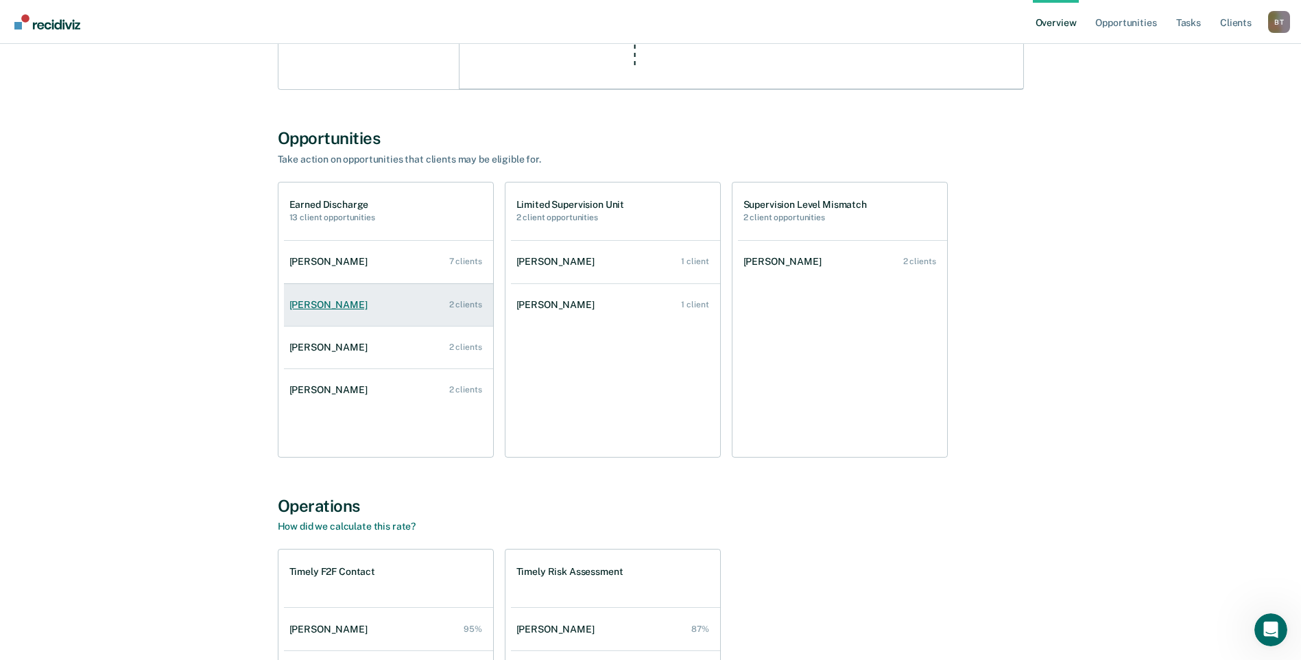
click at [322, 298] on link "[PERSON_NAME] 2 clients" at bounding box center [388, 304] width 209 height 39
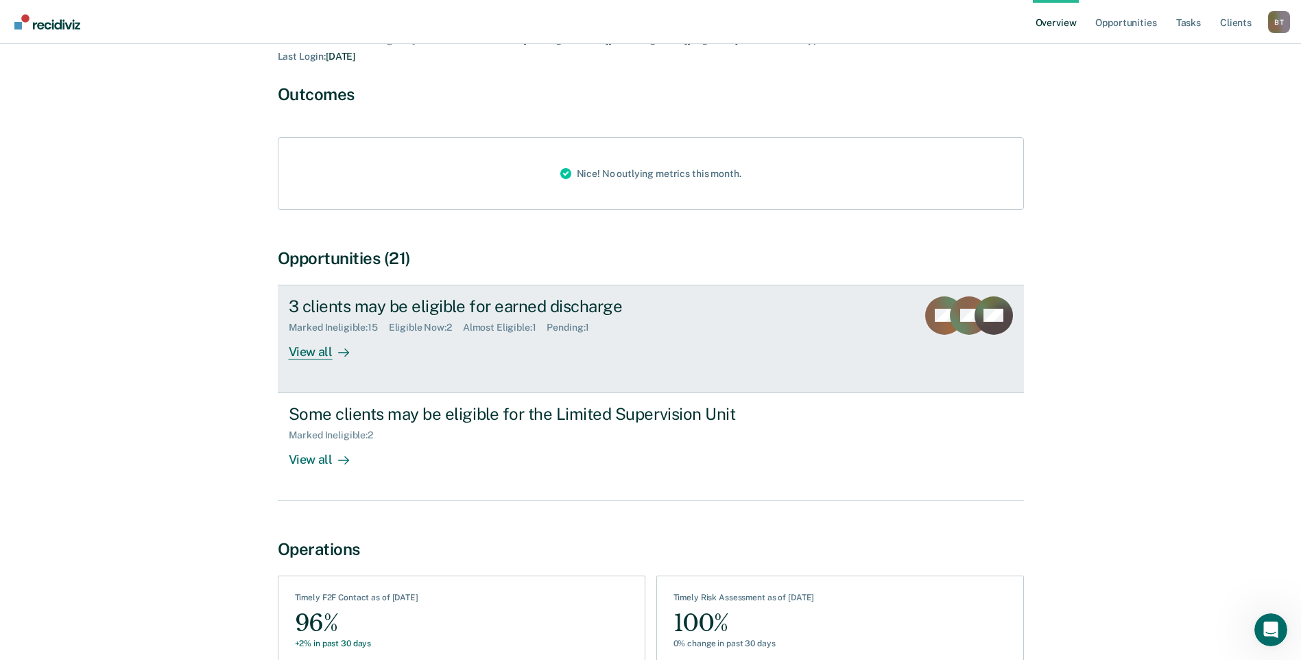
scroll to position [137, 0]
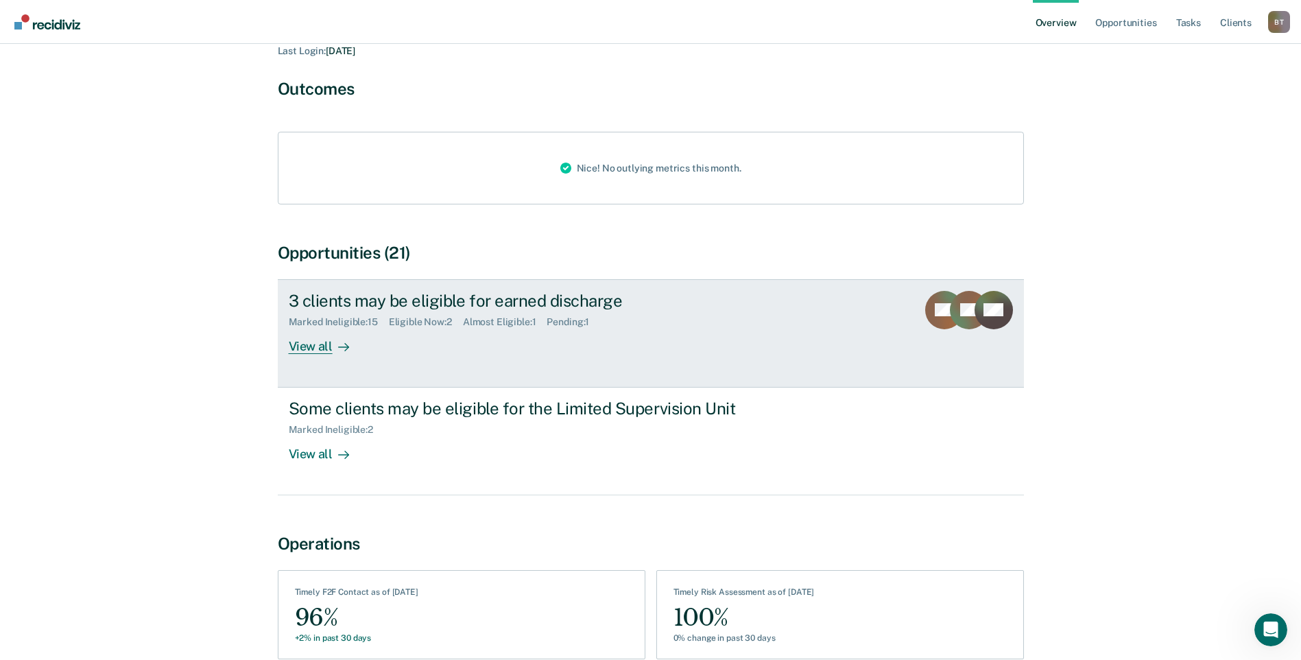
click at [313, 327] on div "View all" at bounding box center [327, 340] width 77 height 27
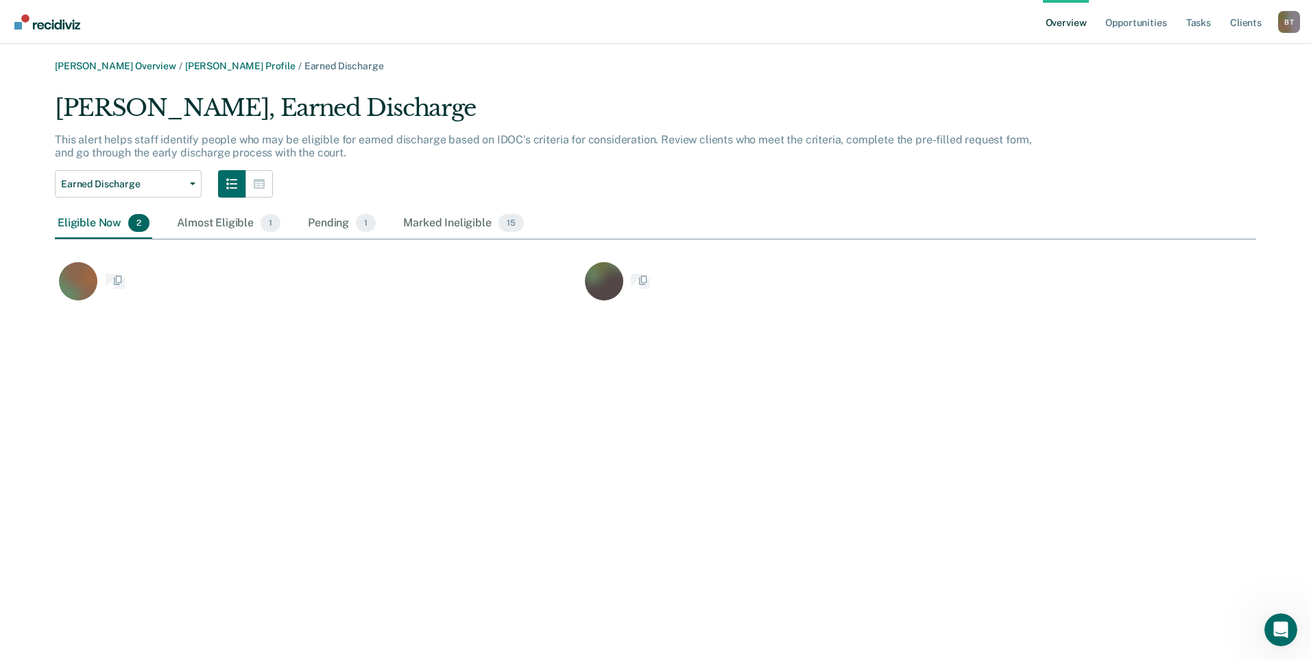
scroll to position [212, 1191]
click at [357, 468] on div "[PERSON_NAME] Overview / [PERSON_NAME] Profile / Earned Discharge [PERSON_NAME]…" at bounding box center [655, 338] width 1278 height 556
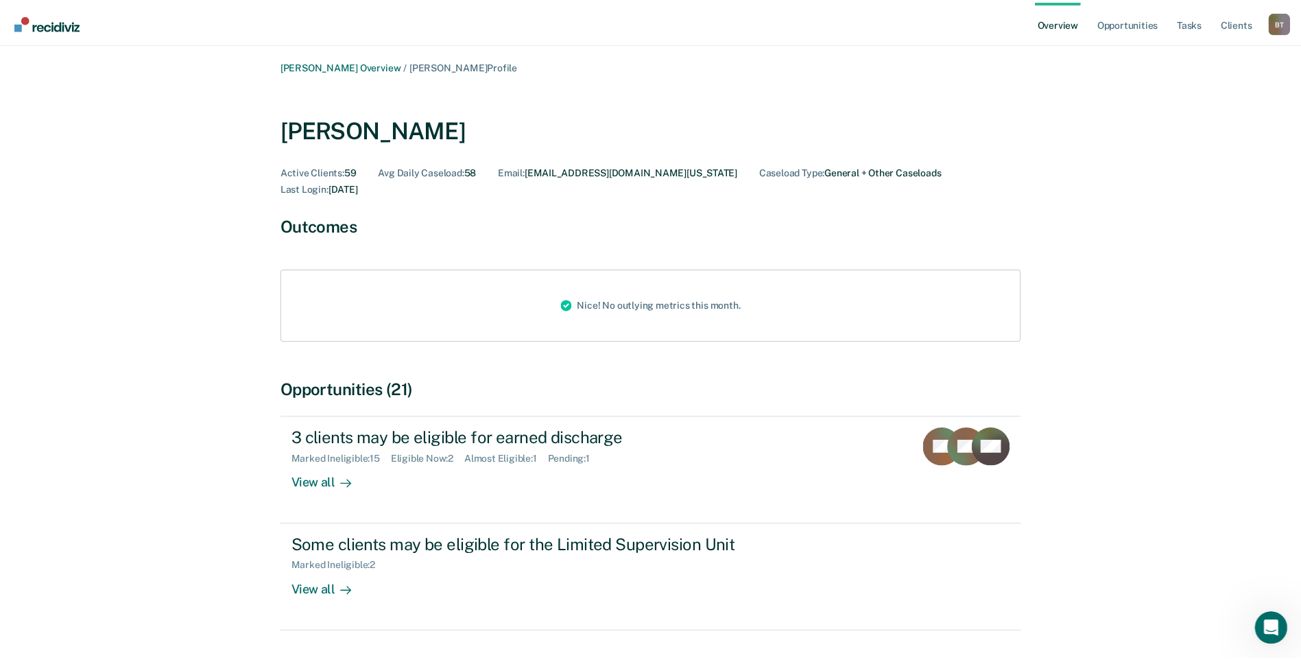
scroll to position [137, 0]
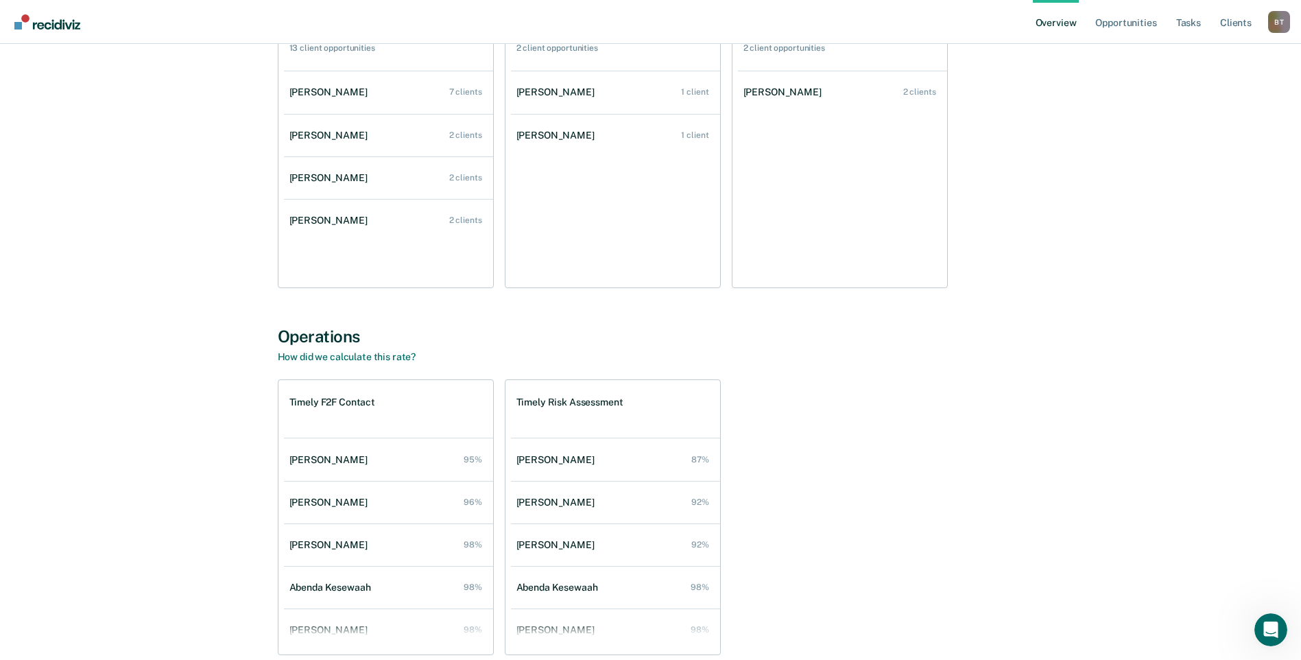
scroll to position [990, 0]
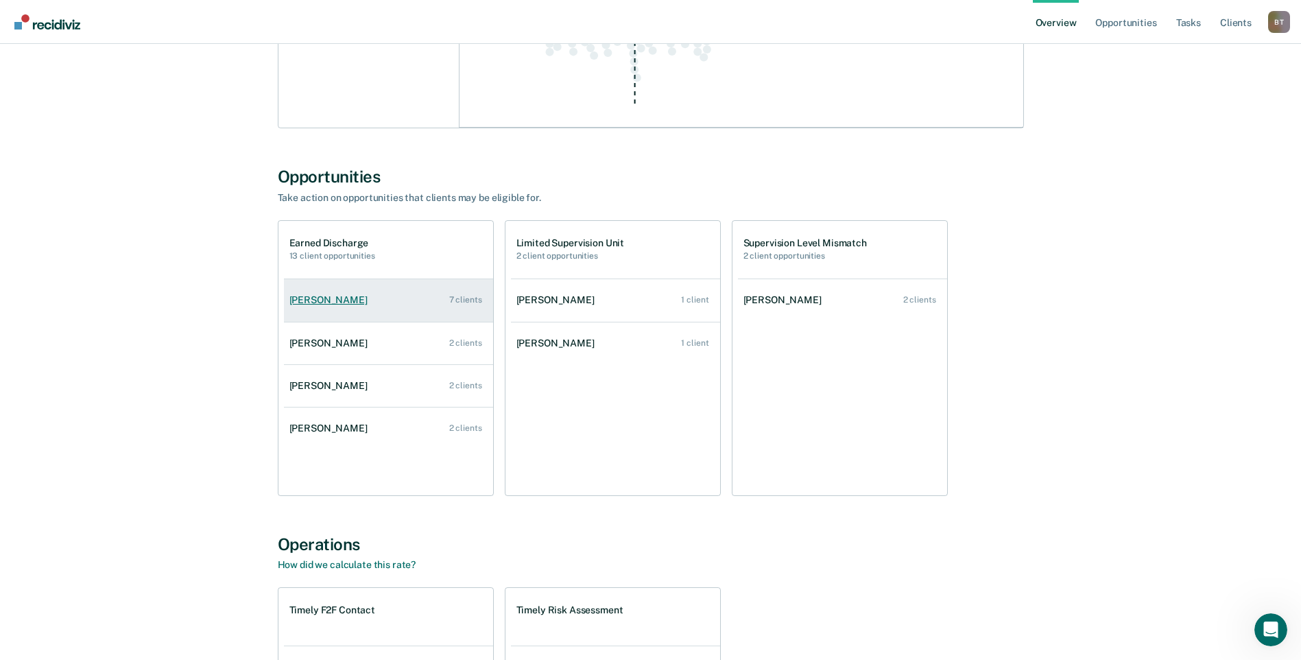
click at [316, 300] on div "[PERSON_NAME]" at bounding box center [331, 300] width 84 height 12
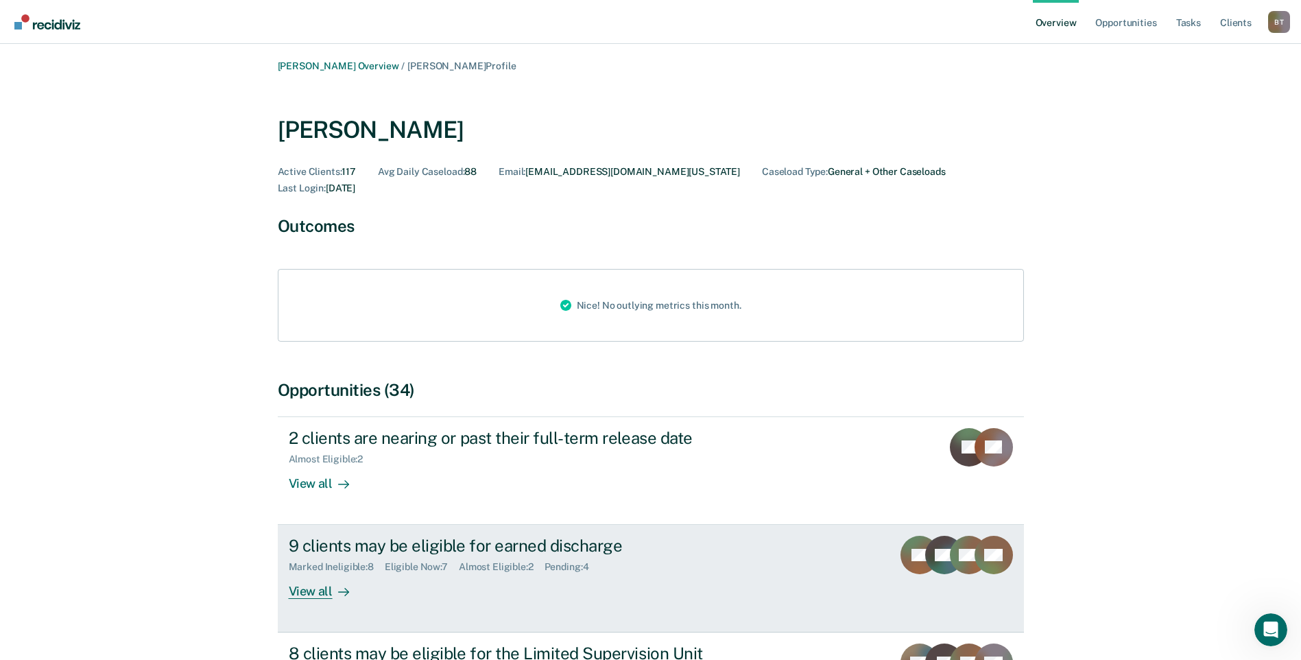
click at [323, 575] on div "View all" at bounding box center [327, 586] width 77 height 27
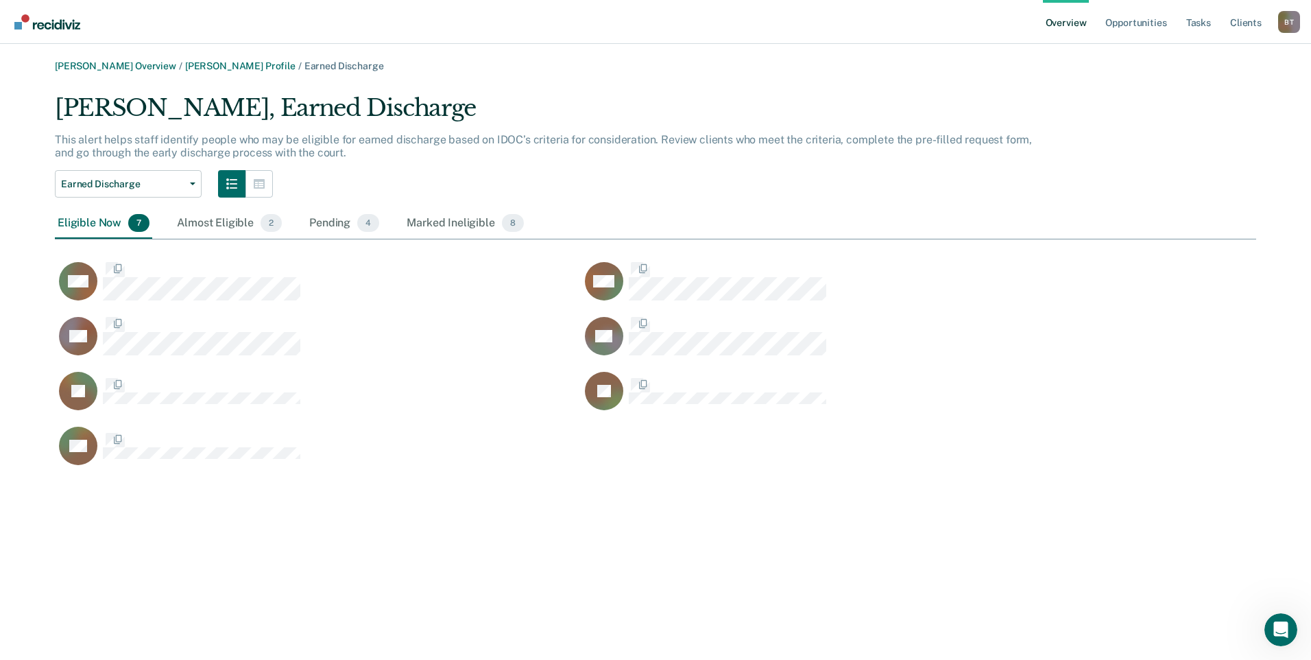
scroll to position [377, 1191]
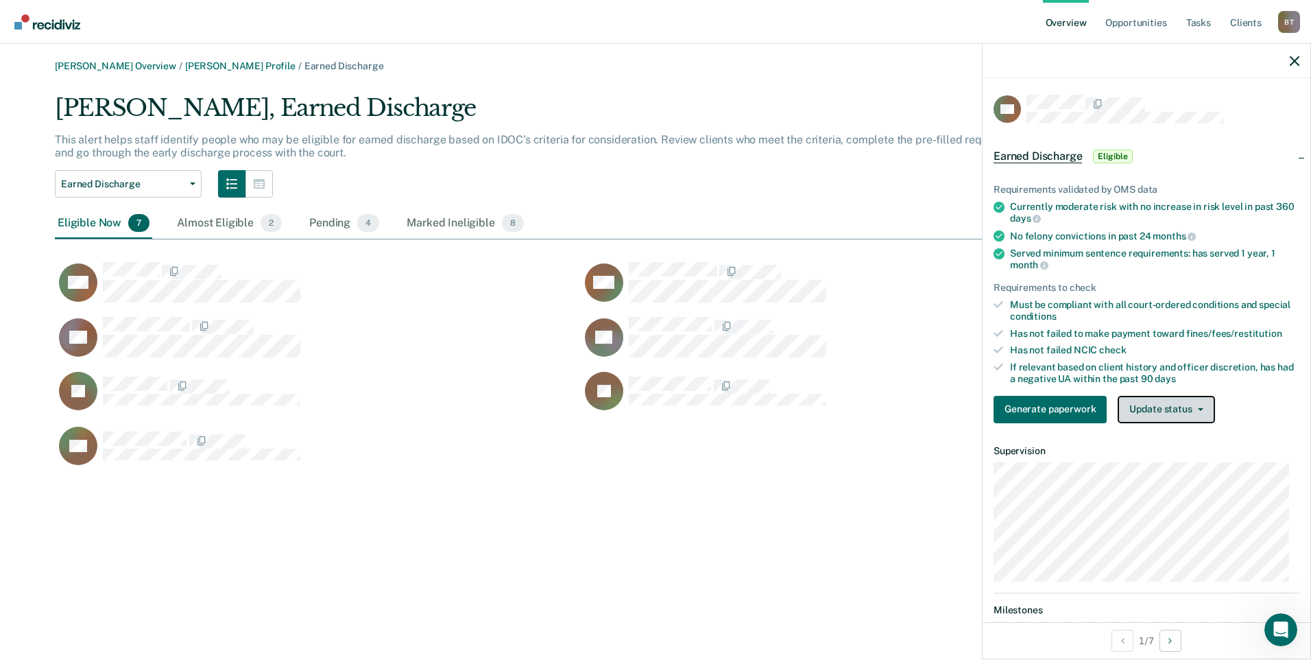
click at [1147, 409] on button "Update status" at bounding box center [1166, 409] width 97 height 27
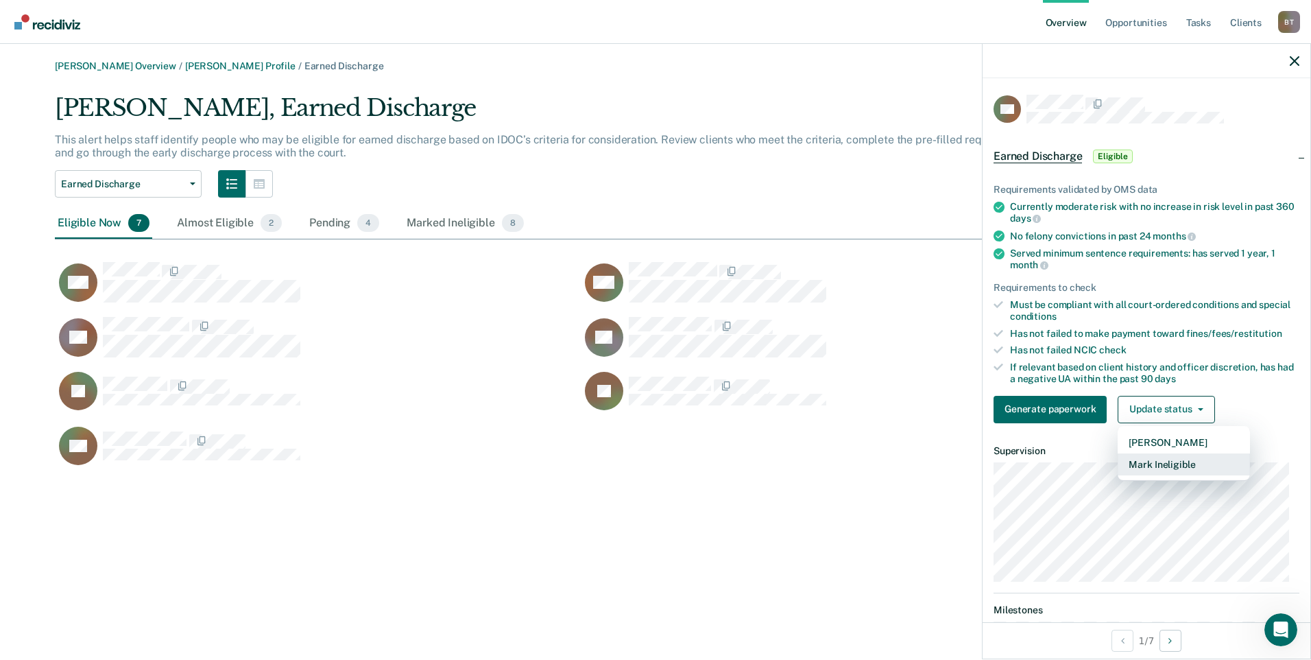
click at [1156, 462] on button "Mark Ineligible" at bounding box center [1184, 464] width 132 height 22
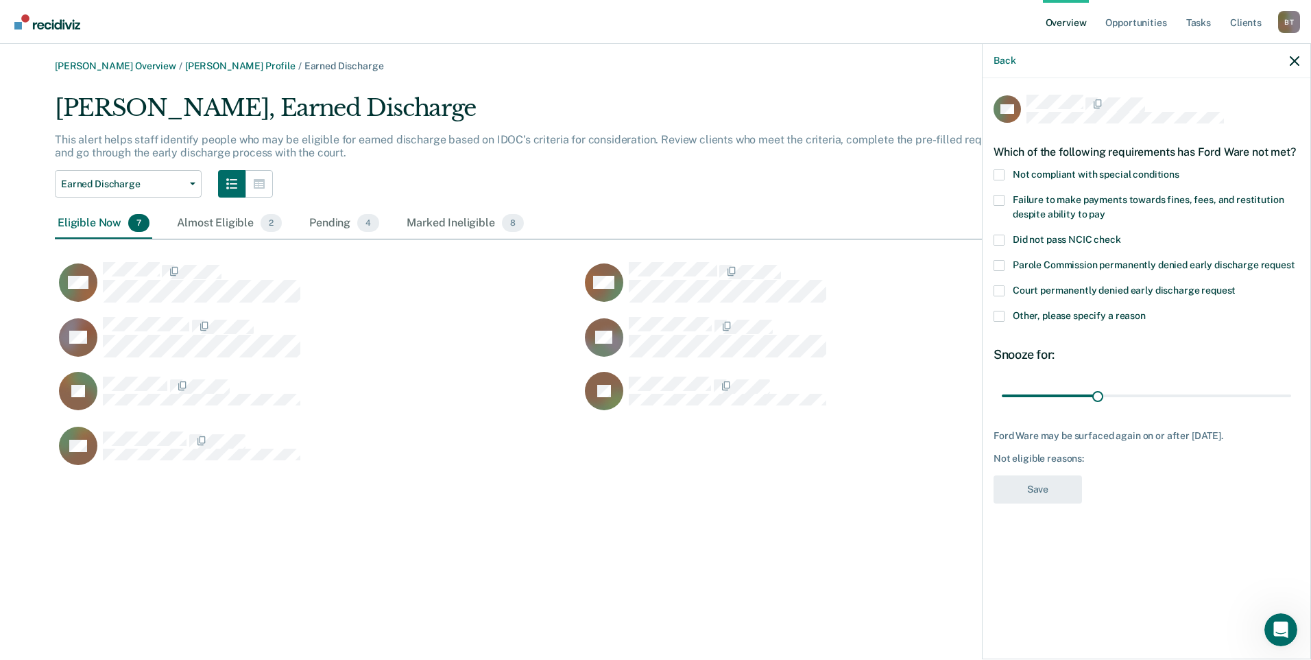
click at [1000, 174] on span at bounding box center [999, 174] width 11 height 11
click at [1180, 169] on input "Not compliant with special conditions" at bounding box center [1180, 169] width 0 height 0
drag, startPoint x: 1097, startPoint y: 396, endPoint x: 1315, endPoint y: 404, distance: 218.3
type input "90"
click at [1291, 404] on input "range" at bounding box center [1146, 396] width 289 height 24
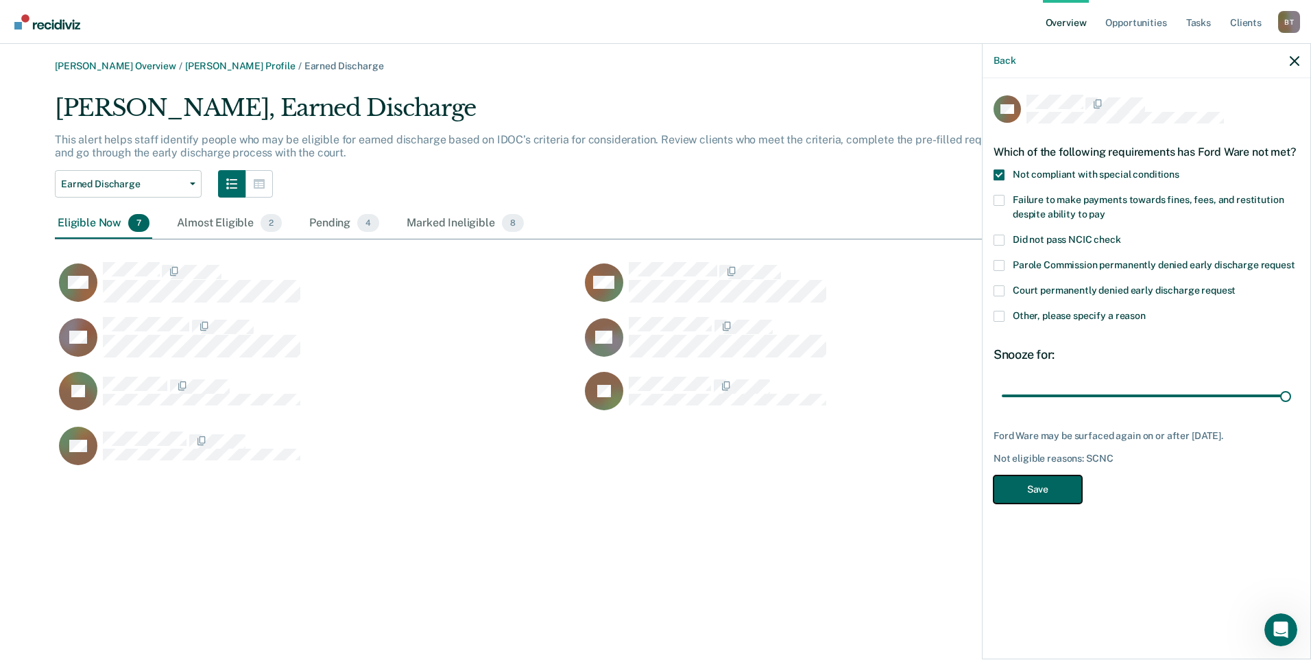
click at [1053, 490] on button "Save" at bounding box center [1038, 489] width 88 height 28
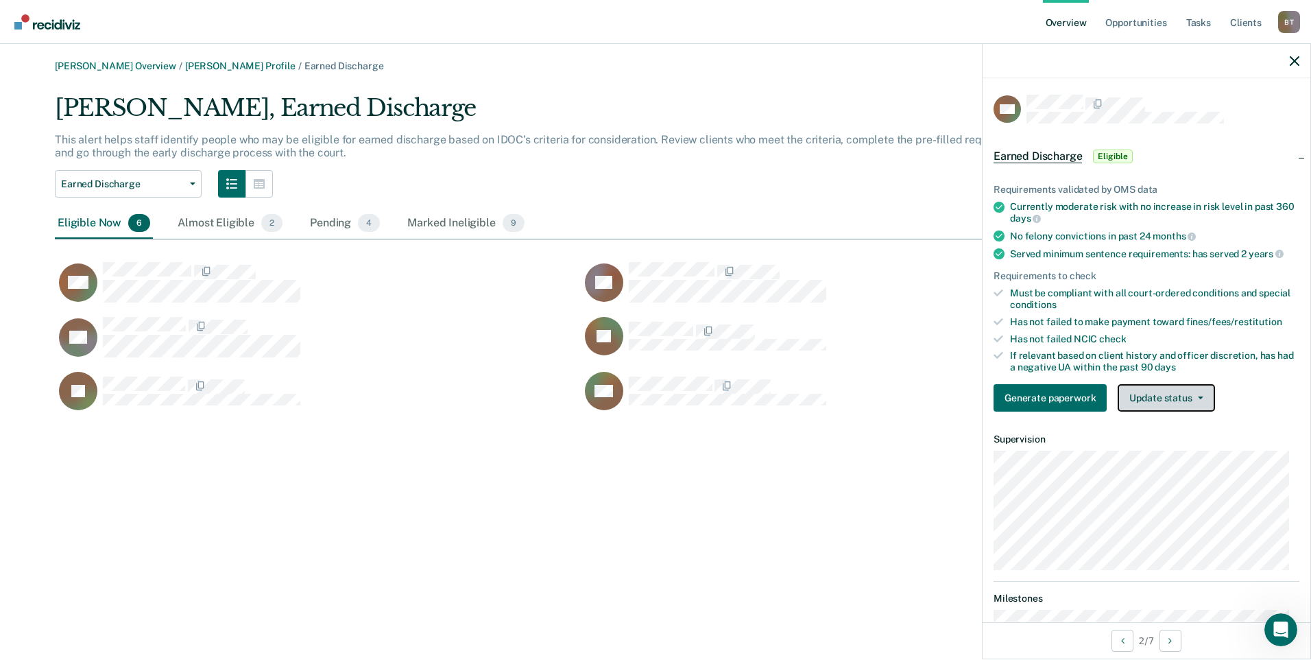
click at [1171, 390] on button "Update status" at bounding box center [1166, 397] width 97 height 27
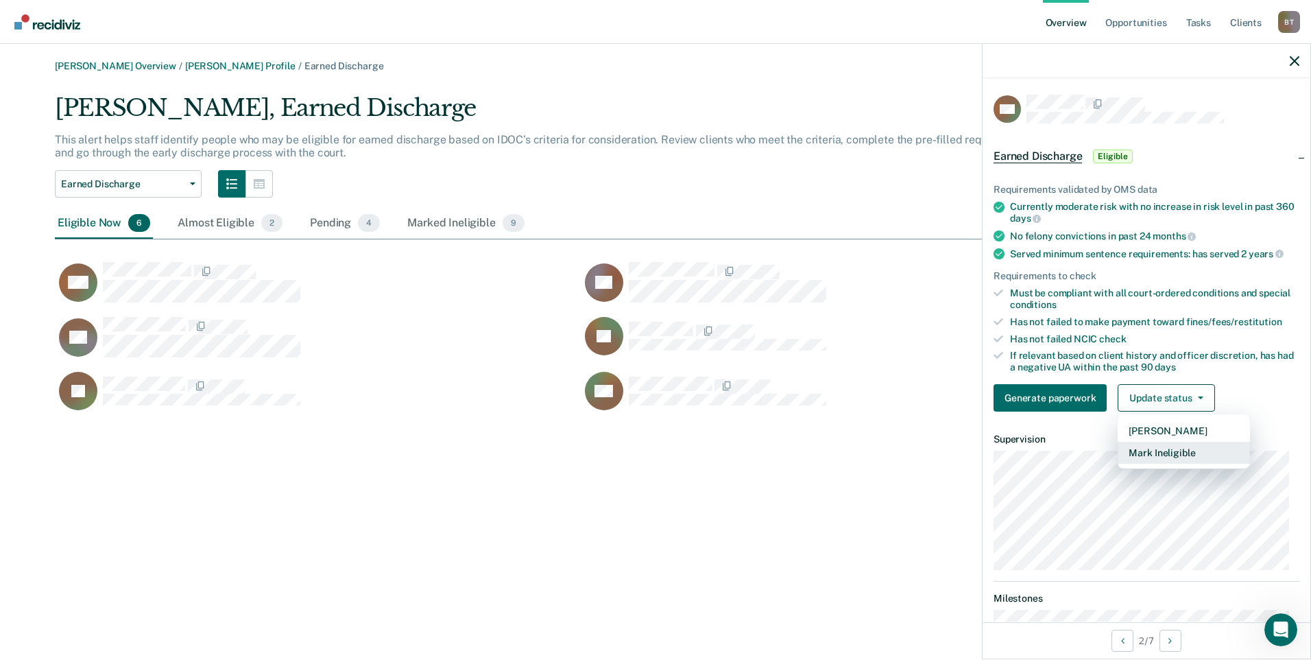
click at [1167, 451] on button "Mark Ineligible" at bounding box center [1184, 453] width 132 height 22
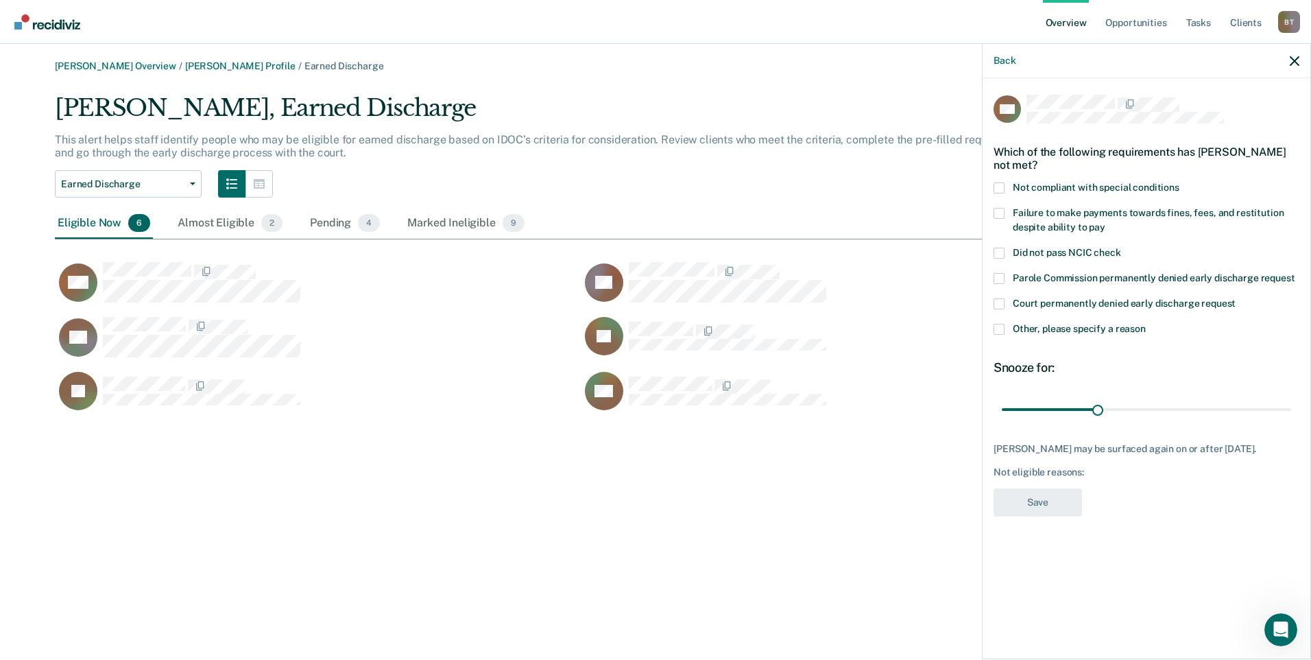
click at [999, 192] on span at bounding box center [999, 187] width 11 height 11
click at [1180, 182] on input "Not compliant with special conditions" at bounding box center [1180, 182] width 0 height 0
drag, startPoint x: 1097, startPoint y: 408, endPoint x: 1283, endPoint y: 398, distance: 186.1
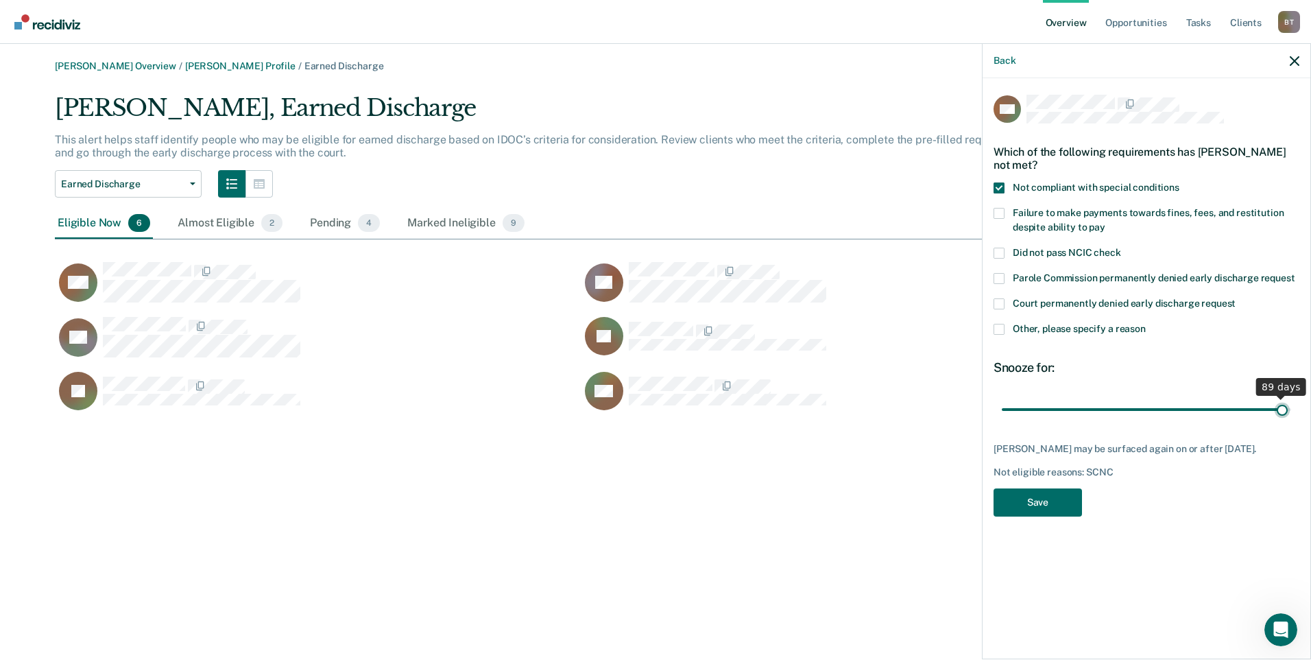
type input "89"
click at [1283, 398] on input "range" at bounding box center [1146, 409] width 289 height 24
click at [993, 210] on div "DM Which of the following requirements has [PERSON_NAME] not met? Not compliant…" at bounding box center [1147, 367] width 328 height 578
click at [1001, 208] on span at bounding box center [999, 213] width 11 height 11
click at [1106, 222] on input "Failure to make payments towards fines, fees, and restitution despite ability t…" at bounding box center [1106, 222] width 0 height 0
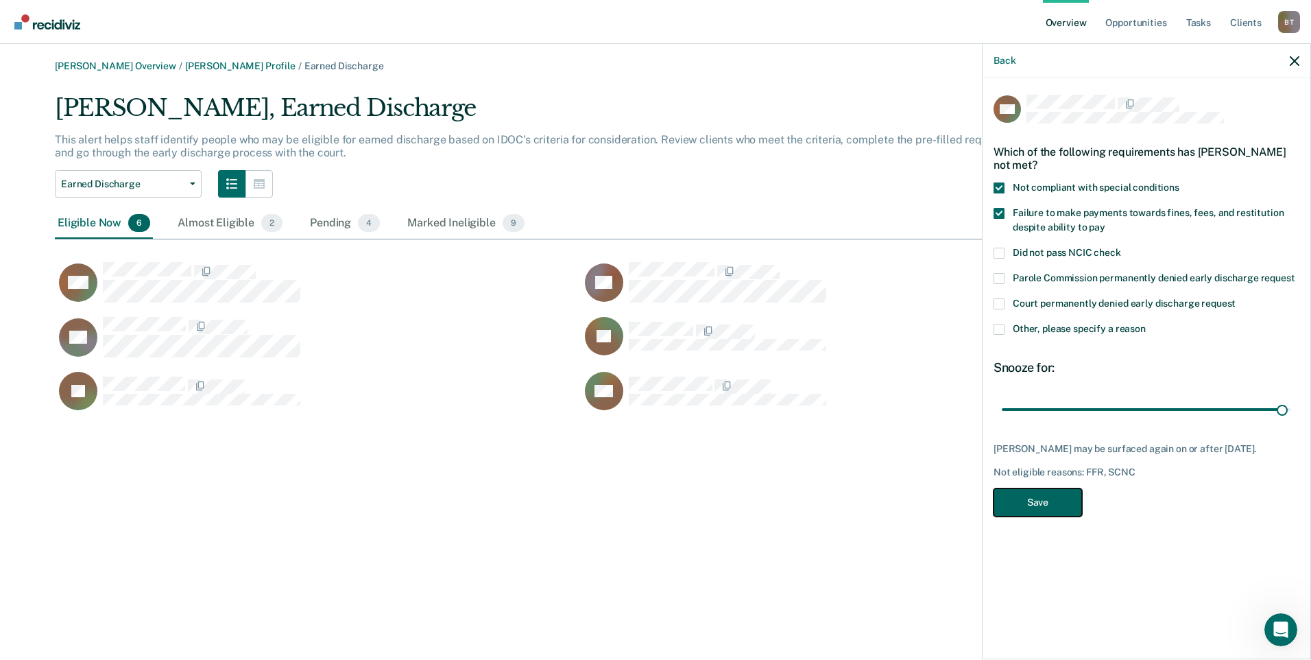
click at [1040, 512] on button "Save" at bounding box center [1038, 502] width 88 height 28
